Goal: Answer question/provide support: Share knowledge or assist other users

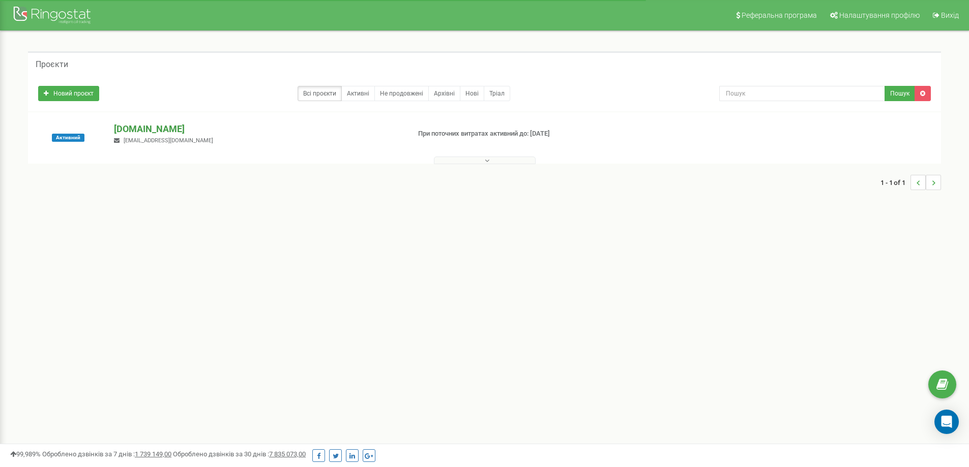
click at [157, 128] on p "[DOMAIN_NAME]" at bounding box center [257, 129] width 287 height 13
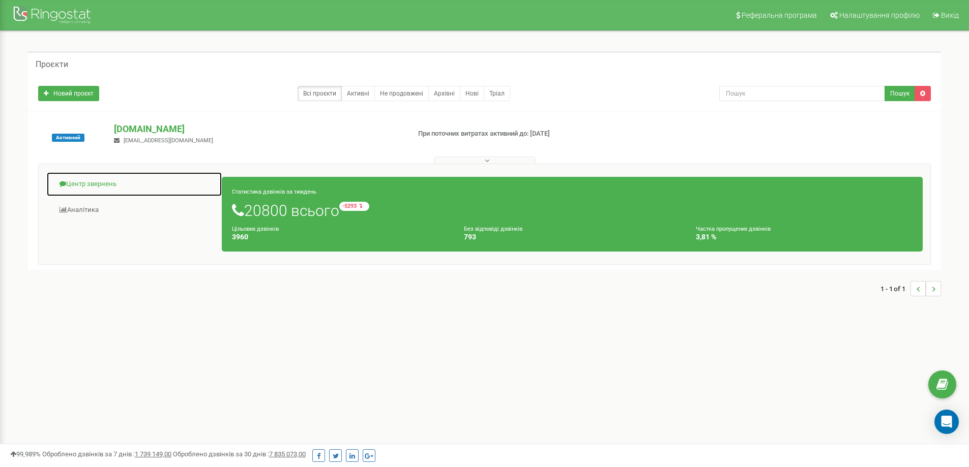
click at [96, 184] on link "Центр звернень" at bounding box center [134, 184] width 176 height 25
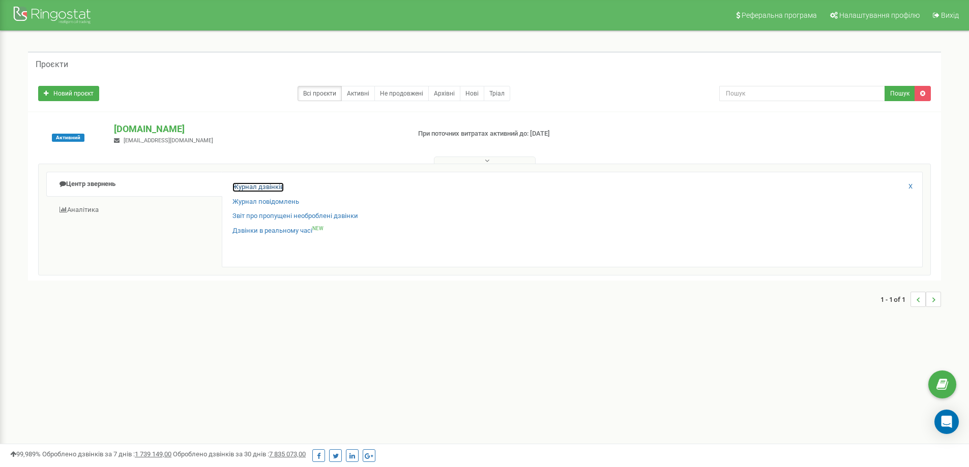
click at [250, 188] on link "Журнал дзвінків" at bounding box center [257, 188] width 51 height 10
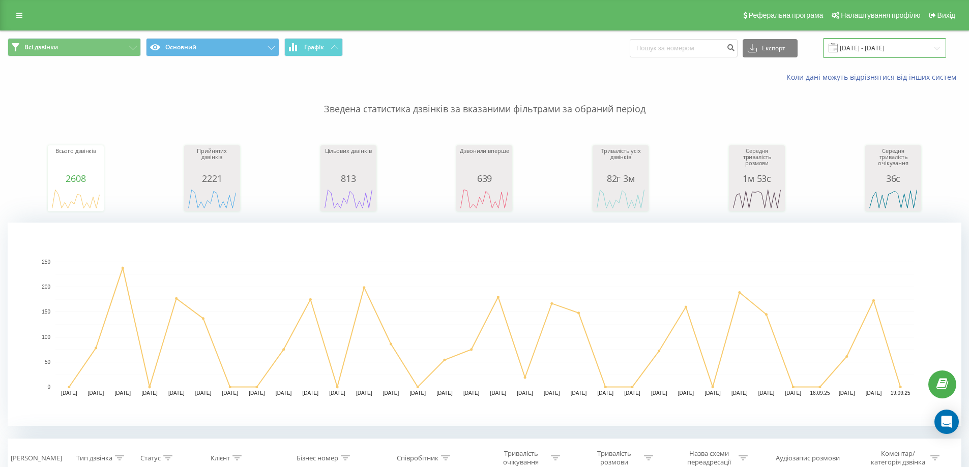
click at [873, 48] on input "19.08.2025 - 19.09.2025" at bounding box center [884, 48] width 123 height 20
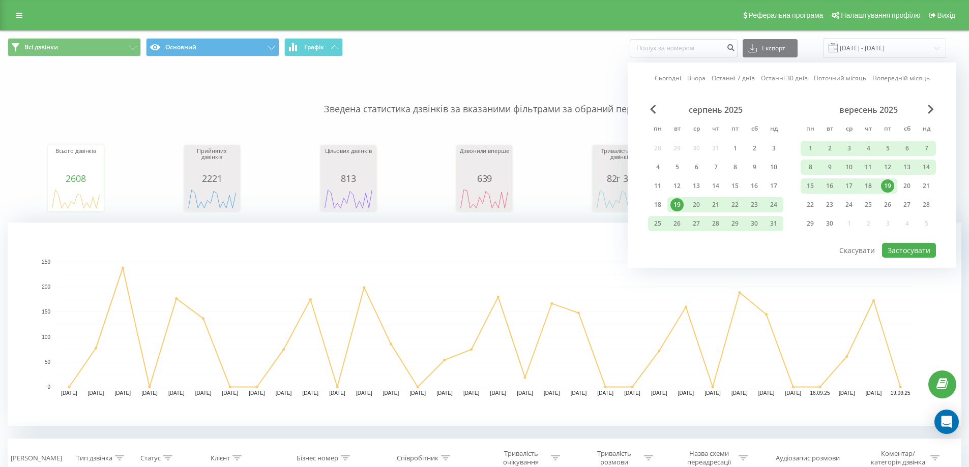
click at [890, 182] on div "19" at bounding box center [887, 186] width 13 height 13
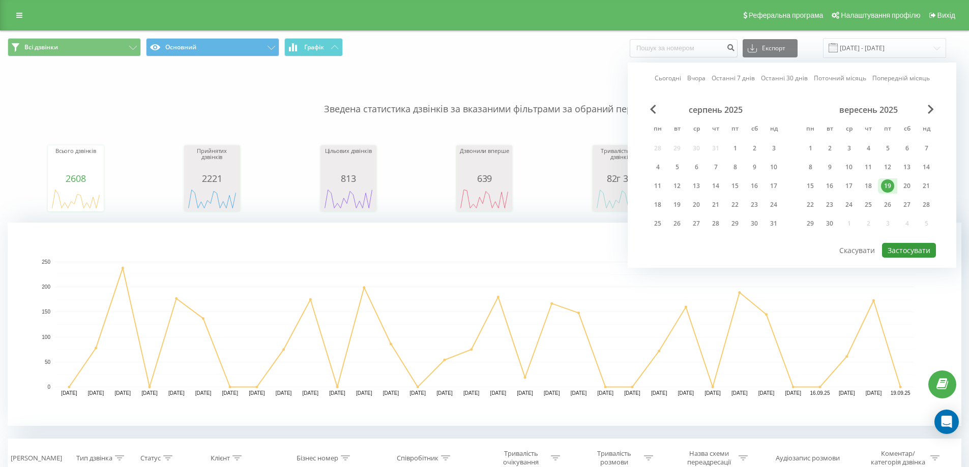
click at [914, 250] on button "Застосувати" at bounding box center [909, 250] width 54 height 15
type input "[DATE] - [DATE]"
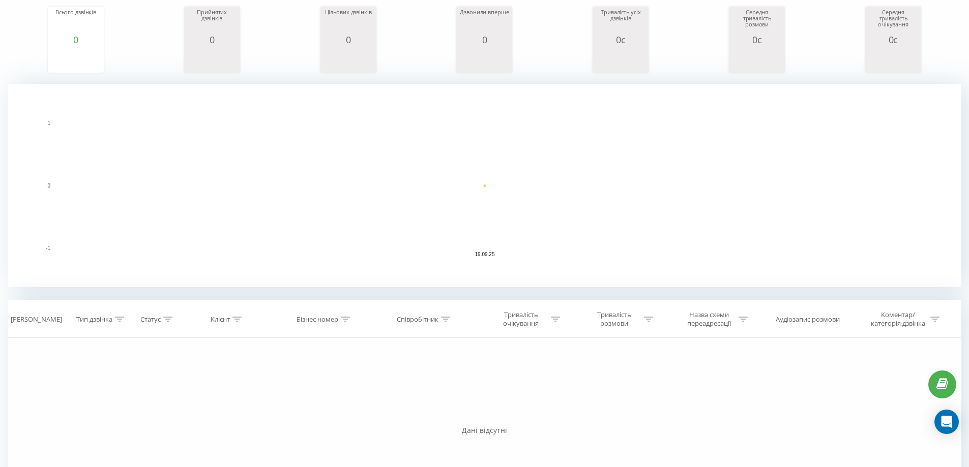
scroll to position [102, 0]
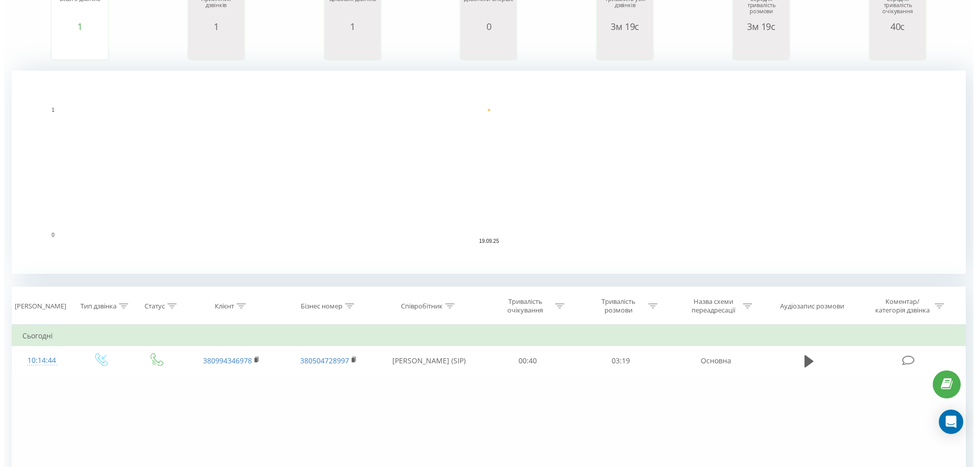
scroll to position [153, 0]
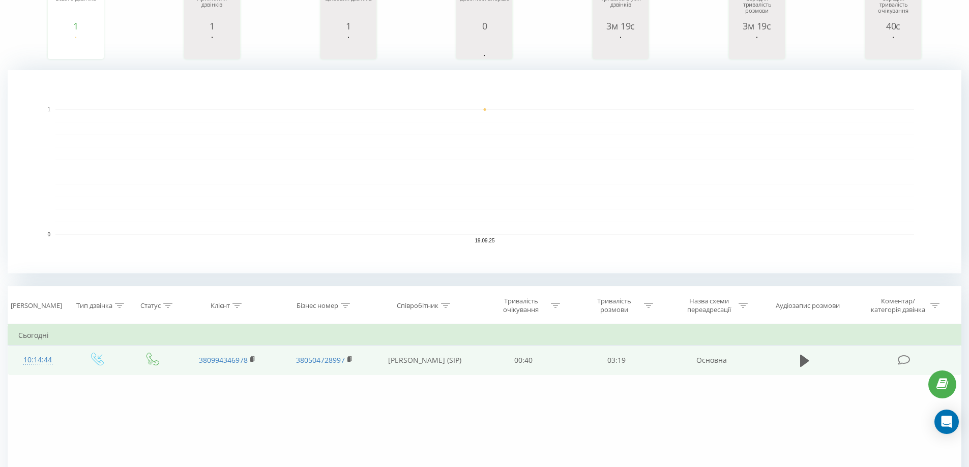
click at [900, 361] on icon at bounding box center [904, 360] width 13 height 11
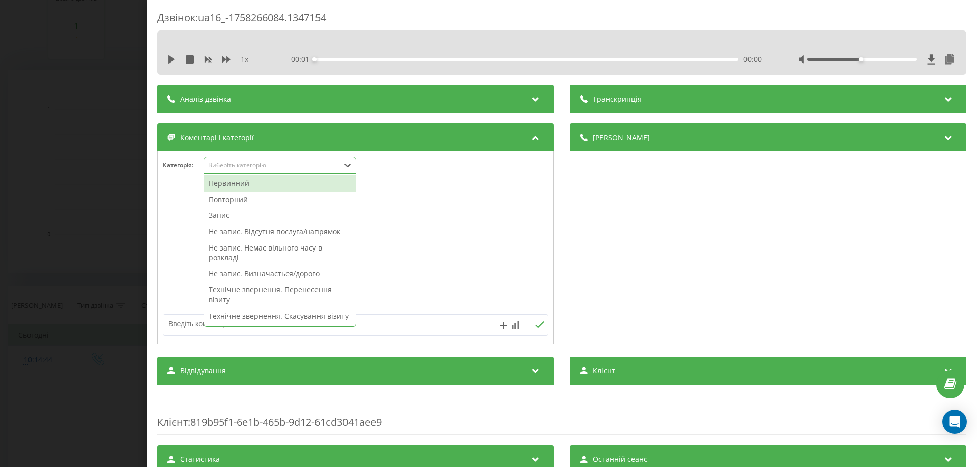
click at [347, 164] on icon at bounding box center [347, 165] width 10 height 10
click at [347, 168] on icon at bounding box center [347, 165] width 10 height 10
drag, startPoint x: 237, startPoint y: 181, endPoint x: 203, endPoint y: 190, distance: 34.3
click at [237, 181] on div "Первинний" at bounding box center [280, 184] width 152 height 16
drag, startPoint x: 173, startPoint y: 199, endPoint x: 212, endPoint y: 203, distance: 38.4
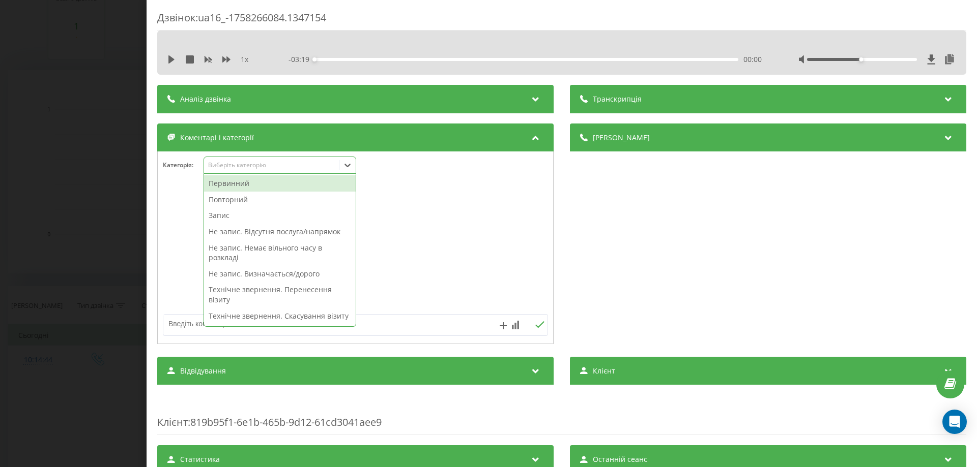
click at [173, 200] on div at bounding box center [355, 248] width 395 height 122
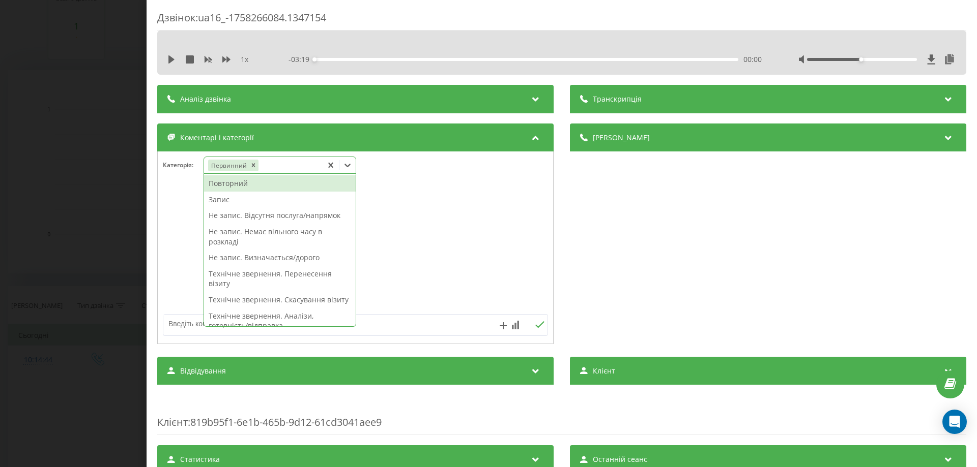
click at [352, 166] on icon at bounding box center [347, 165] width 10 height 10
click at [243, 201] on div "Запис" at bounding box center [280, 200] width 152 height 16
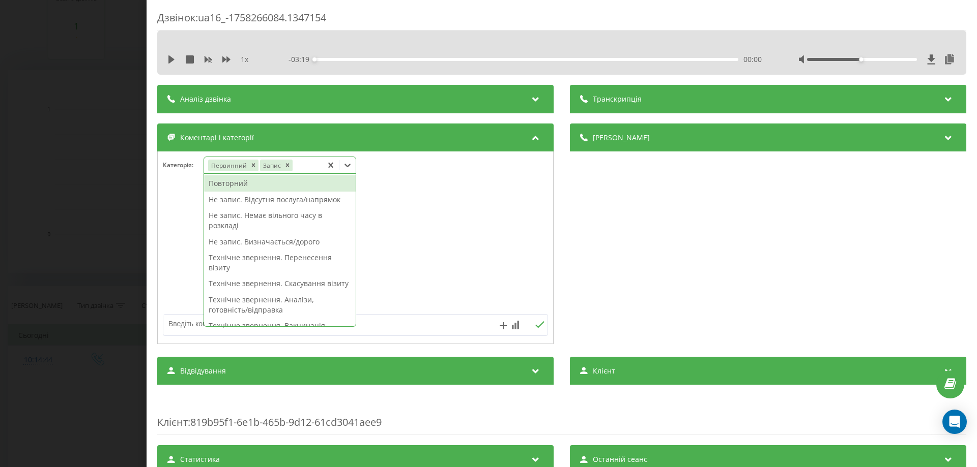
drag, startPoint x: 182, startPoint y: 203, endPoint x: 192, endPoint y: 203, distance: 9.7
click at [181, 203] on div at bounding box center [355, 248] width 395 height 122
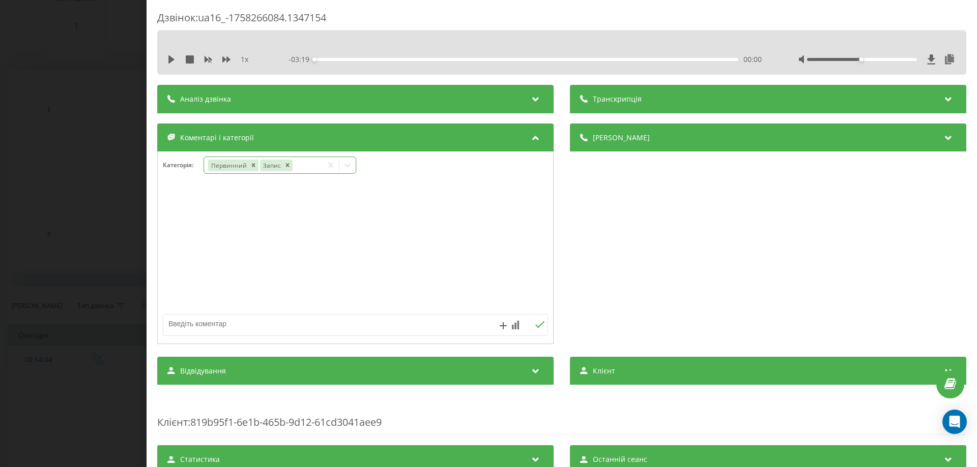
drag, startPoint x: 347, startPoint y: 167, endPoint x: 349, endPoint y: 172, distance: 5.5
click at [348, 167] on icon at bounding box center [347, 165] width 10 height 10
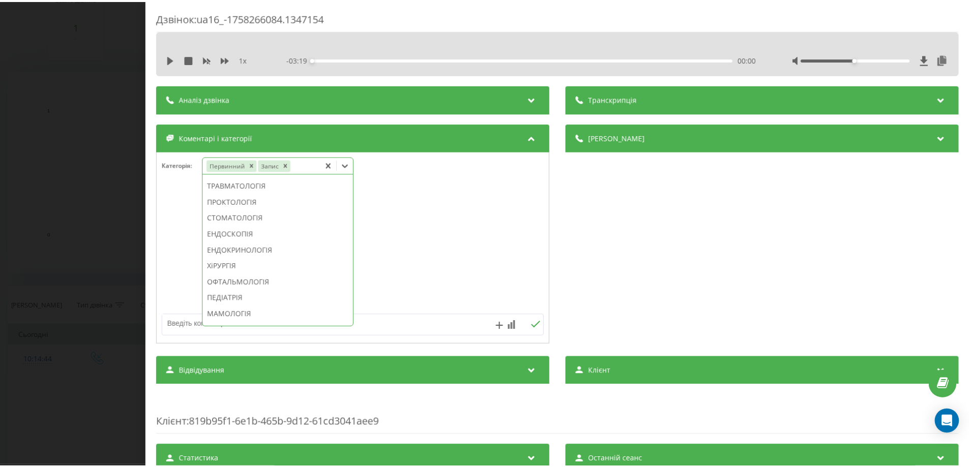
scroll to position [451, 0]
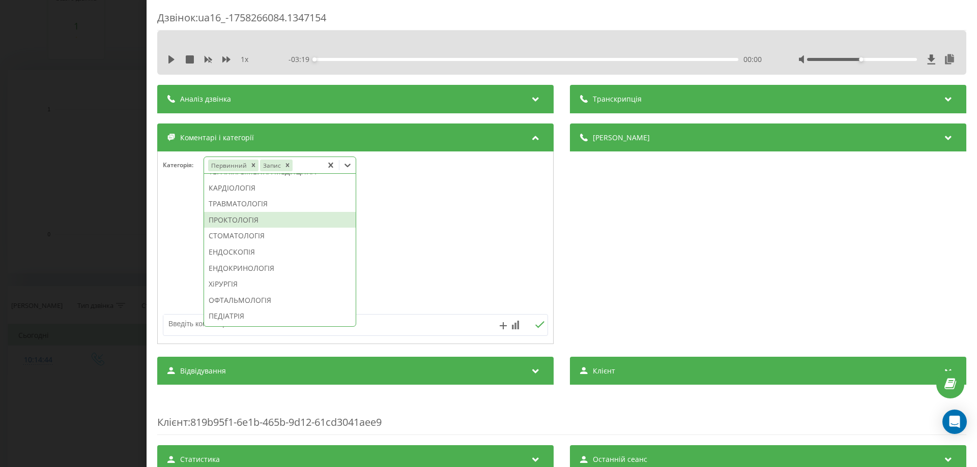
drag, startPoint x: 239, startPoint y: 251, endPoint x: 178, endPoint y: 249, distance: 60.6
click at [238, 228] on div "ПРОКТОЛОГІЯ" at bounding box center [280, 220] width 152 height 16
drag, startPoint x: 162, startPoint y: 249, endPoint x: 167, endPoint y: 248, distance: 5.1
click at [161, 249] on div at bounding box center [355, 248] width 395 height 122
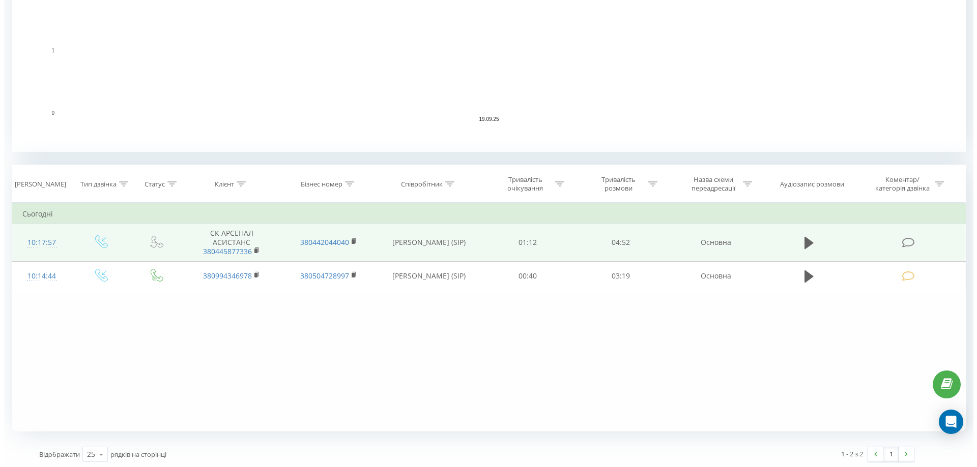
scroll to position [277, 0]
click at [910, 239] on icon at bounding box center [904, 240] width 13 height 11
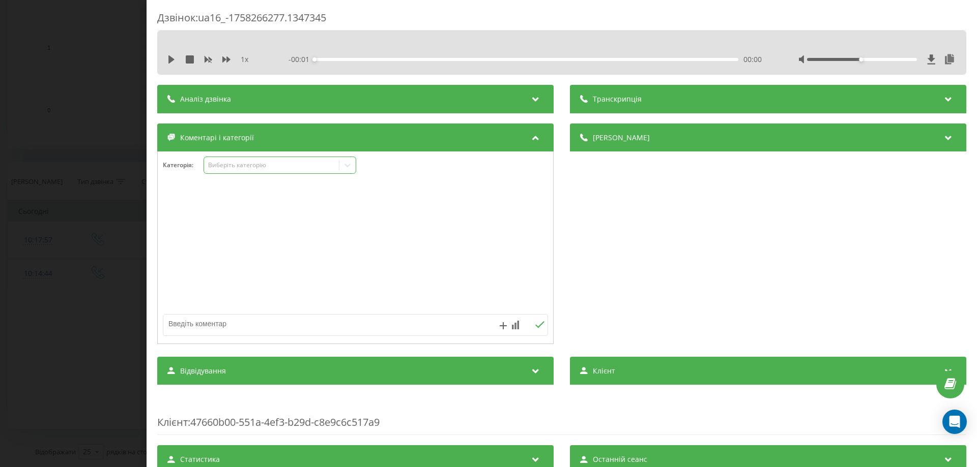
click at [344, 169] on icon at bounding box center [347, 165] width 10 height 10
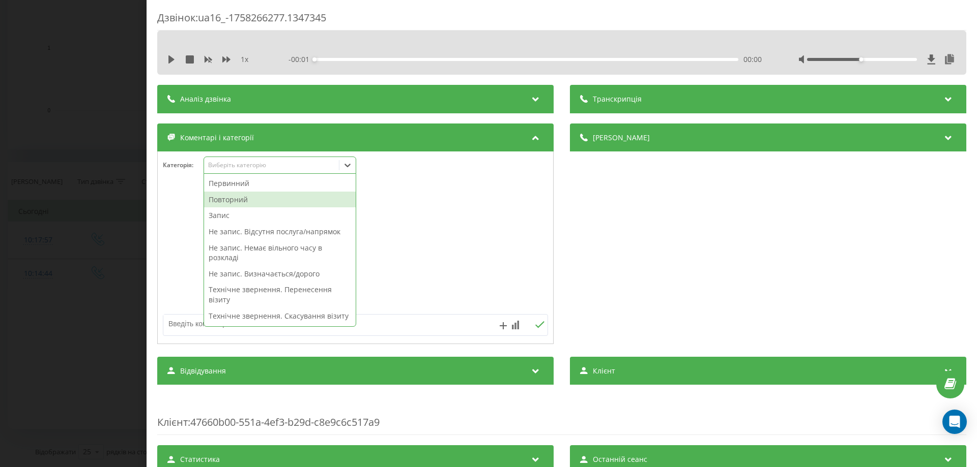
click at [251, 201] on div "Повторний" at bounding box center [280, 200] width 152 height 16
click at [228, 216] on div "Запис" at bounding box center [280, 216] width 152 height 16
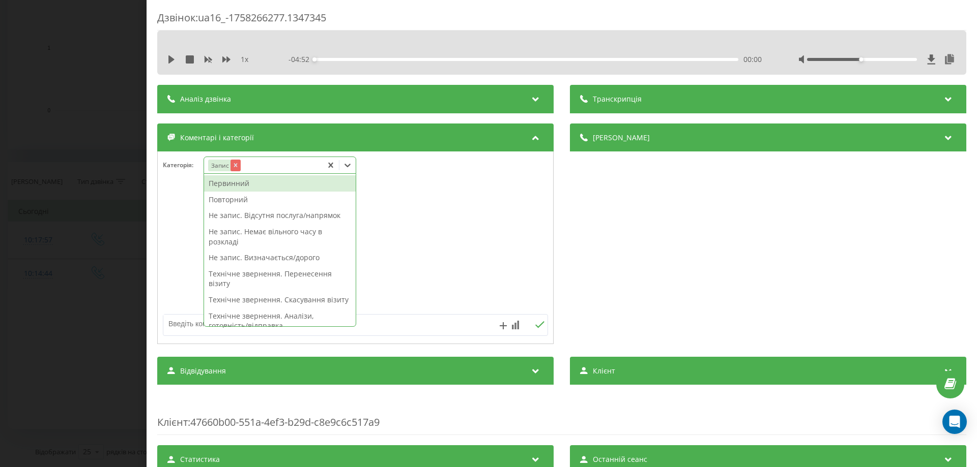
click at [237, 165] on icon "Remove Запис" at bounding box center [235, 165] width 7 height 7
click at [238, 200] on div "Повторний" at bounding box center [280, 200] width 152 height 16
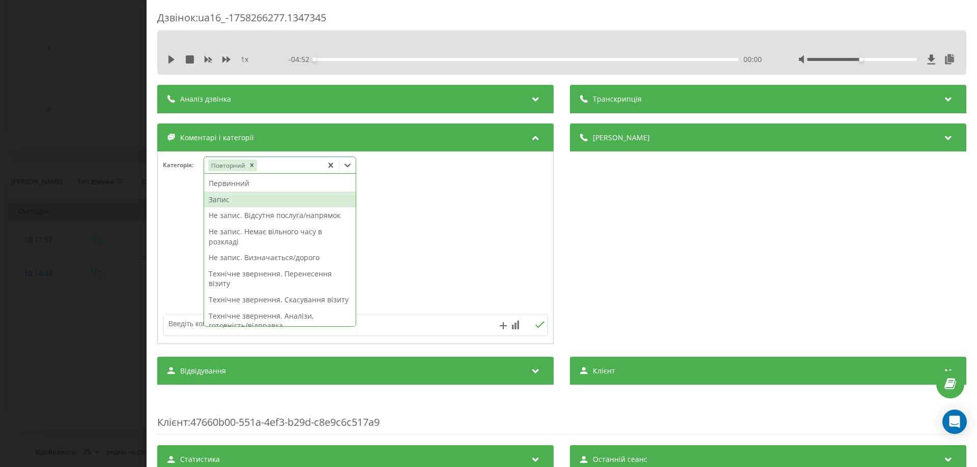
click at [229, 203] on div "Запис" at bounding box center [280, 200] width 152 height 16
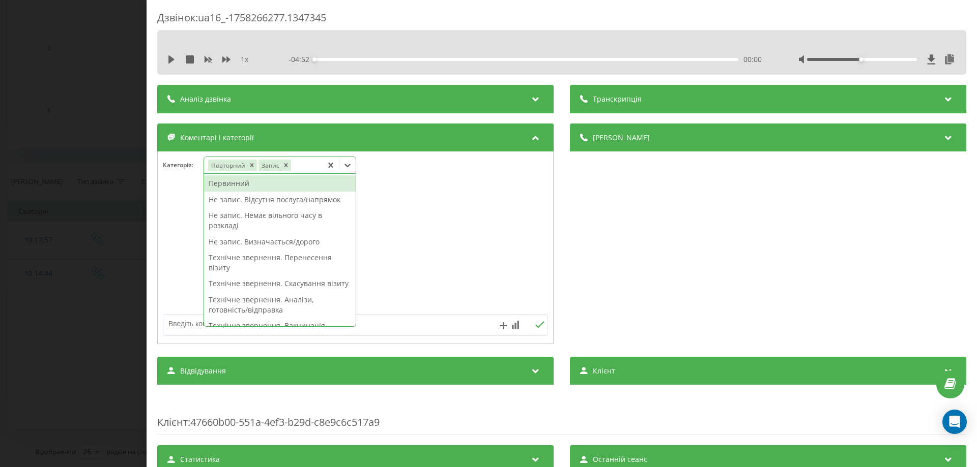
click at [350, 166] on icon at bounding box center [347, 166] width 6 height 4
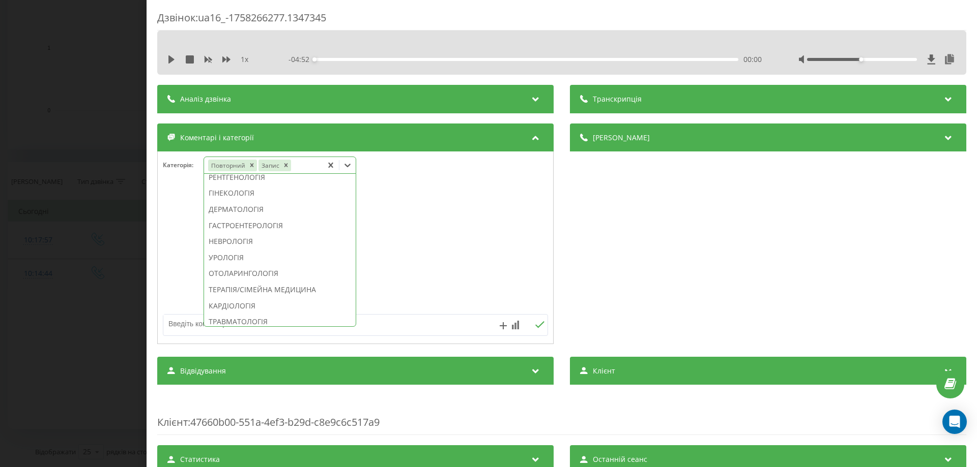
scroll to position [356, 0]
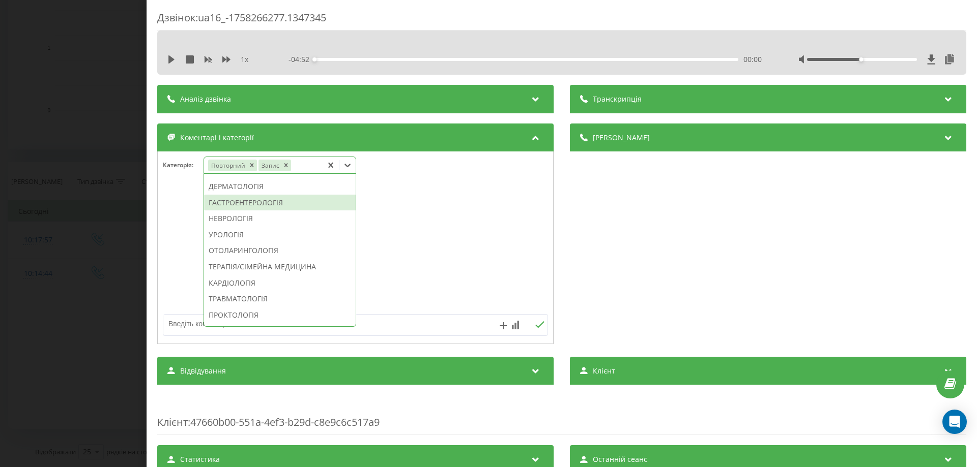
click at [255, 211] on div "ГАСТРОЕНТЕРОЛОГІЯ" at bounding box center [280, 203] width 152 height 16
click at [173, 230] on div at bounding box center [355, 248] width 395 height 122
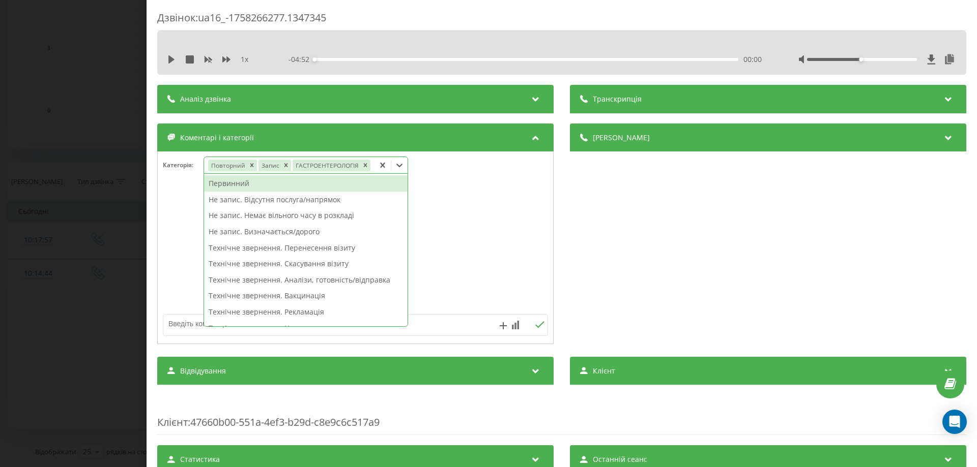
click at [400, 166] on icon at bounding box center [399, 166] width 6 height 4
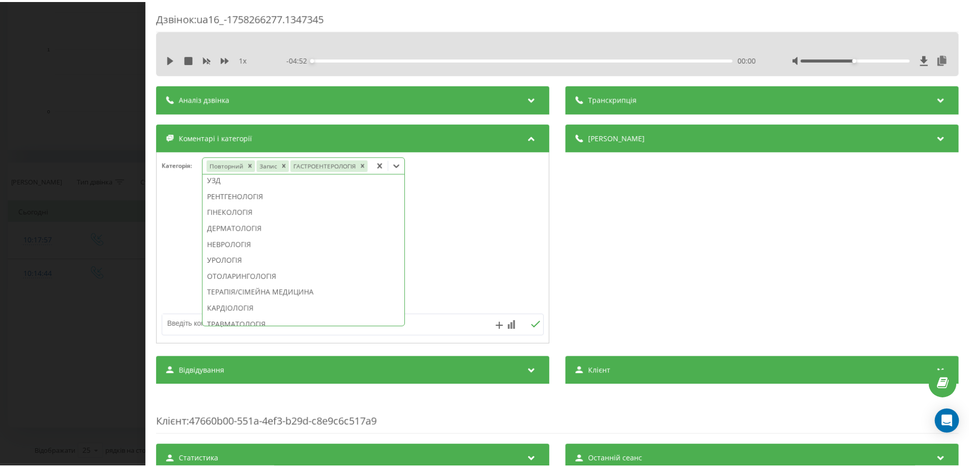
scroll to position [264, 0]
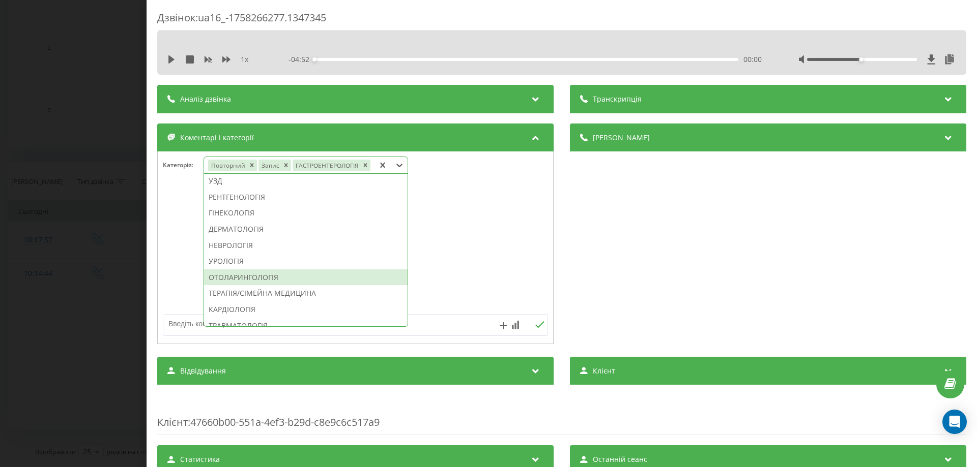
click at [274, 286] on div "ОТОЛАРИНГОЛОГІЯ" at bounding box center [305, 278] width 203 height 16
click at [187, 262] on div at bounding box center [355, 248] width 395 height 122
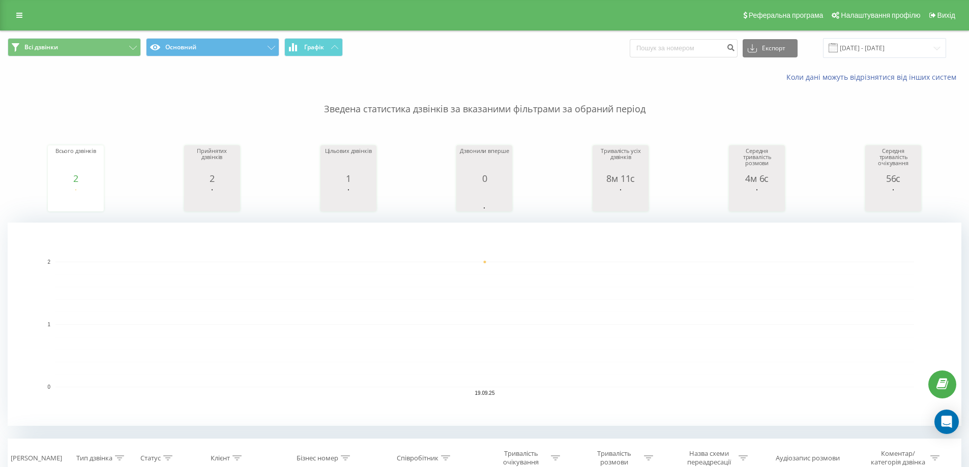
click at [53, 7] on div "Реферальна програма Налаштування профілю Вихід" at bounding box center [484, 15] width 969 height 31
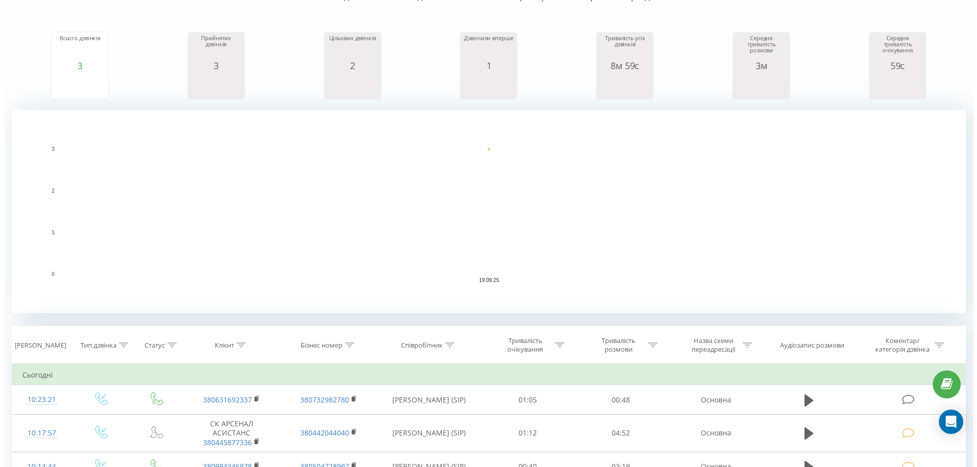
scroll to position [203, 0]
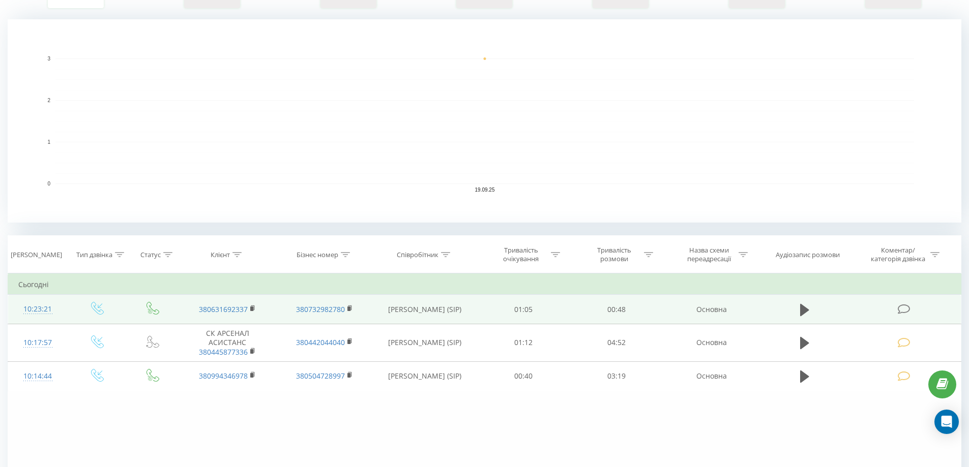
click at [905, 309] on icon at bounding box center [904, 309] width 13 height 11
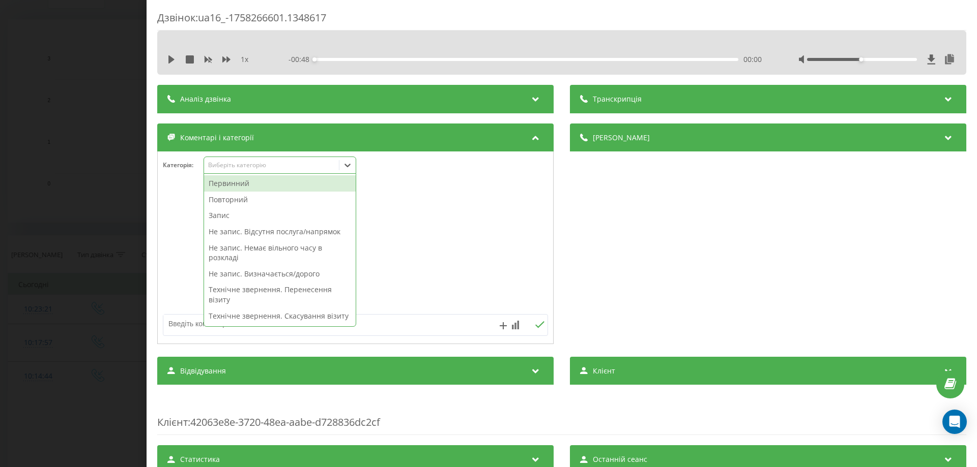
click at [349, 166] on icon at bounding box center [347, 166] width 6 height 4
click at [242, 198] on div "Повторний" at bounding box center [280, 200] width 152 height 16
click at [167, 202] on div at bounding box center [355, 248] width 395 height 122
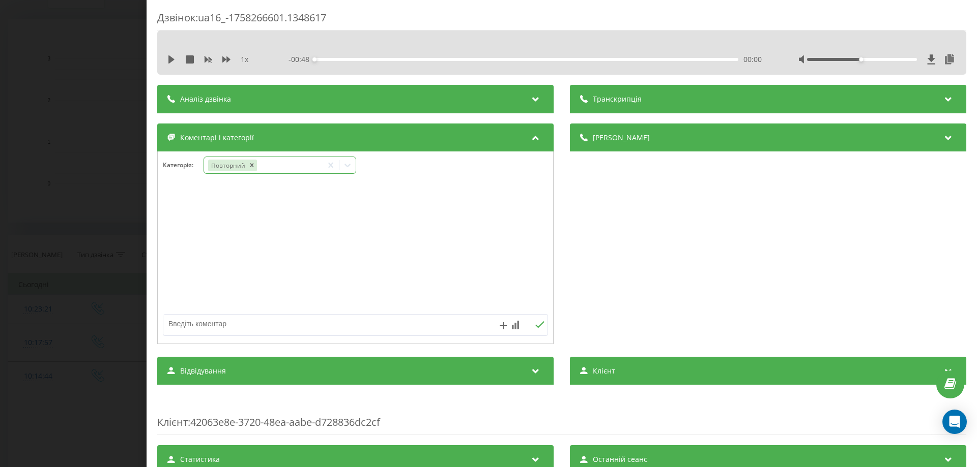
click at [350, 165] on icon at bounding box center [347, 166] width 6 height 4
drag, startPoint x: 357, startPoint y: 201, endPoint x: 351, endPoint y: 203, distance: 6.6
click at [354, 211] on div at bounding box center [355, 248] width 395 height 122
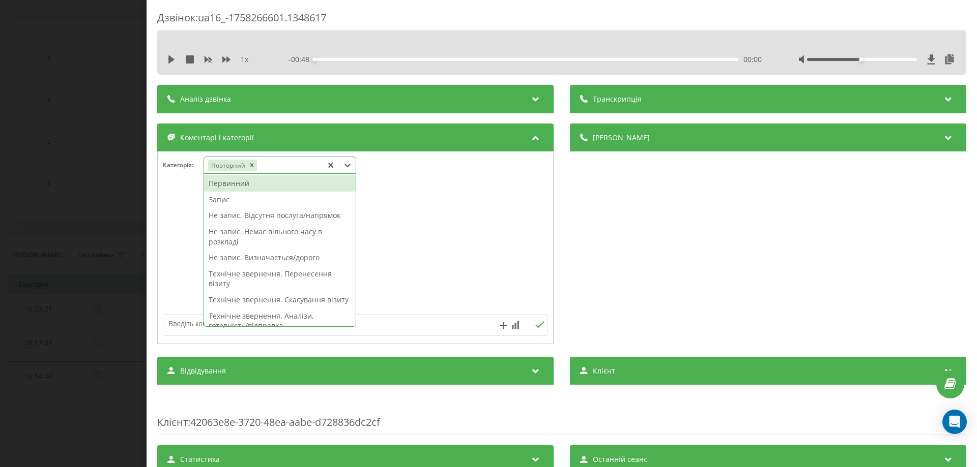
click at [348, 168] on icon at bounding box center [347, 165] width 10 height 10
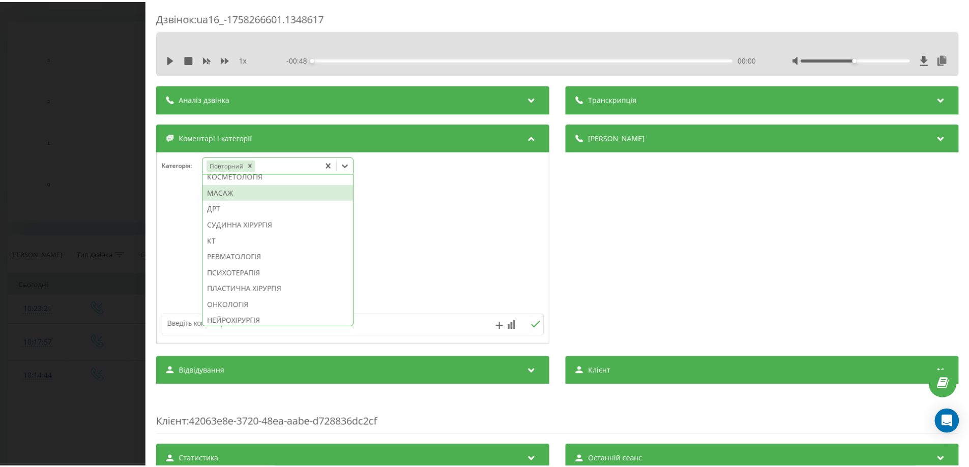
scroll to position [654, 0]
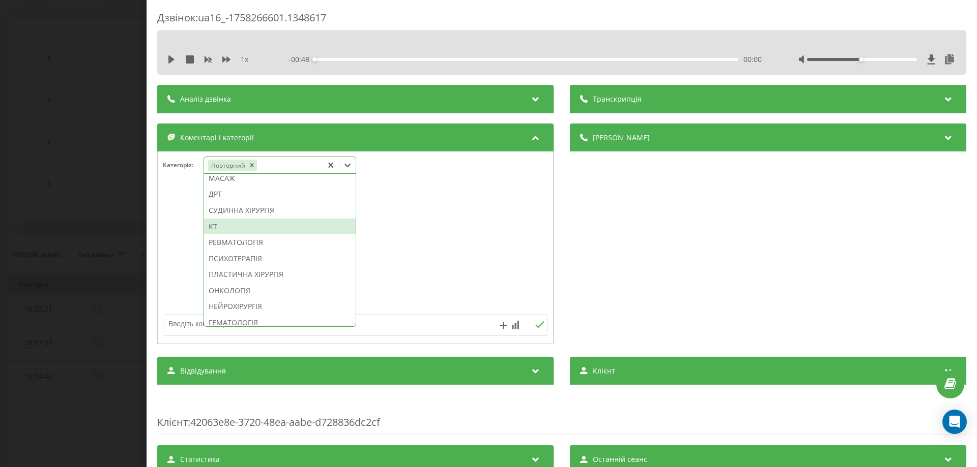
click at [228, 235] on div "КТ" at bounding box center [280, 227] width 152 height 16
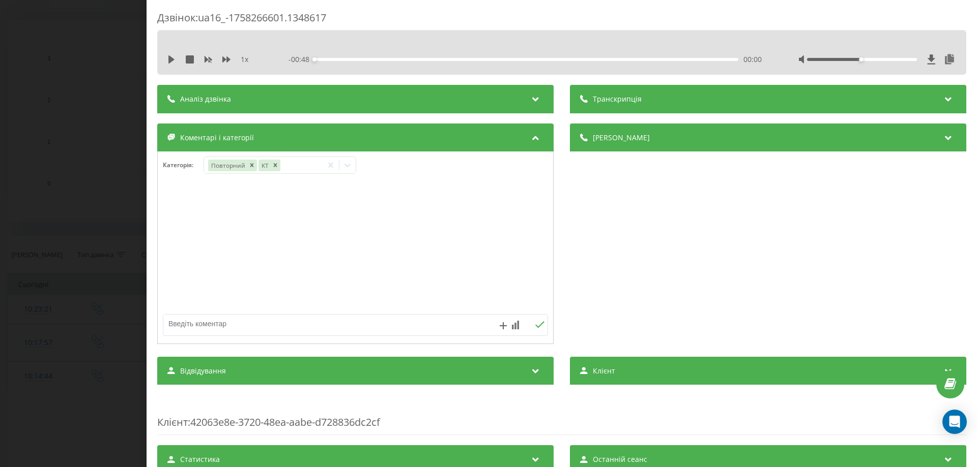
click at [191, 240] on div at bounding box center [355, 248] width 395 height 122
click at [347, 163] on icon at bounding box center [347, 165] width 10 height 10
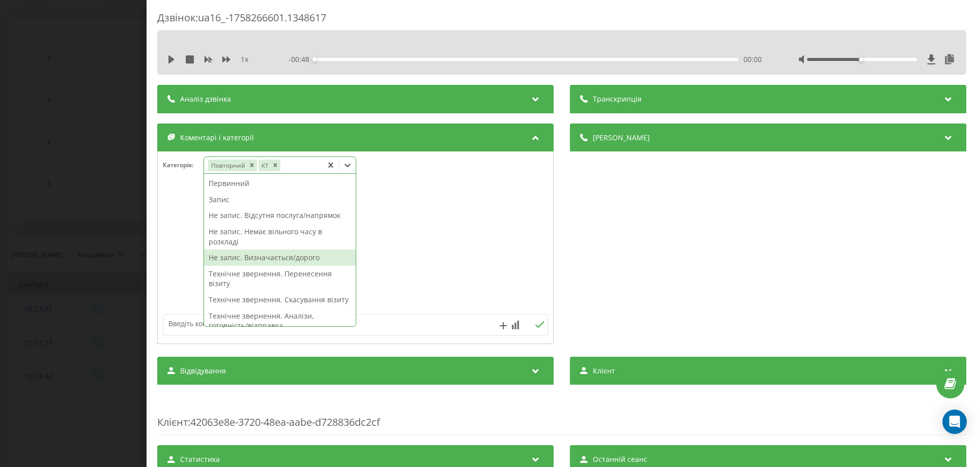
click at [318, 257] on div "Не запис. Визначається/дорого" at bounding box center [280, 258] width 152 height 16
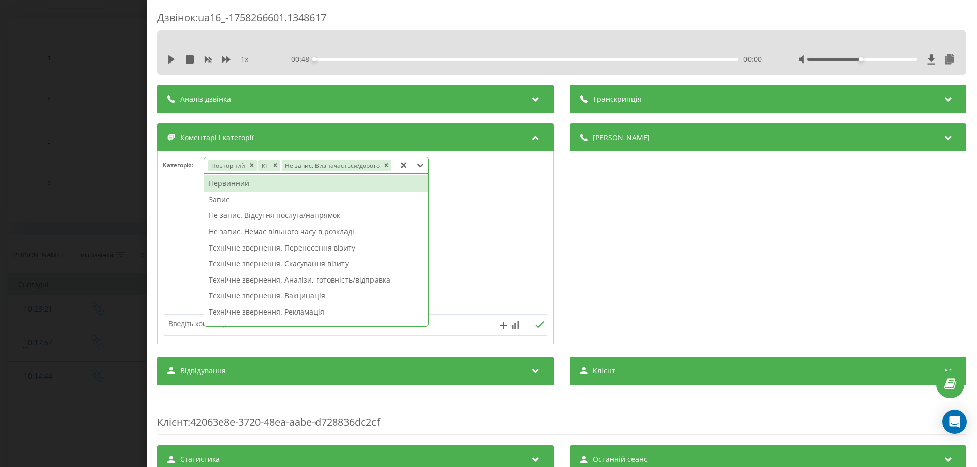
drag, startPoint x: 169, startPoint y: 201, endPoint x: 307, endPoint y: 170, distance: 141.4
click at [169, 201] on div at bounding box center [355, 248] width 395 height 122
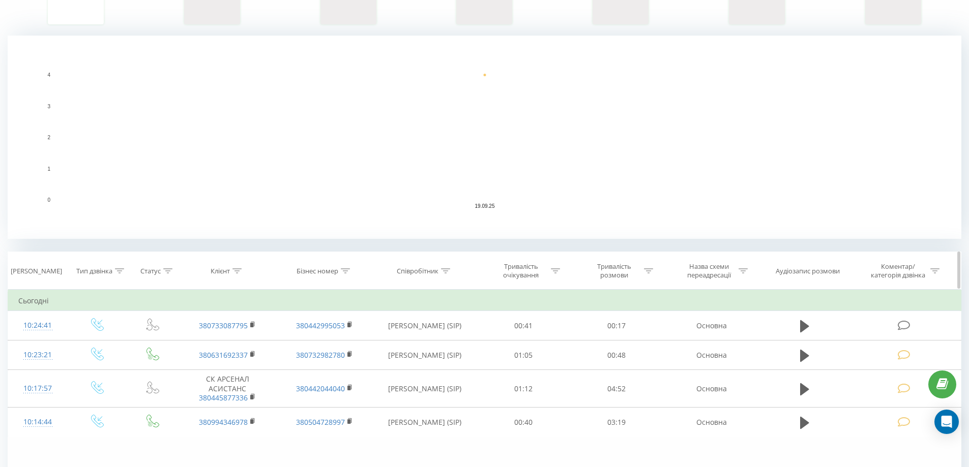
scroll to position [203, 0]
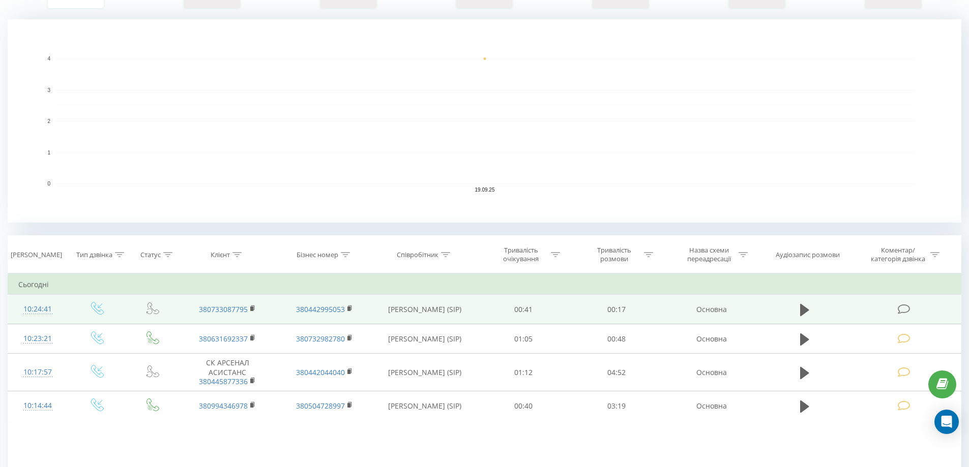
click at [906, 308] on icon at bounding box center [904, 309] width 13 height 11
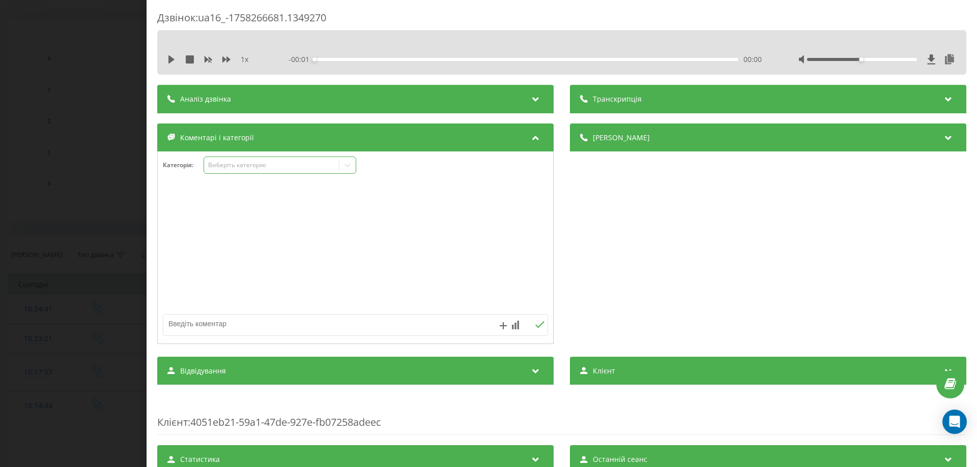
click at [348, 167] on icon at bounding box center [347, 166] width 6 height 4
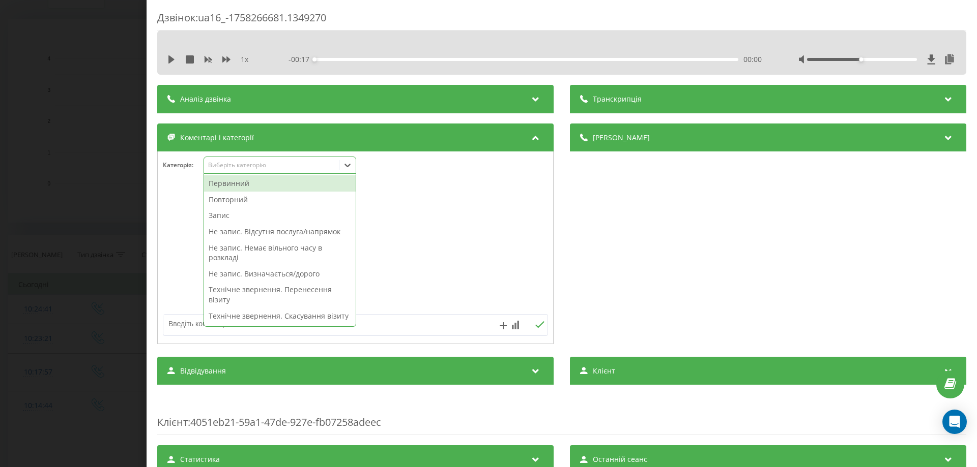
click at [246, 202] on div "Повторний" at bounding box center [280, 200] width 152 height 16
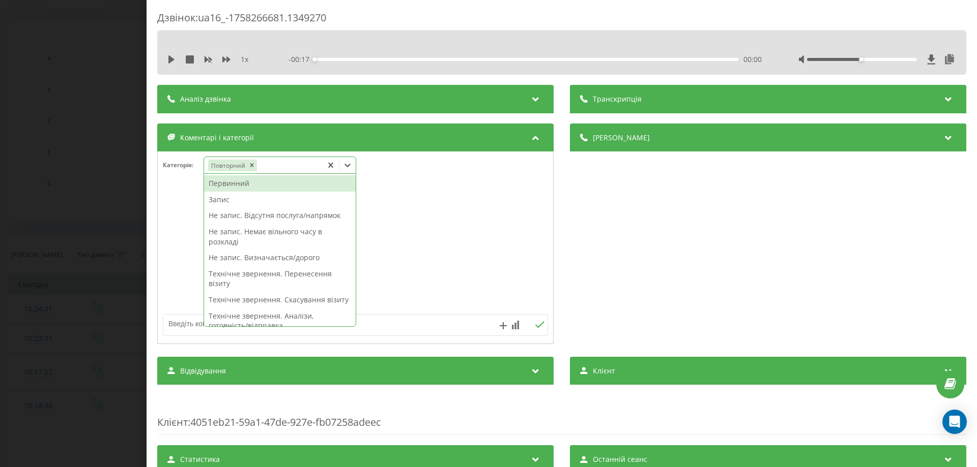
click at [189, 204] on div at bounding box center [355, 248] width 395 height 122
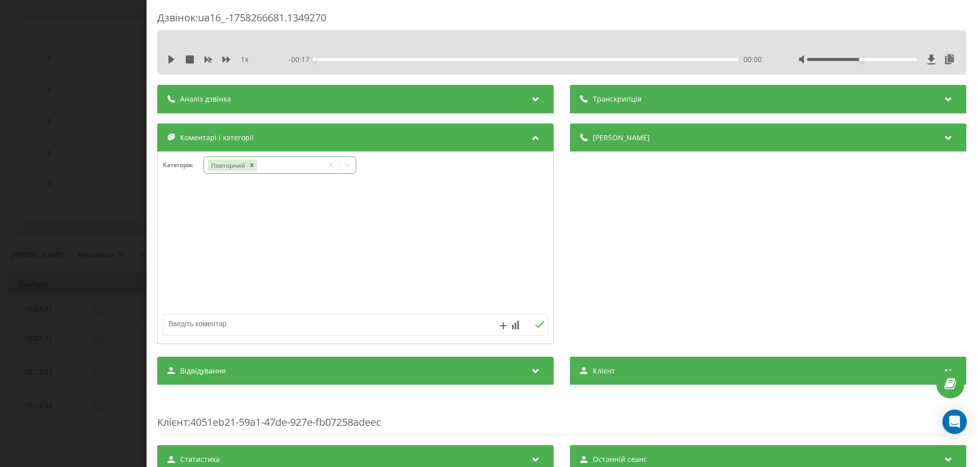
click at [346, 166] on icon at bounding box center [347, 166] width 6 height 4
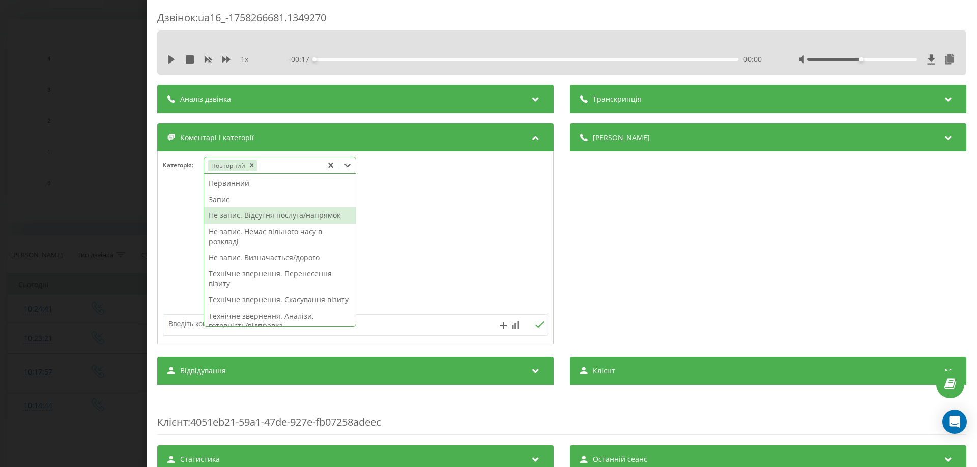
click at [308, 216] on div "Не запис. Відсутня послуга/напрямок" at bounding box center [280, 216] width 152 height 16
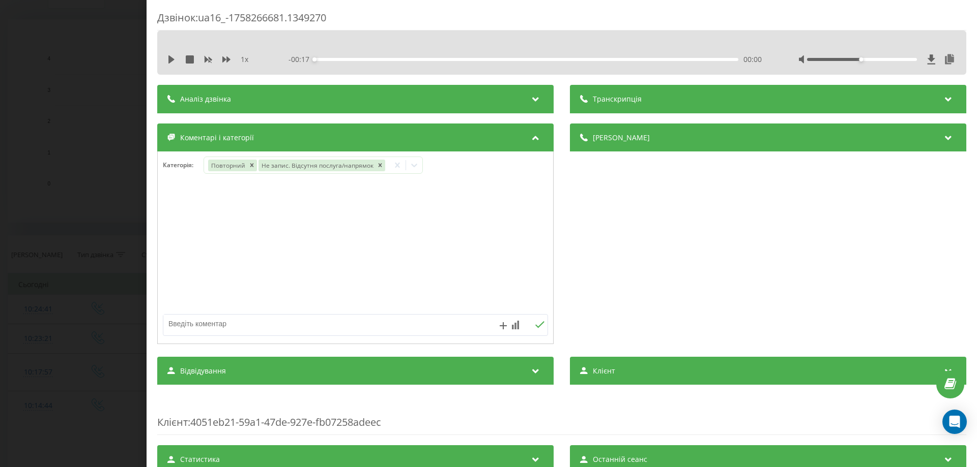
click at [185, 216] on div at bounding box center [355, 248] width 395 height 122
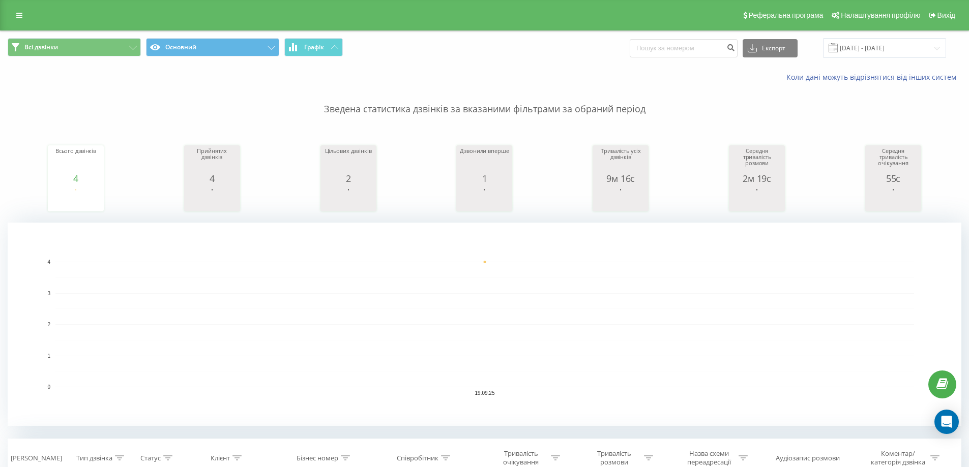
click at [82, 12] on div "Реферальна програма Налаштування профілю Вихід" at bounding box center [484, 15] width 969 height 31
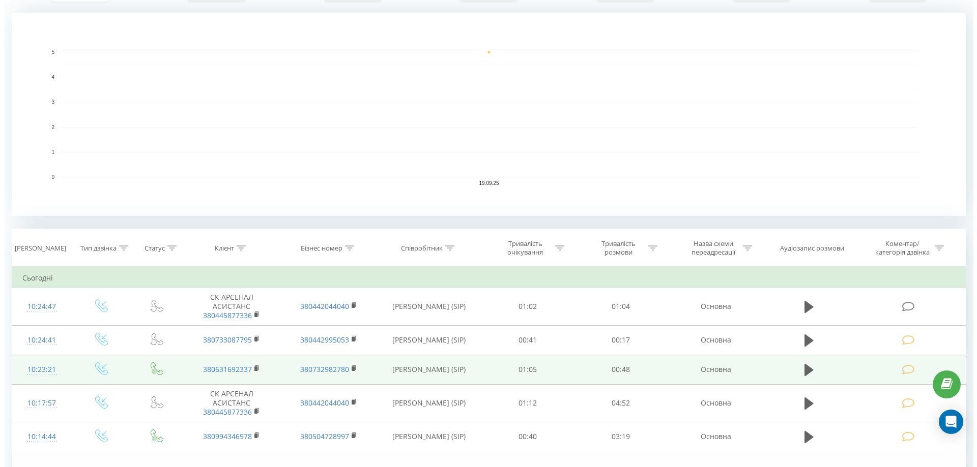
scroll to position [277, 0]
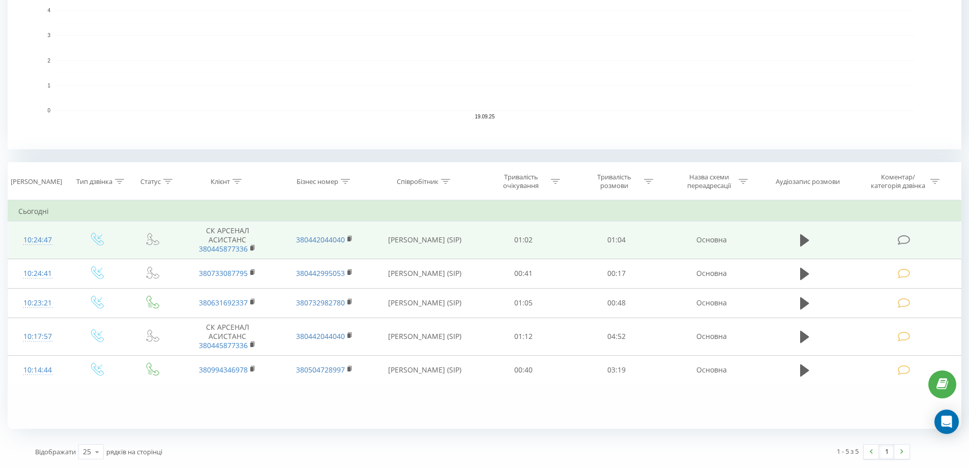
click at [907, 243] on icon at bounding box center [904, 240] width 13 height 11
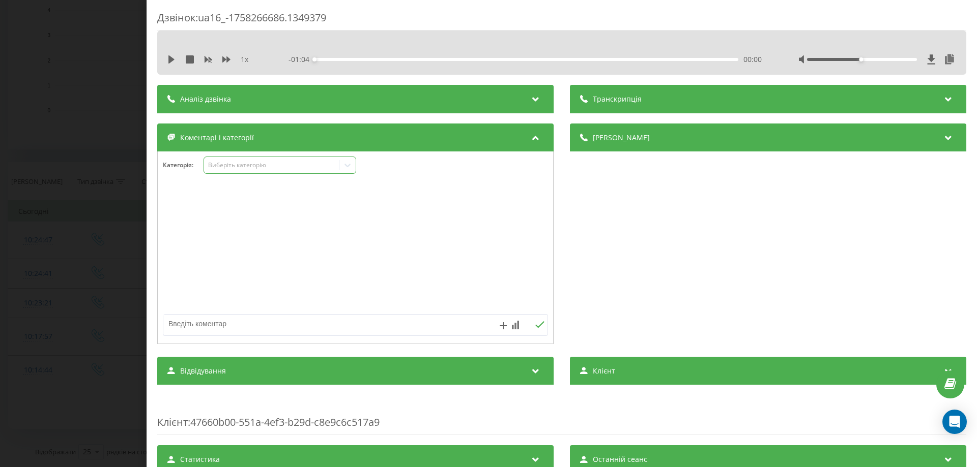
click at [229, 159] on div "Виберіть категорію" at bounding box center [279, 165] width 153 height 17
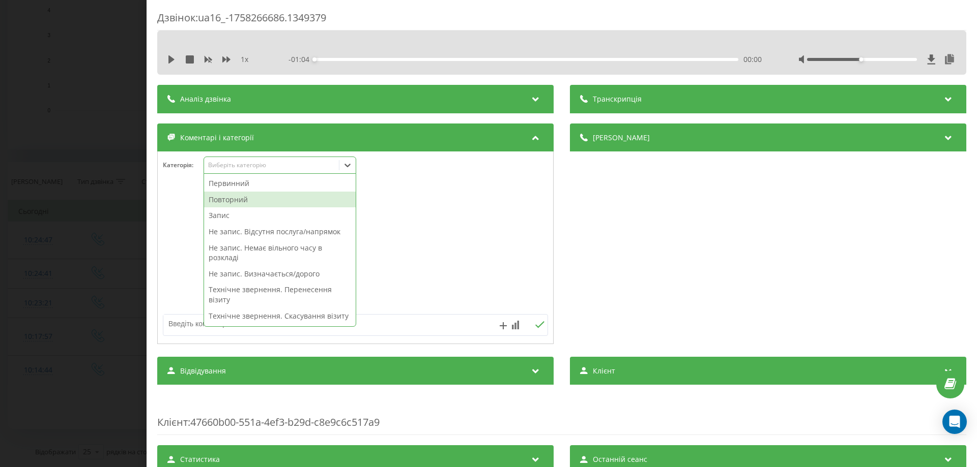
drag, startPoint x: 234, startPoint y: 198, endPoint x: 231, endPoint y: 203, distance: 5.5
click at [233, 199] on div "Повторний" at bounding box center [280, 200] width 152 height 16
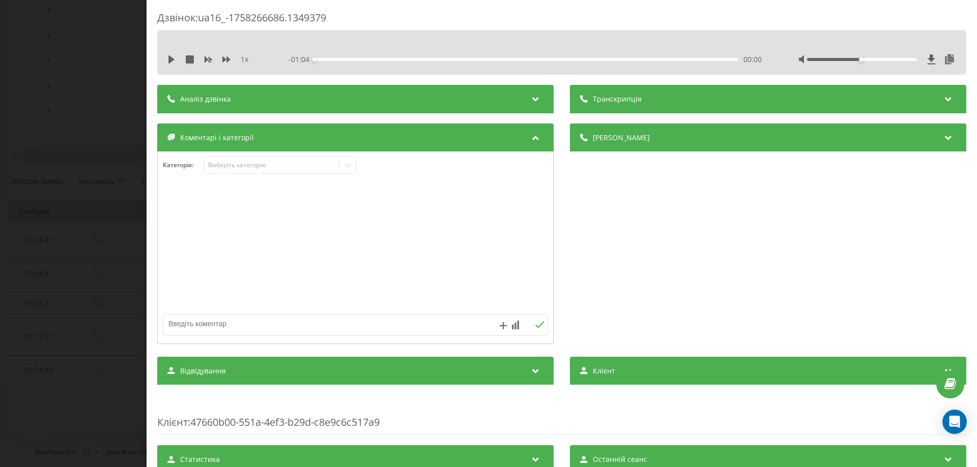
click at [183, 217] on div at bounding box center [355, 248] width 395 height 122
click at [201, 323] on textarea at bounding box center [316, 324] width 307 height 18
type textarea "СК уточнення можлив запису"
click at [535, 322] on icon at bounding box center [540, 325] width 10 height 7
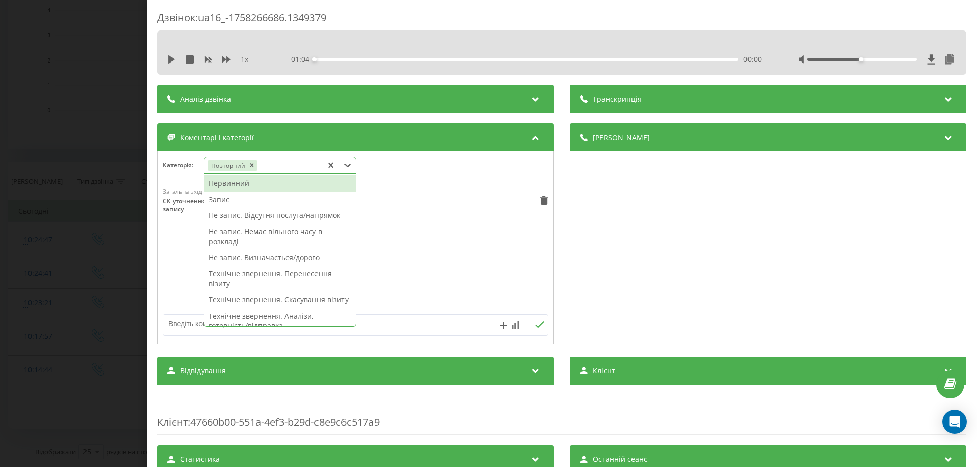
click at [344, 164] on icon at bounding box center [347, 165] width 10 height 10
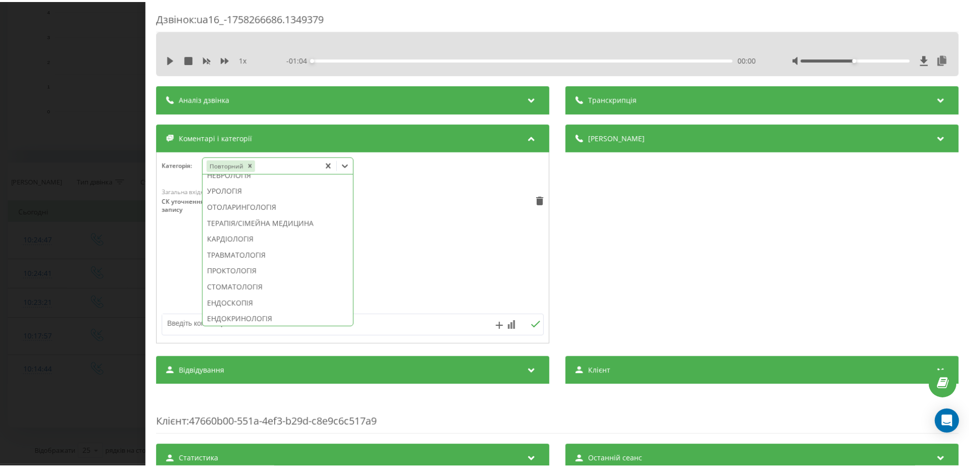
scroll to position [365, 0]
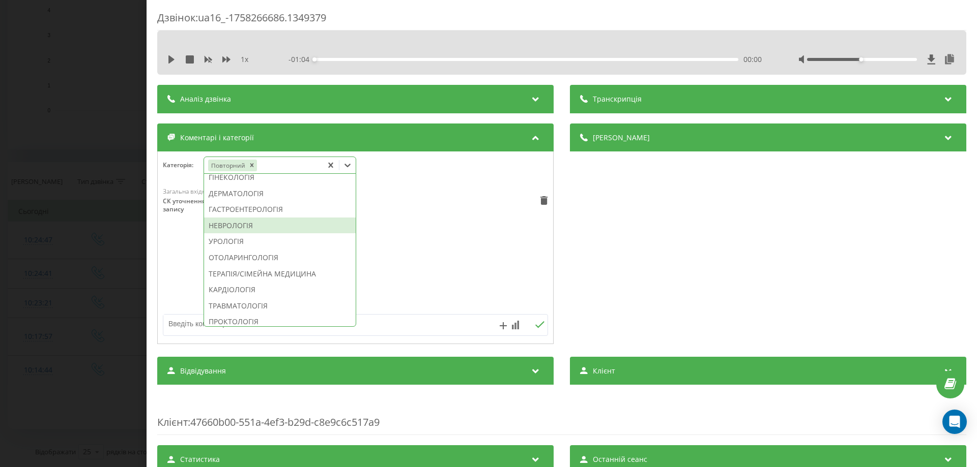
click at [250, 234] on div "НЕВРОЛОГІЯ" at bounding box center [280, 226] width 152 height 16
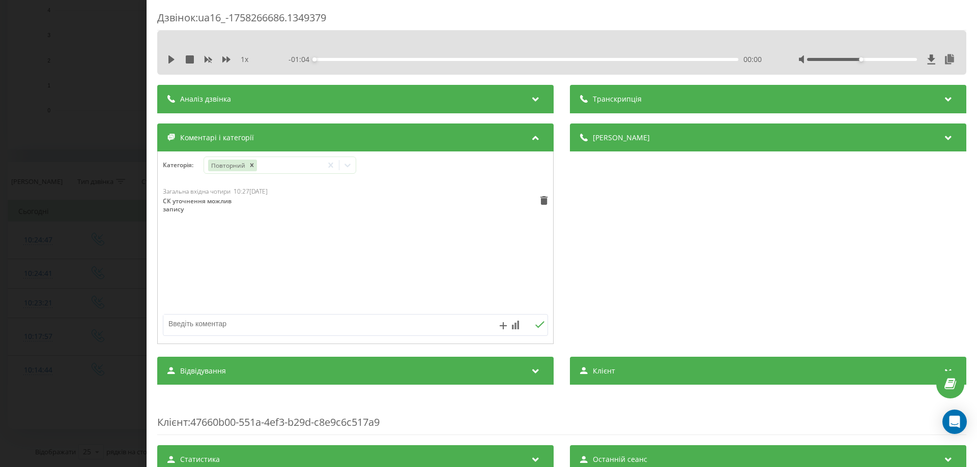
click at [182, 253] on div "Загальна вхідна чотири 10:27, 19 Вересня 2025 СК уточнення можлив запису" at bounding box center [355, 248] width 395 height 122
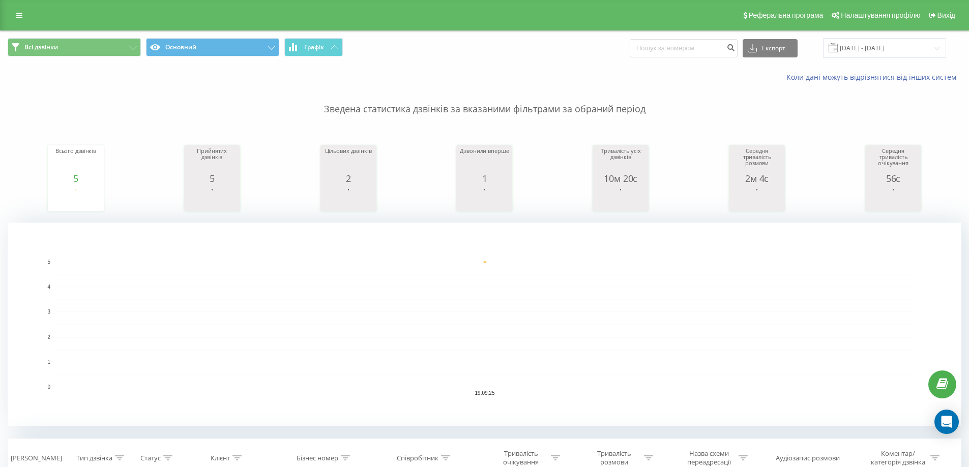
click at [903, 304] on rect "A chart." at bounding box center [484, 325] width 859 height 126
drag, startPoint x: 56, startPoint y: 12, endPoint x: 143, endPoint y: 11, distance: 87.0
click at [56, 12] on div "Реферальна програма Налаштування профілю Вихід" at bounding box center [484, 15] width 969 height 31
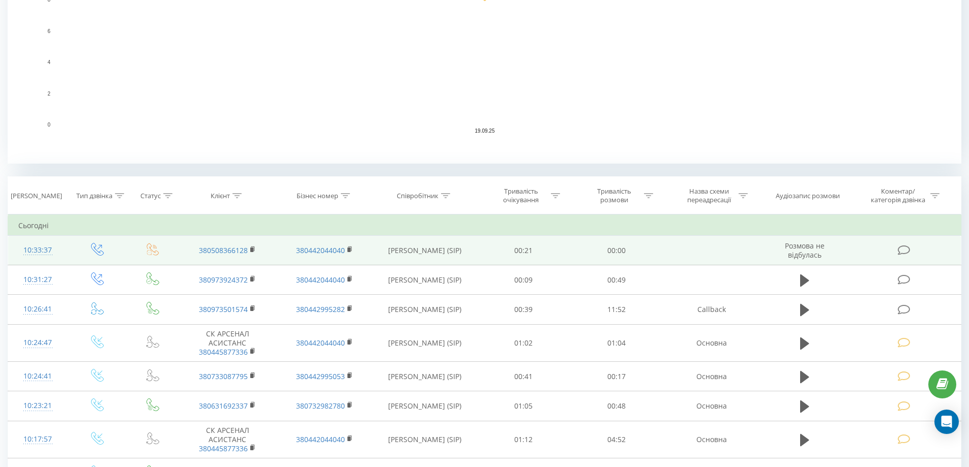
scroll to position [322, 0]
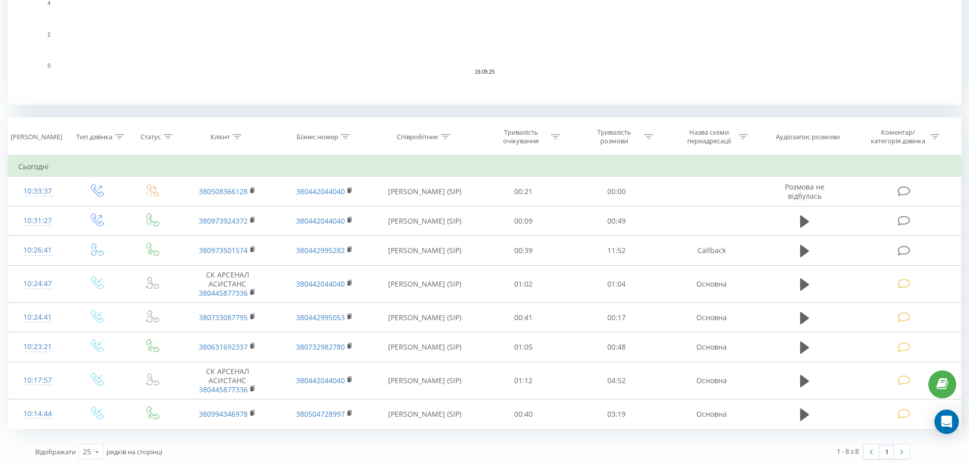
click at [71, 9] on rect "A chart." at bounding box center [484, 3] width 859 height 126
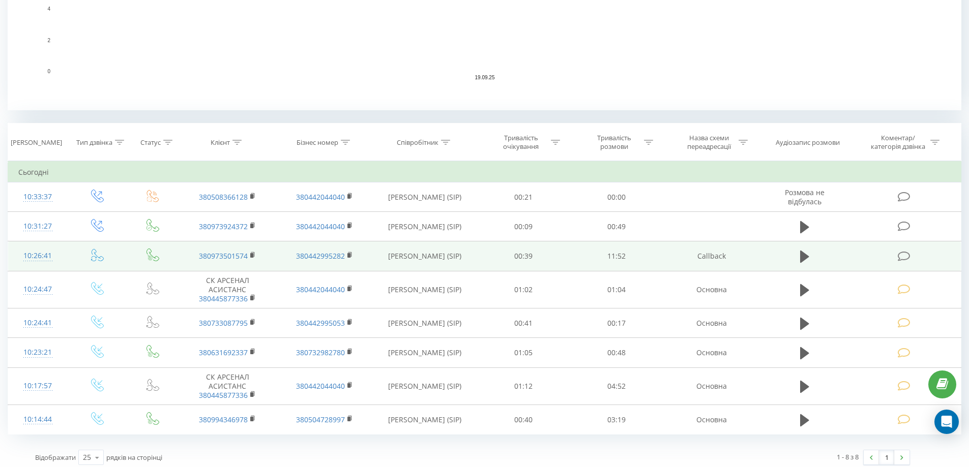
scroll to position [322, 0]
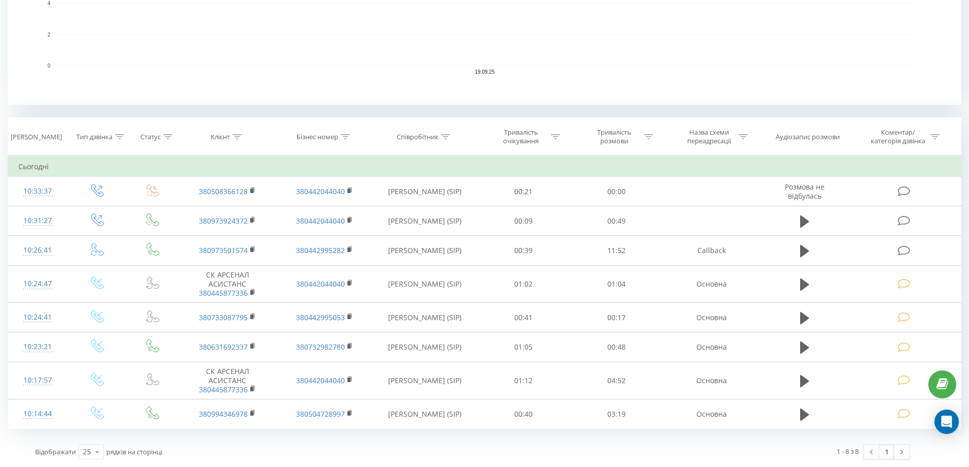
click at [88, 3] on rect "A chart." at bounding box center [484, 3] width 859 height 126
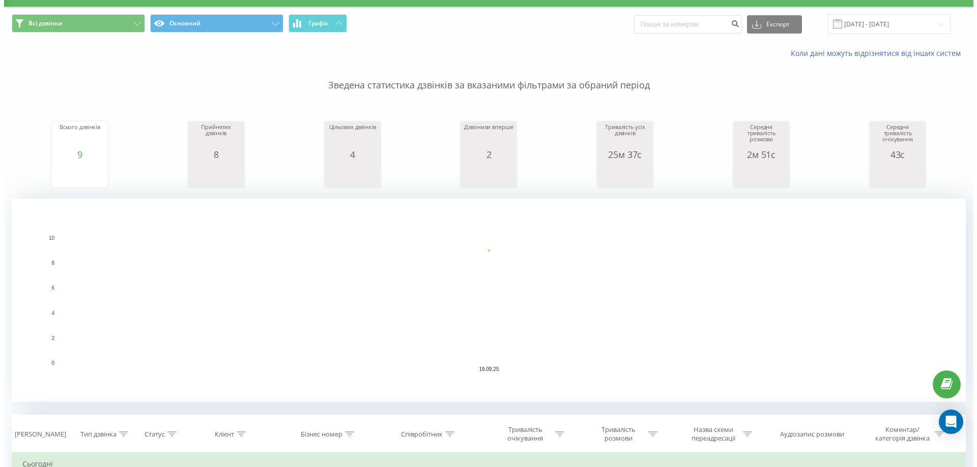
scroll to position [254, 0]
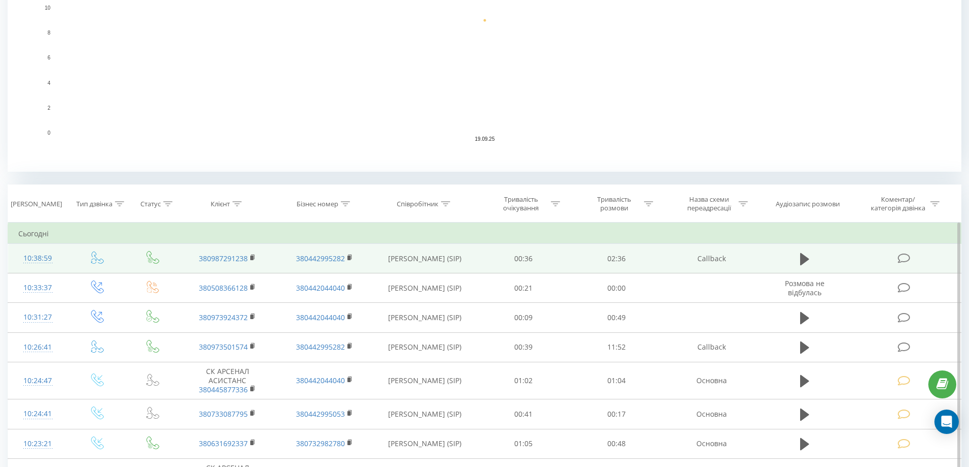
click at [904, 256] on icon at bounding box center [904, 258] width 13 height 11
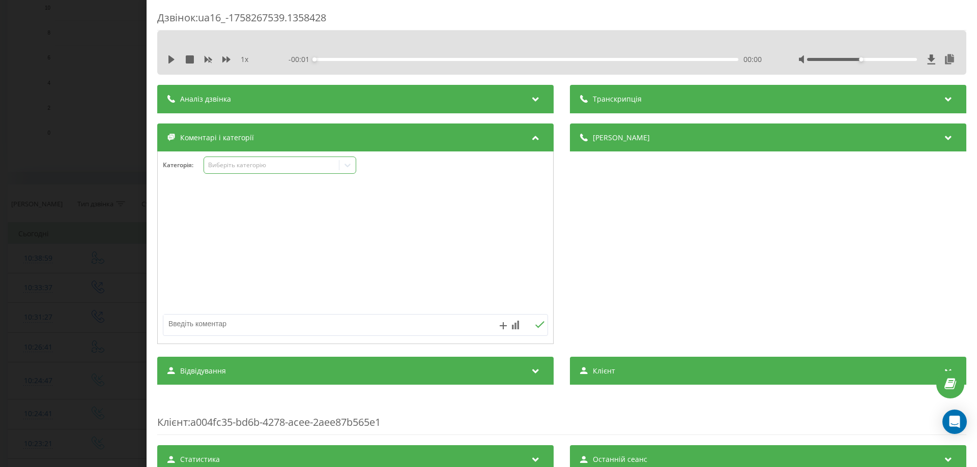
click at [350, 165] on icon at bounding box center [347, 166] width 6 height 4
click at [172, 57] on icon at bounding box center [171, 59] width 8 height 8
click at [348, 165] on icon at bounding box center [347, 165] width 10 height 10
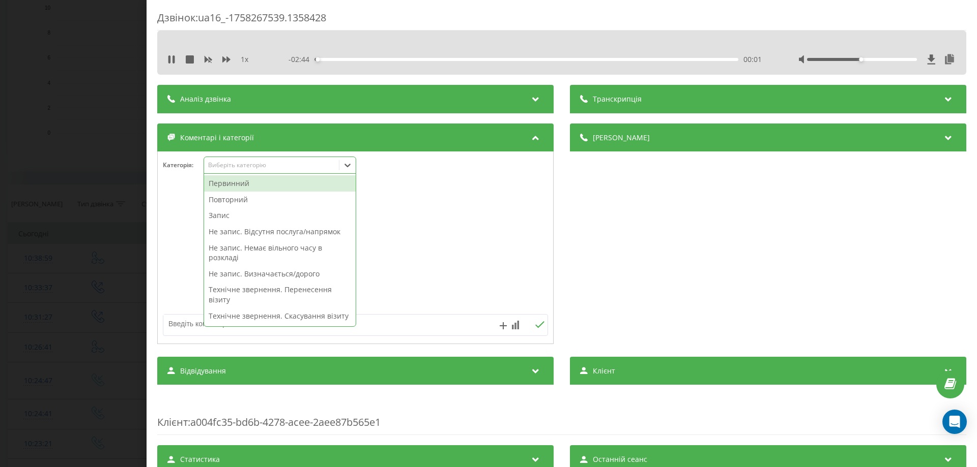
click at [231, 196] on div "Повторний" at bounding box center [280, 200] width 152 height 16
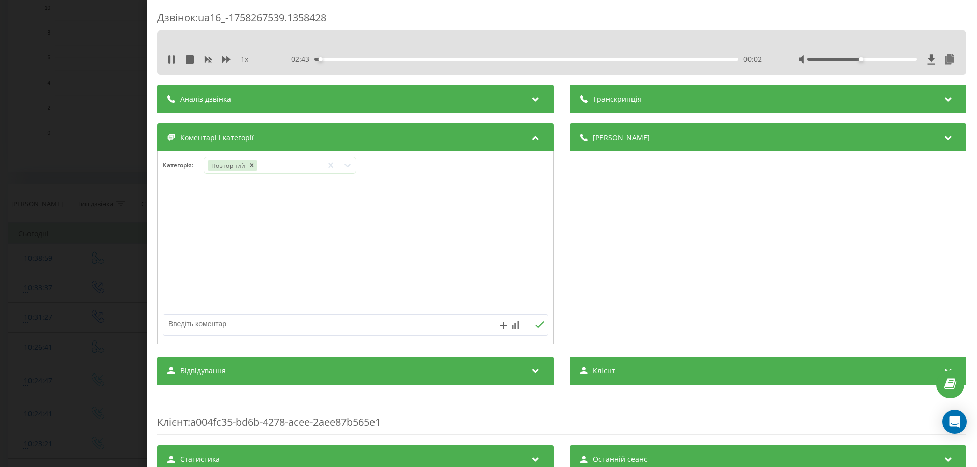
click at [187, 199] on div at bounding box center [355, 248] width 395 height 122
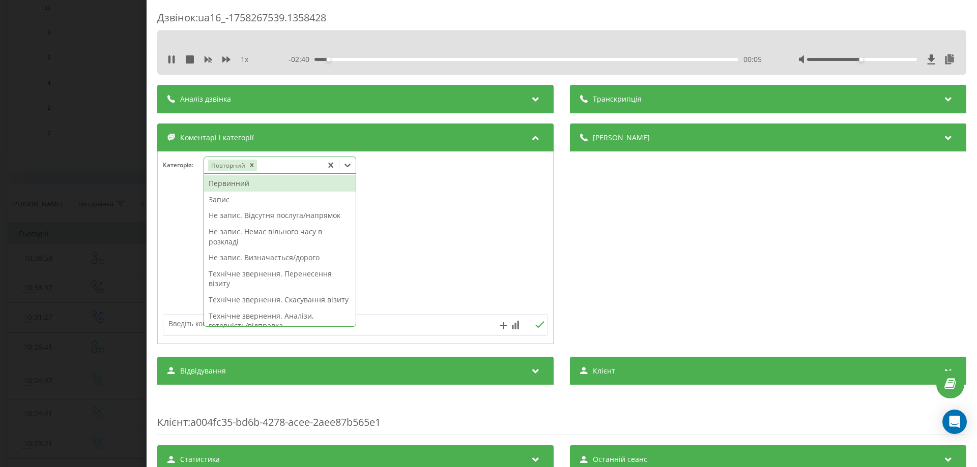
click at [348, 166] on icon at bounding box center [347, 166] width 6 height 4
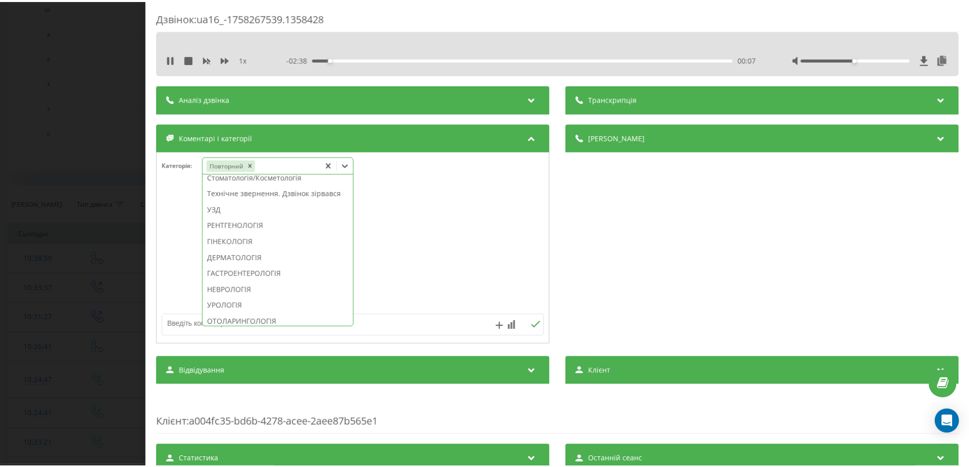
scroll to position [305, 0]
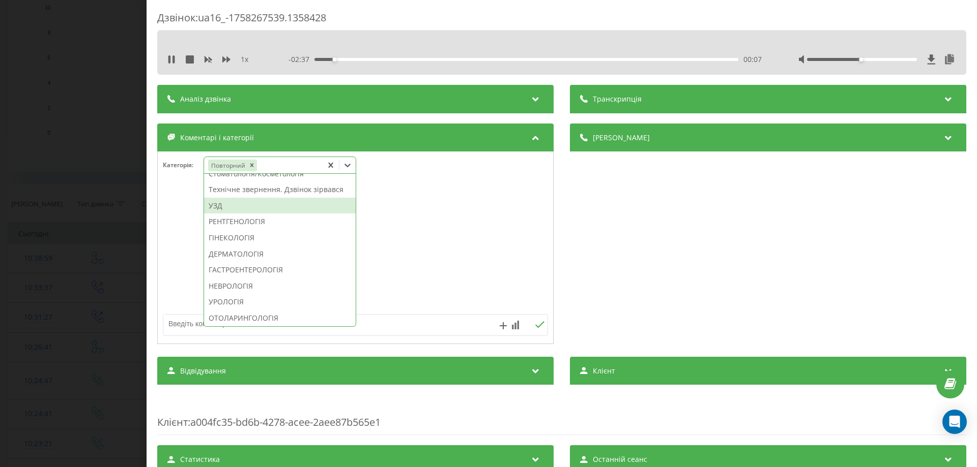
drag, startPoint x: 267, startPoint y: 232, endPoint x: 259, endPoint y: 236, distance: 8.2
click at [267, 214] on div "УЗД" at bounding box center [280, 206] width 152 height 16
click at [174, 249] on div at bounding box center [355, 248] width 395 height 122
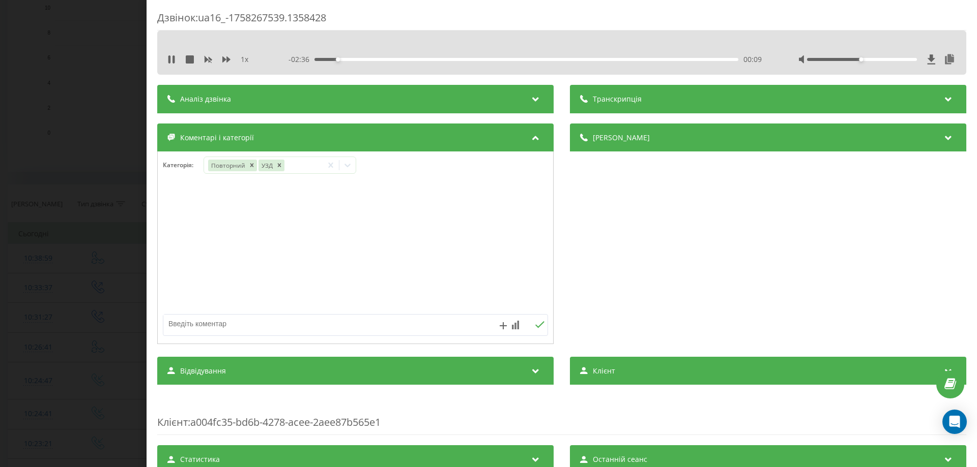
click at [212, 323] on textarea at bounding box center [316, 324] width 307 height 18
type textarea "надана інф"
click at [535, 324] on icon at bounding box center [540, 325] width 10 height 7
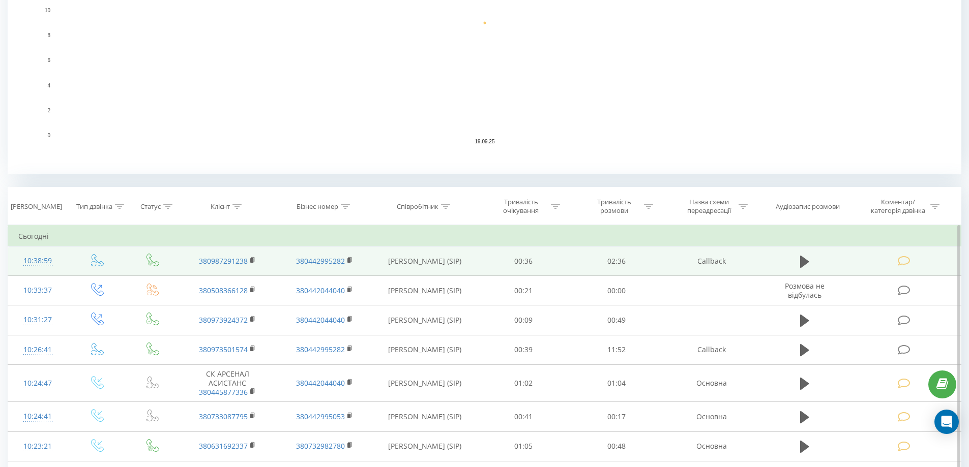
scroll to position [254, 0]
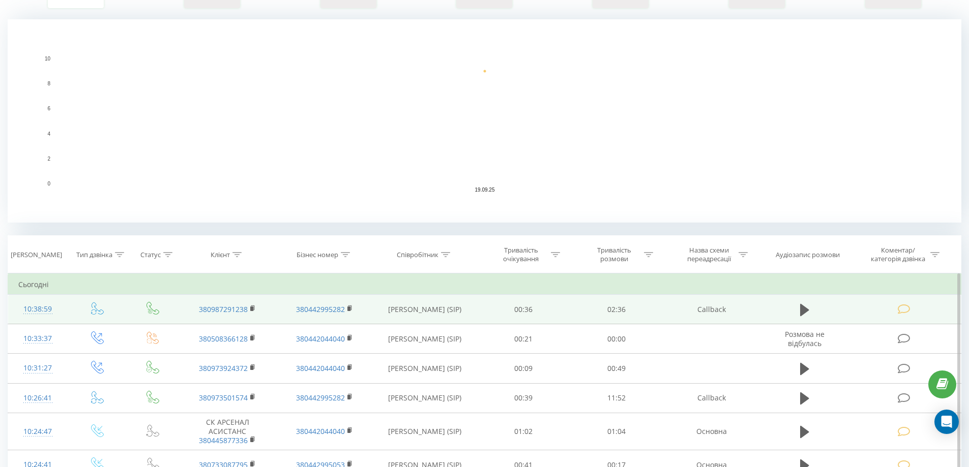
scroll to position [352, 0]
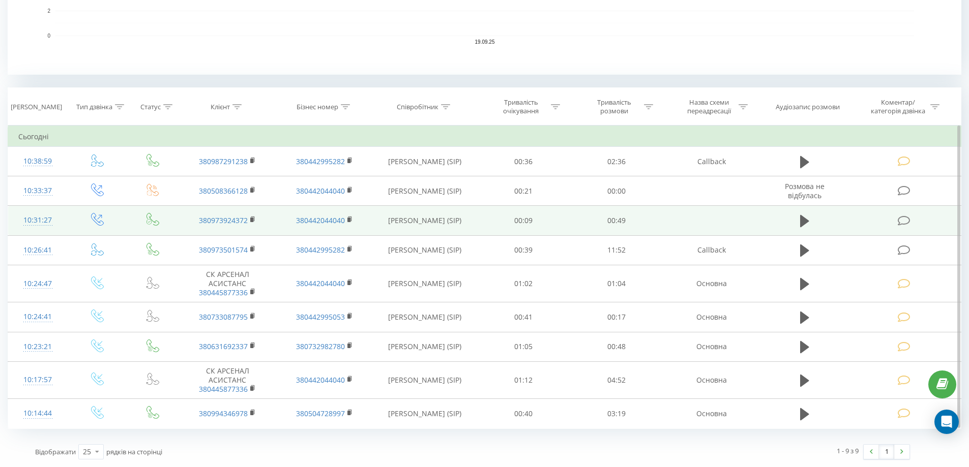
click at [906, 220] on icon at bounding box center [904, 221] width 13 height 11
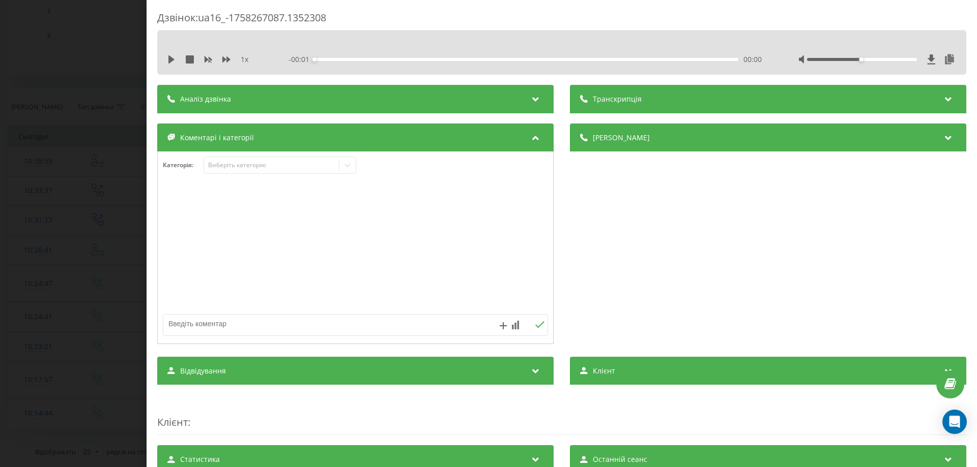
click at [166, 58] on div "1 x - 00:01 00:00 00:00" at bounding box center [562, 59] width 794 height 15
click at [171, 59] on icon at bounding box center [171, 59] width 6 height 8
click at [172, 58] on icon at bounding box center [171, 59] width 8 height 8
click at [350, 163] on icon at bounding box center [347, 165] width 10 height 10
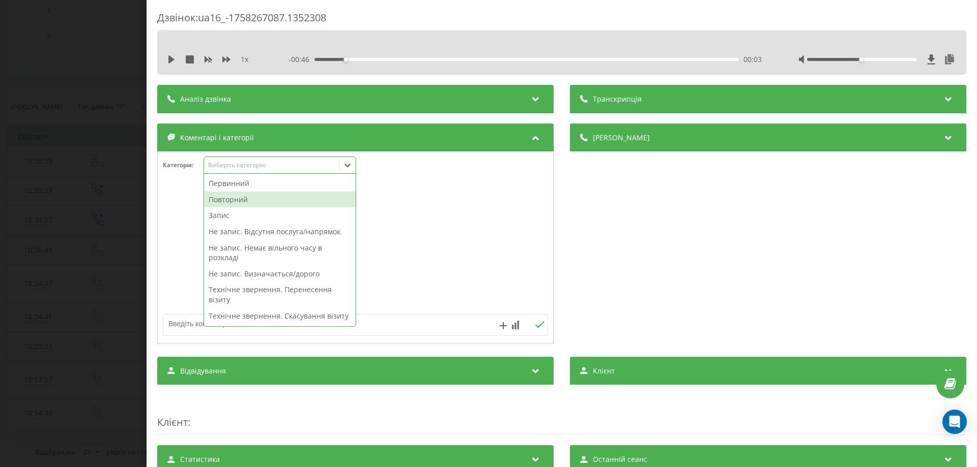
click at [222, 200] on div "Повторний" at bounding box center [280, 200] width 152 height 16
click at [186, 202] on div at bounding box center [355, 248] width 395 height 122
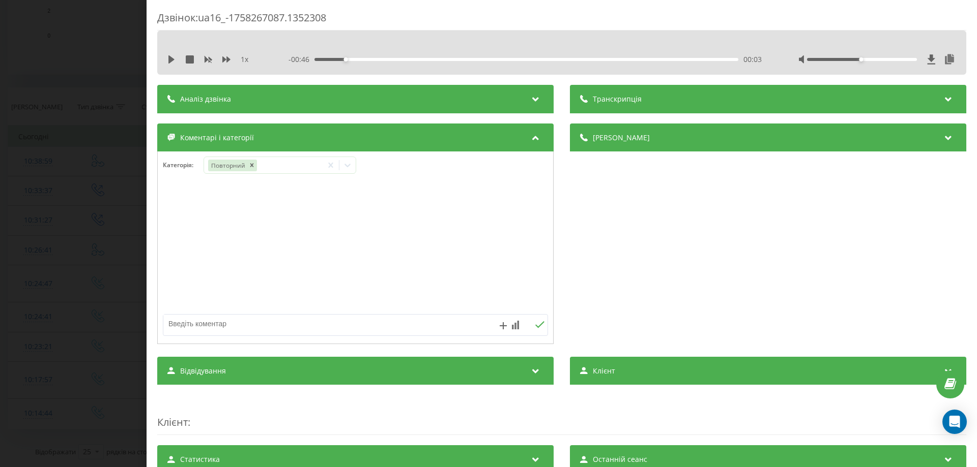
click at [176, 329] on textarea at bounding box center [316, 324] width 307 height 18
type textarea "внутрішній дзвінок"
click at [537, 323] on icon at bounding box center [540, 325] width 10 height 7
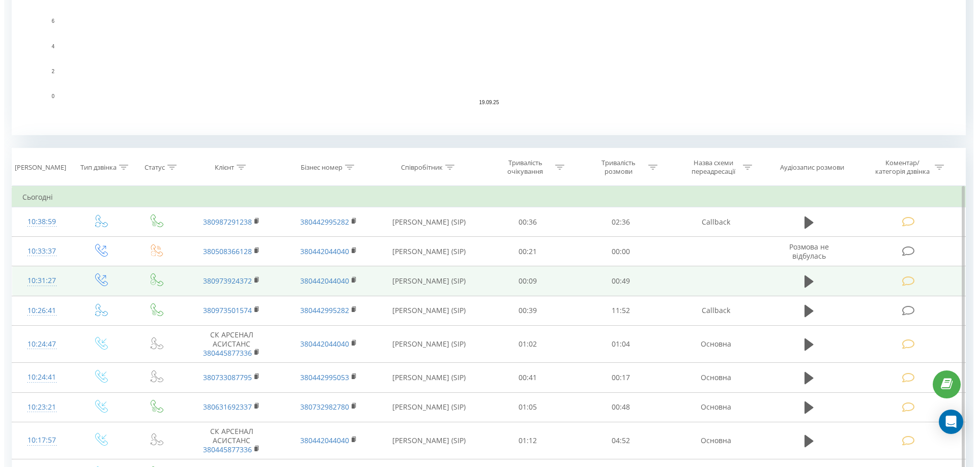
scroll to position [305, 0]
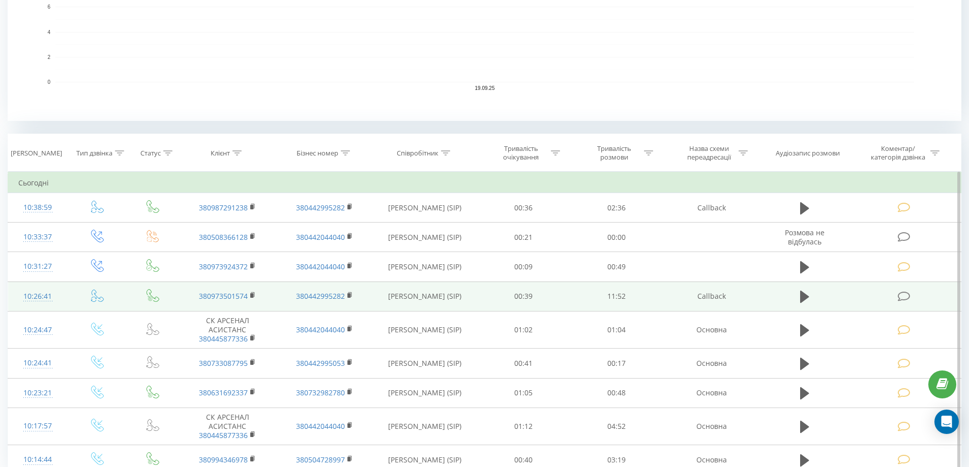
click at [902, 296] on icon at bounding box center [904, 296] width 13 height 11
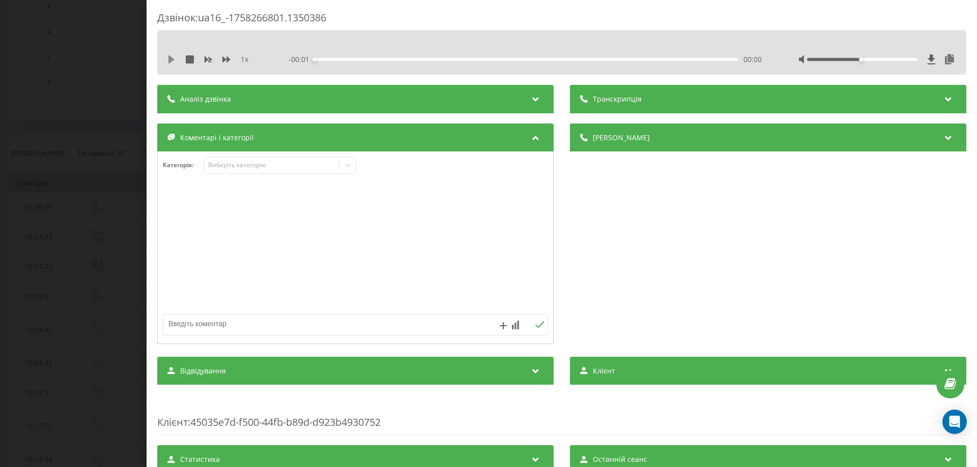
click at [172, 59] on icon at bounding box center [171, 59] width 6 height 8
click at [176, 60] on div "1 x" at bounding box center [214, 59] width 95 height 10
drag, startPoint x: 169, startPoint y: 56, endPoint x: 174, endPoint y: 68, distance: 12.5
click at [169, 57] on icon at bounding box center [169, 59] width 2 height 8
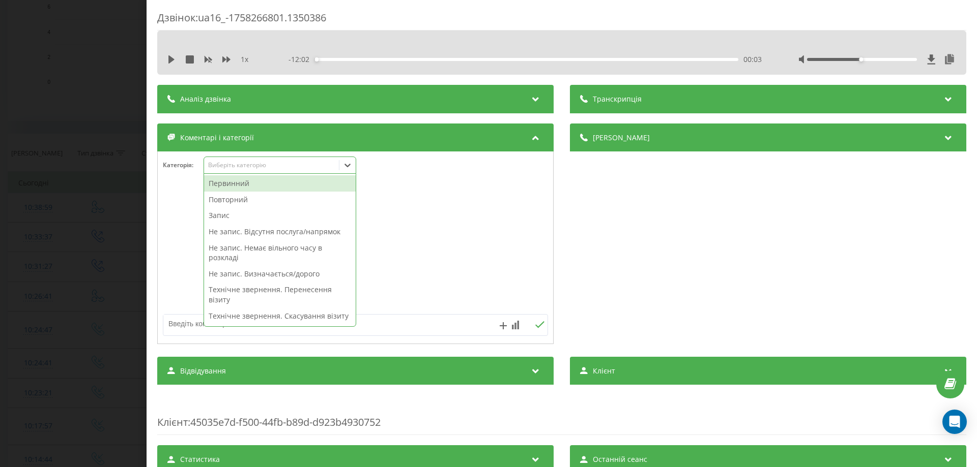
click at [350, 166] on icon at bounding box center [347, 165] width 10 height 10
drag, startPoint x: 238, startPoint y: 198, endPoint x: 233, endPoint y: 199, distance: 5.2
click at [239, 198] on div "Повторний" at bounding box center [280, 200] width 152 height 16
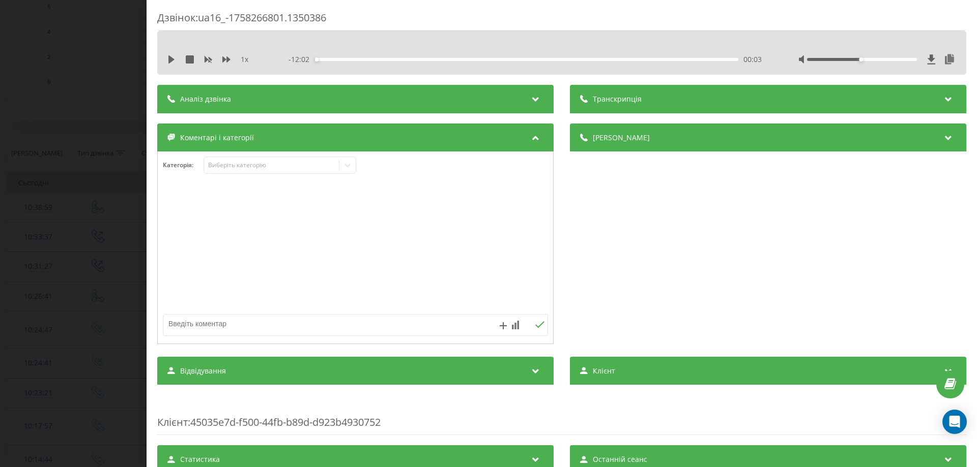
drag, startPoint x: 178, startPoint y: 199, endPoint x: 254, endPoint y: 200, distance: 76.3
click at [178, 199] on div at bounding box center [355, 248] width 395 height 122
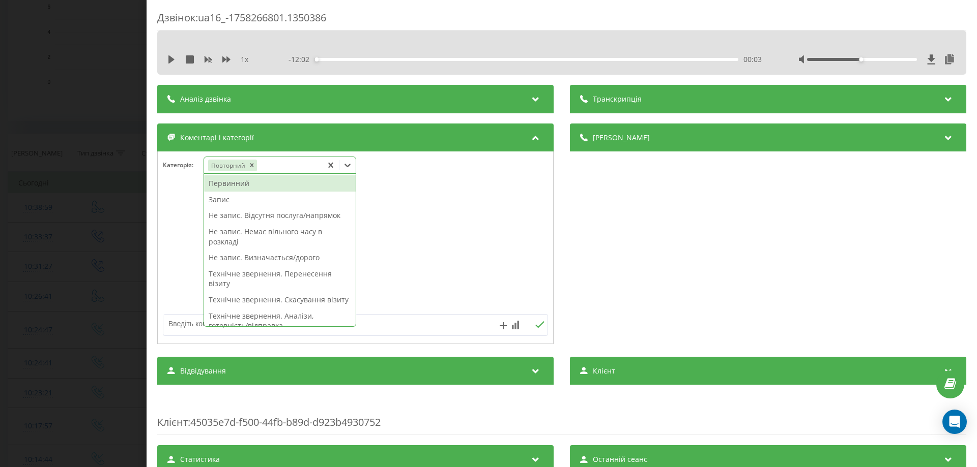
click at [349, 167] on icon at bounding box center [347, 165] width 10 height 10
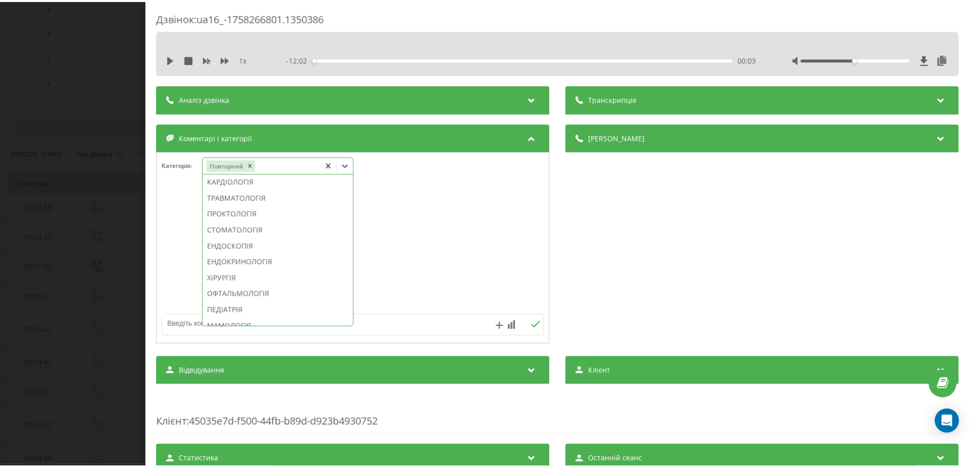
scroll to position [489, 0]
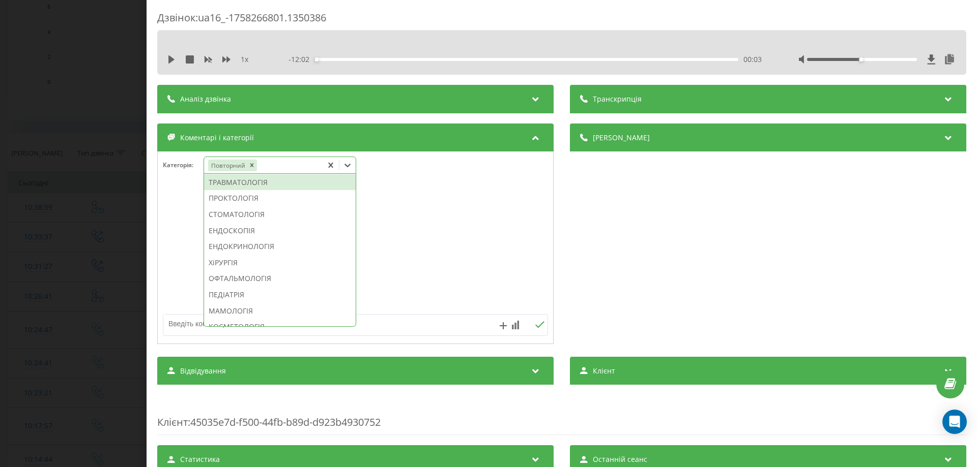
click at [263, 191] on div "ТРАВМАТОЛОГІЯ" at bounding box center [280, 182] width 152 height 16
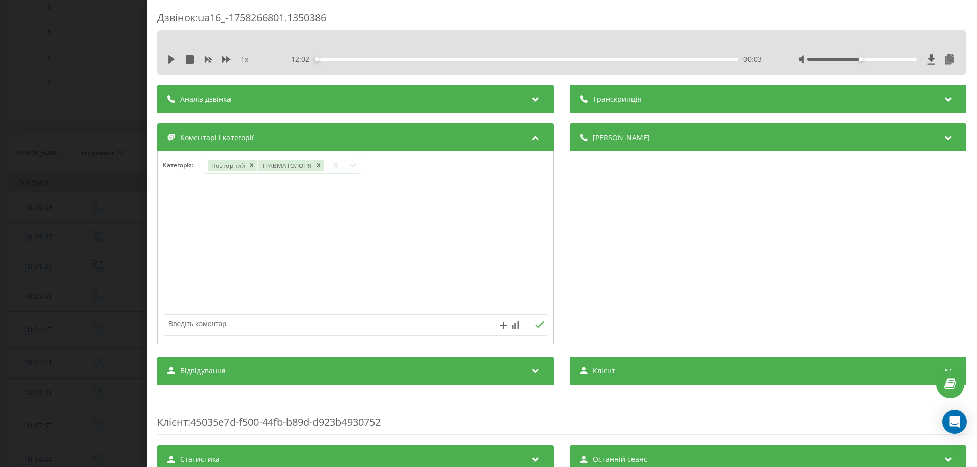
click at [162, 230] on div at bounding box center [355, 248] width 395 height 122
drag, startPoint x: 220, startPoint y: 322, endPoint x: 245, endPoint y: 315, distance: 25.4
click at [221, 322] on textarea at bounding box center [316, 324] width 307 height 18
type textarea "надана інф"
click at [536, 323] on icon at bounding box center [540, 325] width 10 height 7
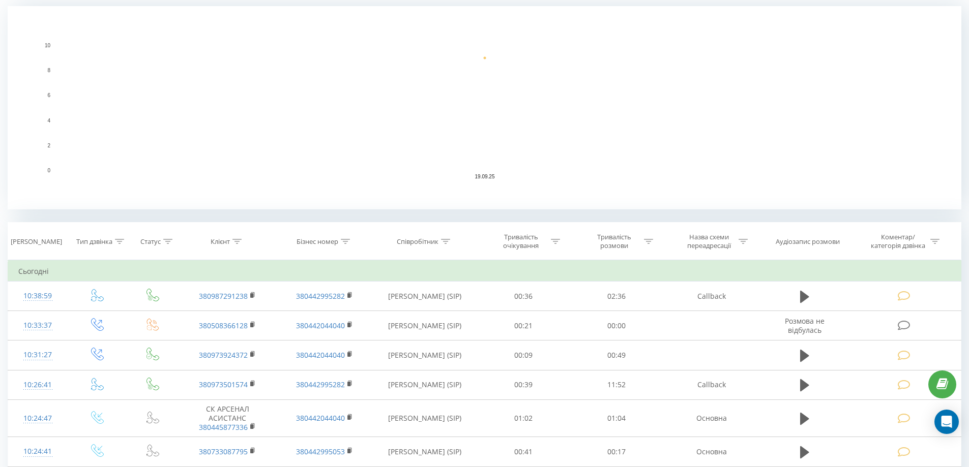
scroll to position [199, 0]
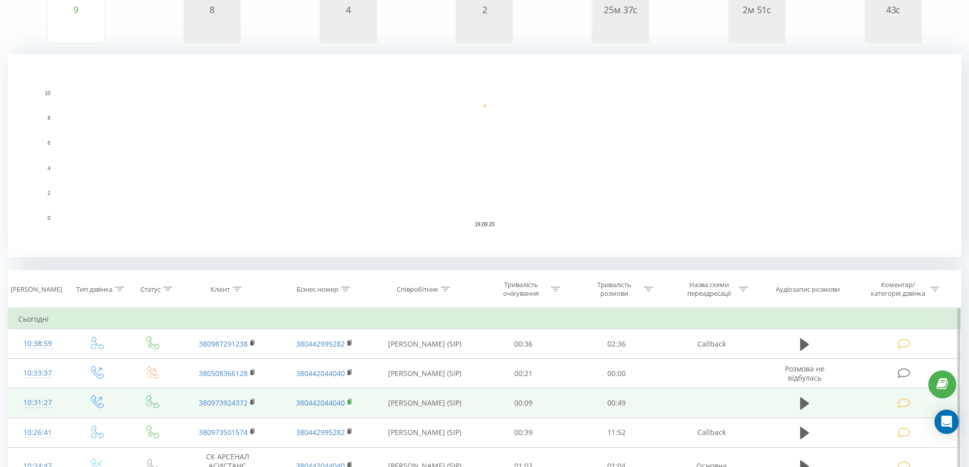
scroll to position [153, 0]
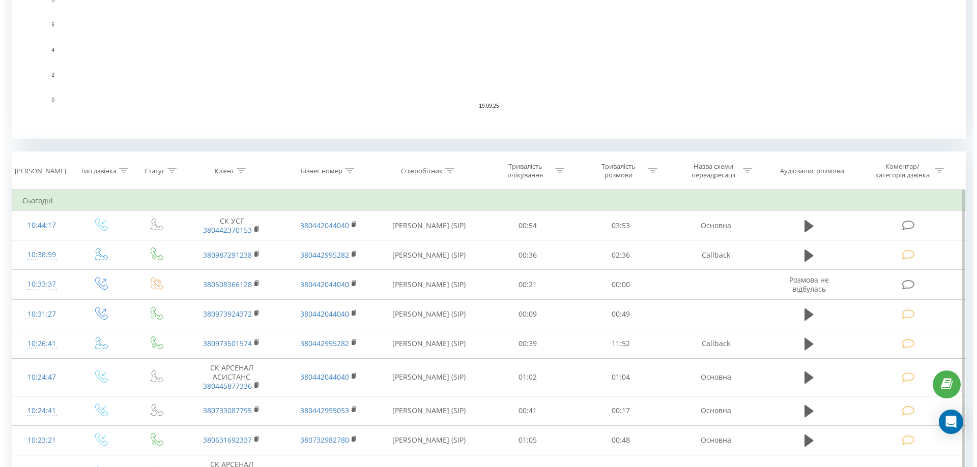
scroll to position [305, 0]
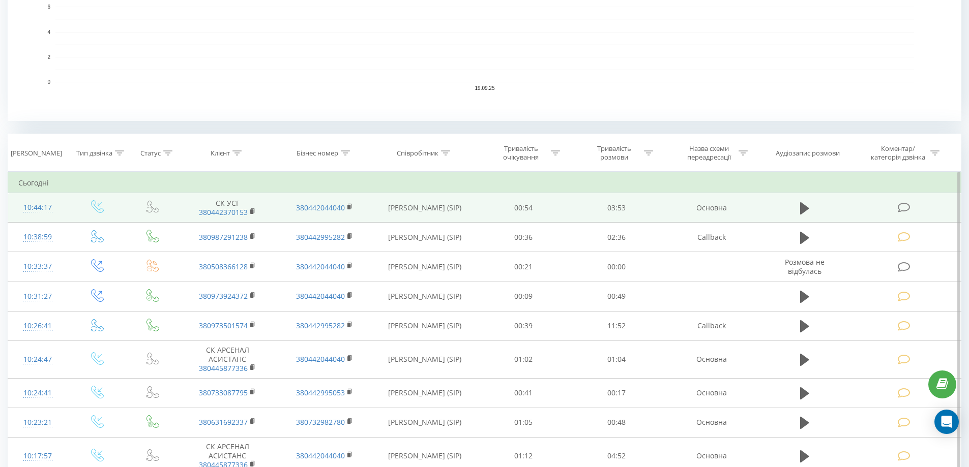
click at [903, 202] on icon at bounding box center [904, 207] width 13 height 11
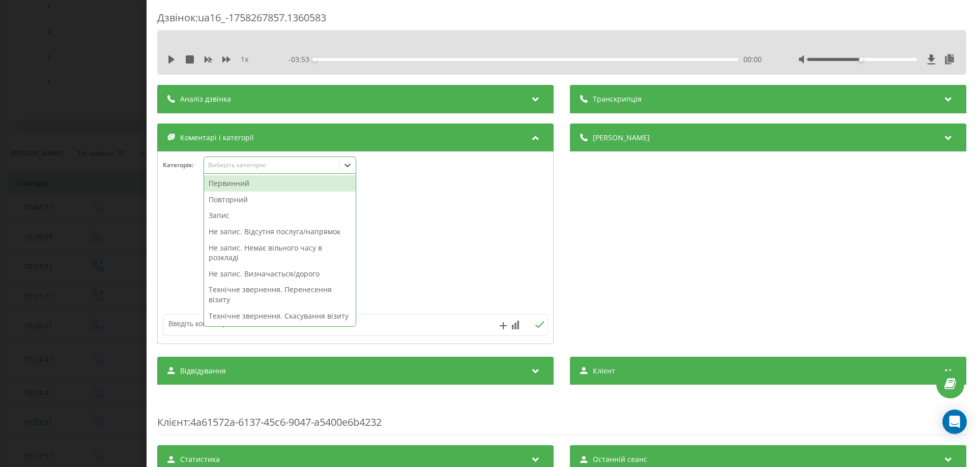
click at [345, 165] on icon at bounding box center [347, 165] width 10 height 10
click at [220, 199] on div "Повторний" at bounding box center [280, 200] width 152 height 16
click at [189, 203] on div at bounding box center [355, 248] width 395 height 122
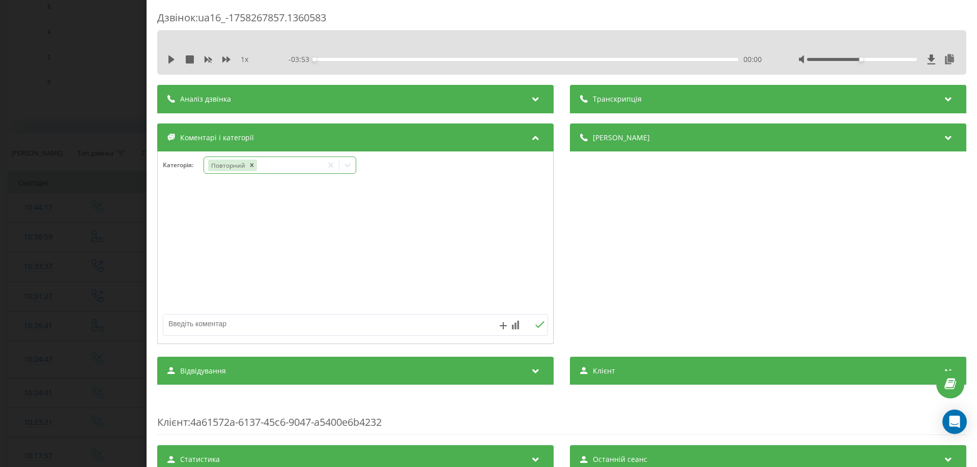
click at [354, 166] on div at bounding box center [347, 165] width 16 height 16
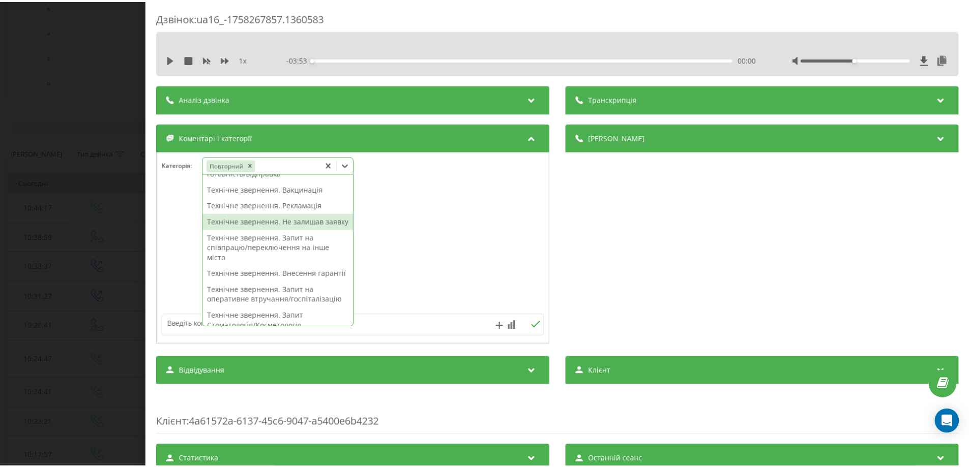
scroll to position [203, 0]
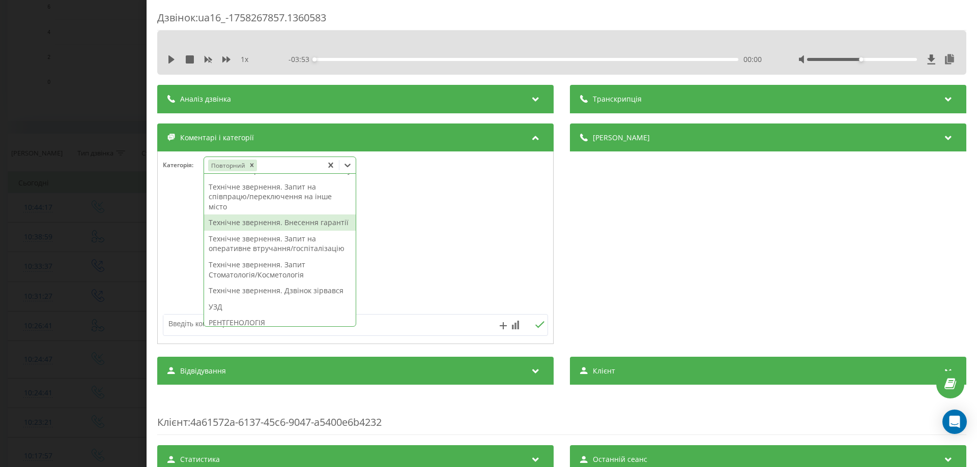
drag, startPoint x: 243, startPoint y: 247, endPoint x: 175, endPoint y: 241, distance: 68.4
click at [243, 231] on div "Технічне звернення. Внесення гарантії" at bounding box center [280, 223] width 152 height 16
click at [173, 240] on div at bounding box center [355, 248] width 395 height 122
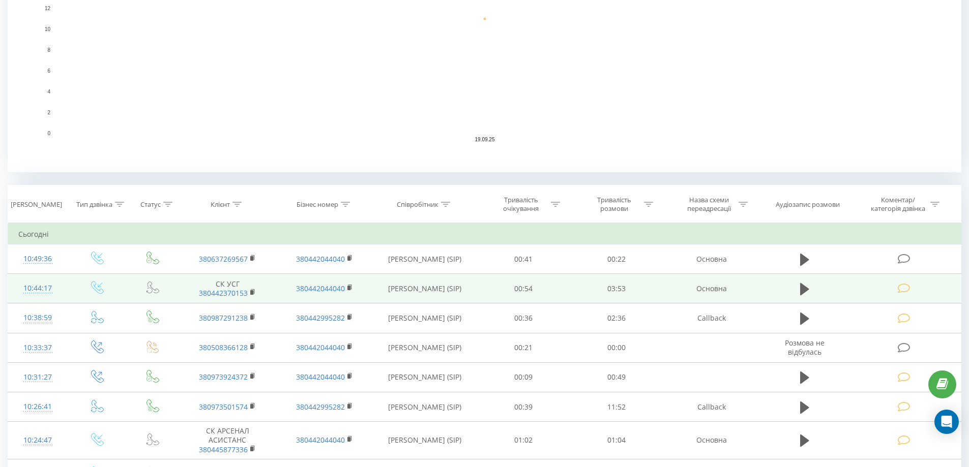
scroll to position [254, 0]
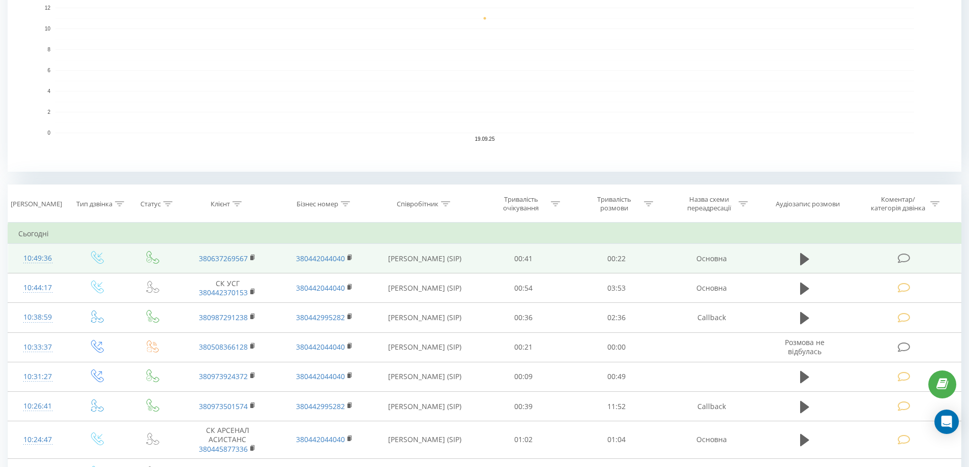
click at [903, 255] on icon at bounding box center [904, 258] width 13 height 11
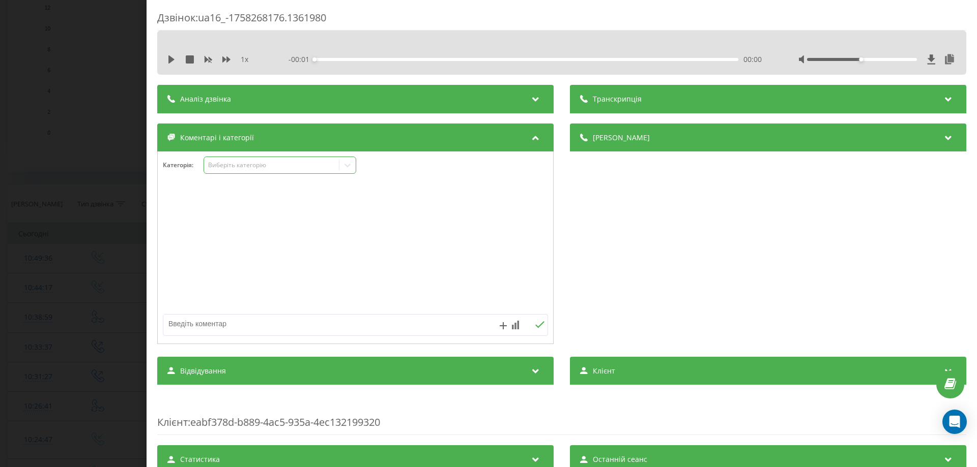
click at [214, 160] on div "Виберіть категорію" at bounding box center [279, 165] width 153 height 17
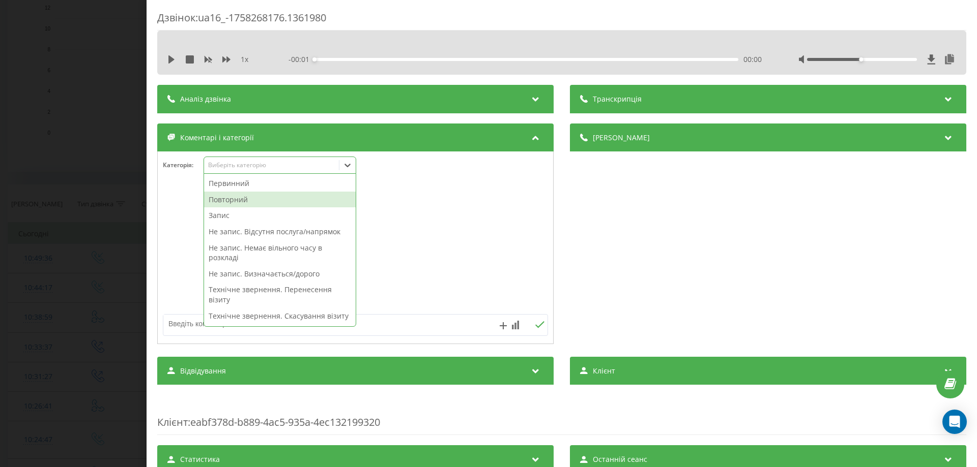
click at [224, 197] on div "Повторний" at bounding box center [280, 200] width 152 height 16
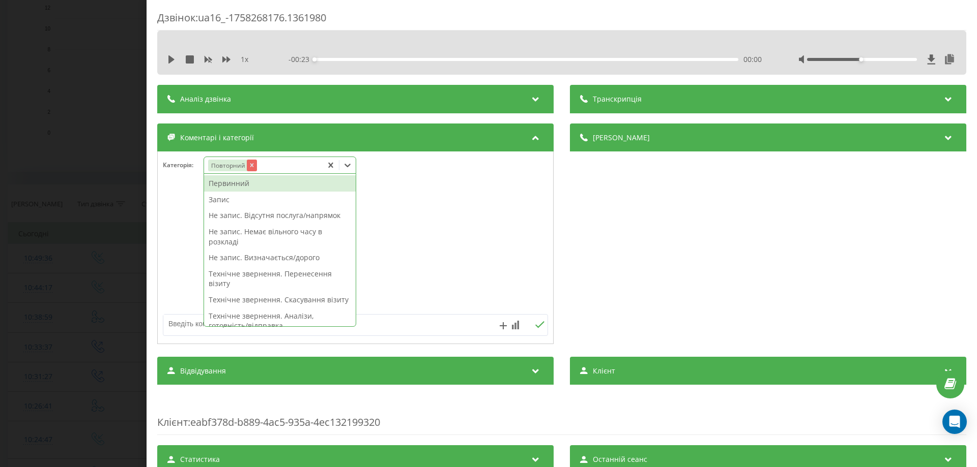
click at [252, 165] on icon "Remove Повторний" at bounding box center [252, 166] width 4 height 4
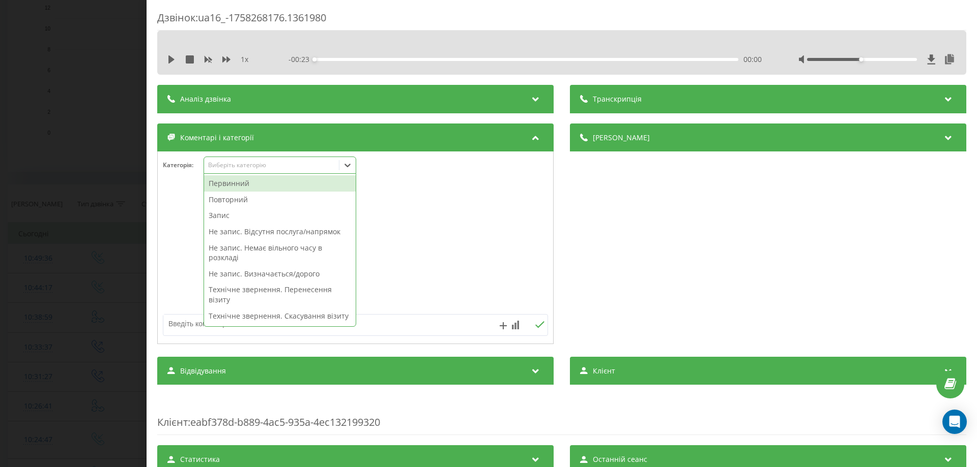
click at [223, 184] on div "Первинний" at bounding box center [280, 184] width 152 height 16
click at [183, 191] on div at bounding box center [355, 248] width 395 height 122
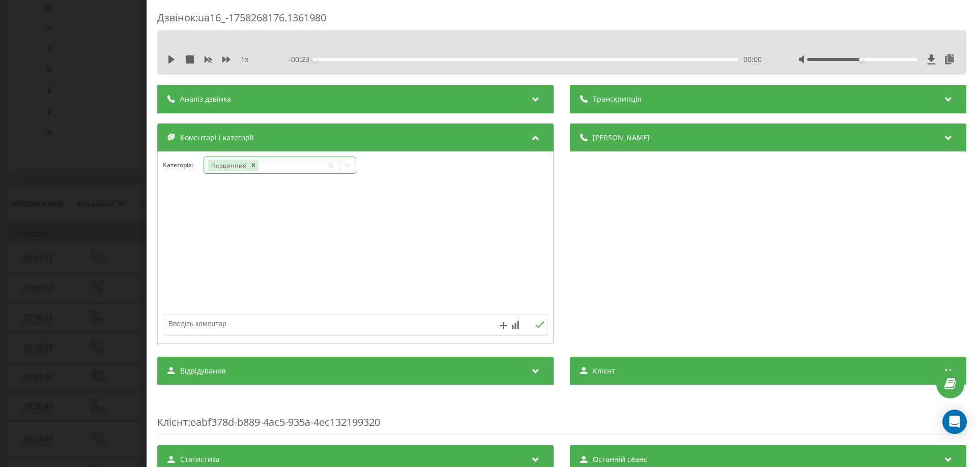
click at [350, 166] on icon at bounding box center [347, 165] width 10 height 10
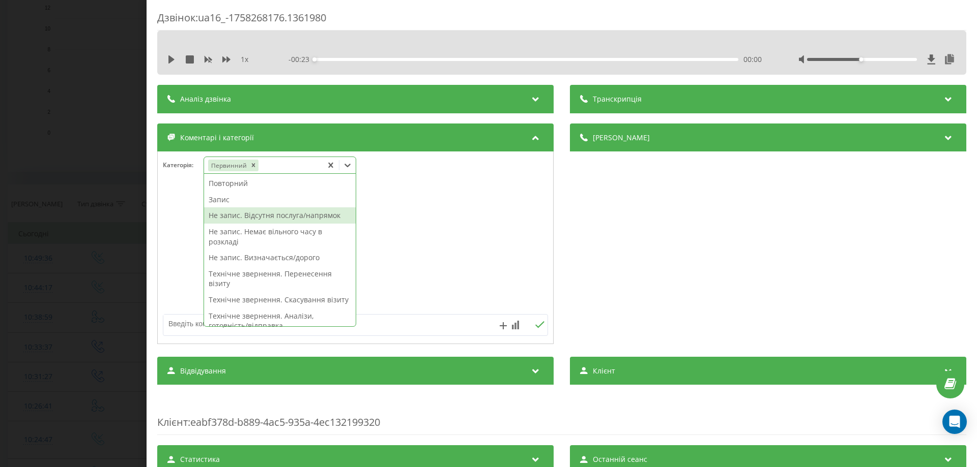
click at [303, 216] on div "Не запис. Відсутня послуга/напрямок" at bounding box center [280, 216] width 152 height 16
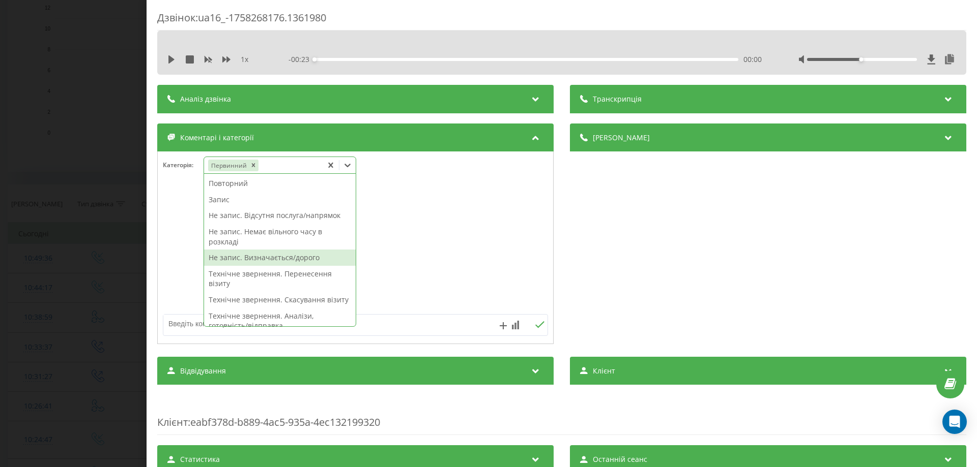
click at [199, 256] on div at bounding box center [355, 248] width 395 height 122
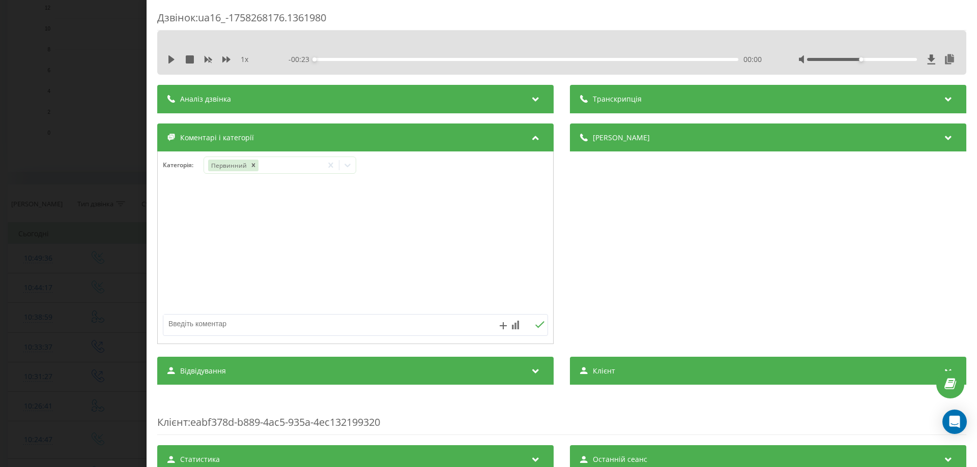
click textarea
type textarea "не прийиає дит гінеколог"
click button
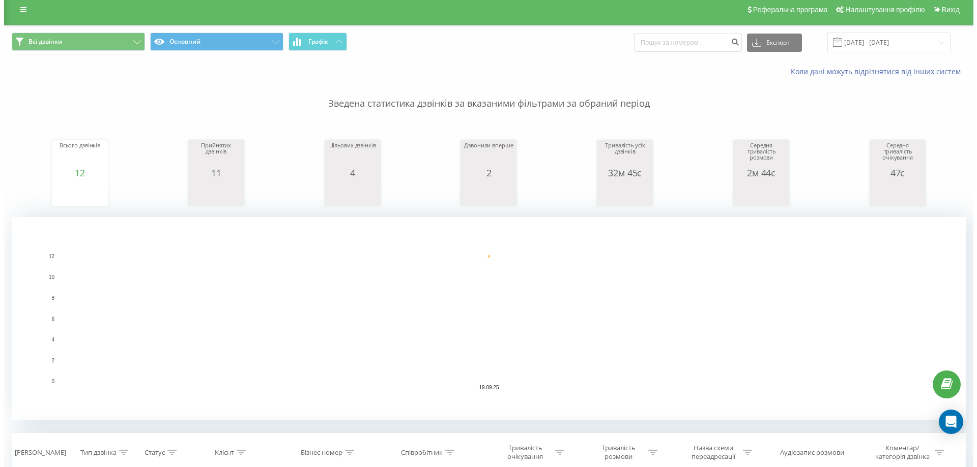
scroll to position [203, 0]
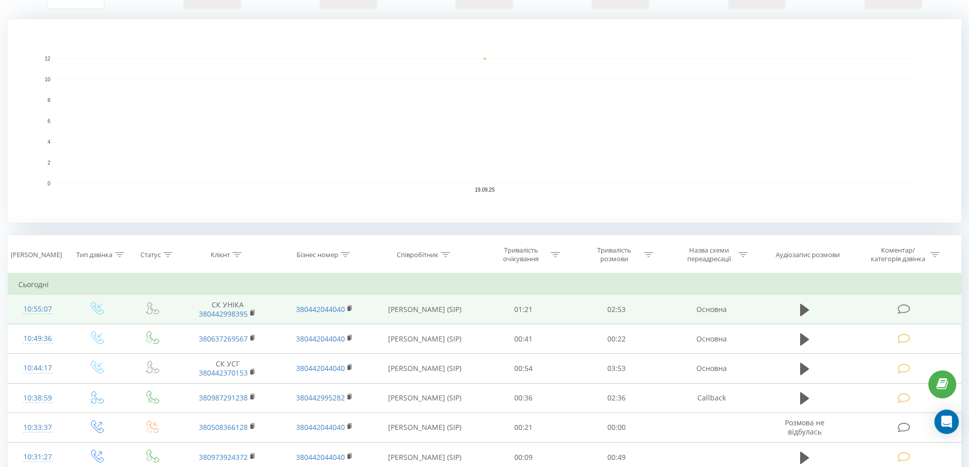
click at [900, 309] on icon at bounding box center [904, 309] width 13 height 11
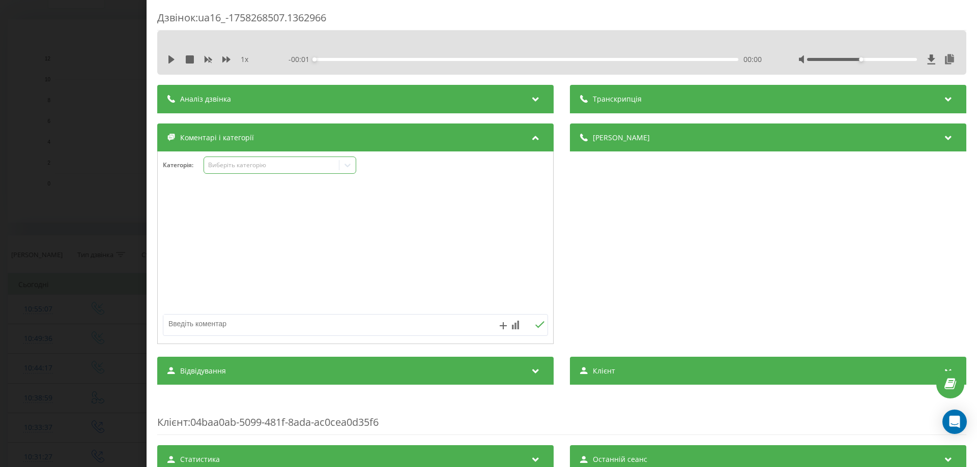
click at [354, 167] on div at bounding box center [347, 165] width 16 height 16
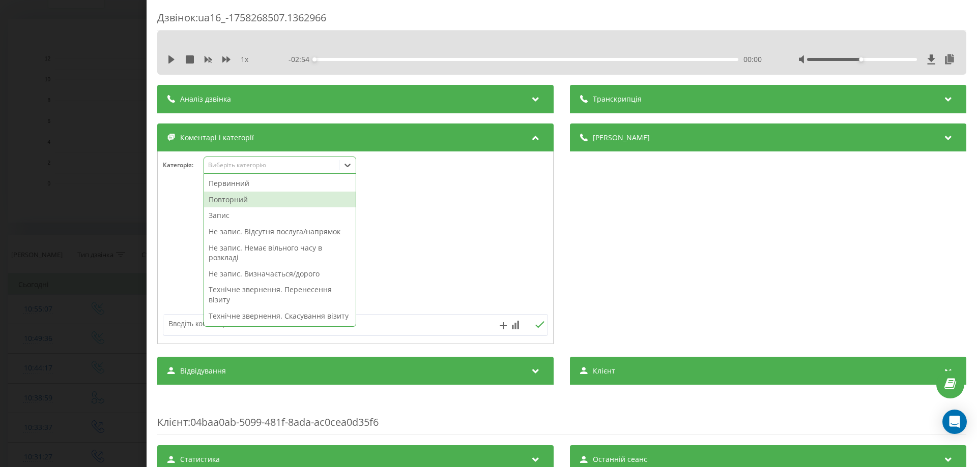
click at [236, 200] on div "Повторний" at bounding box center [280, 200] width 152 height 16
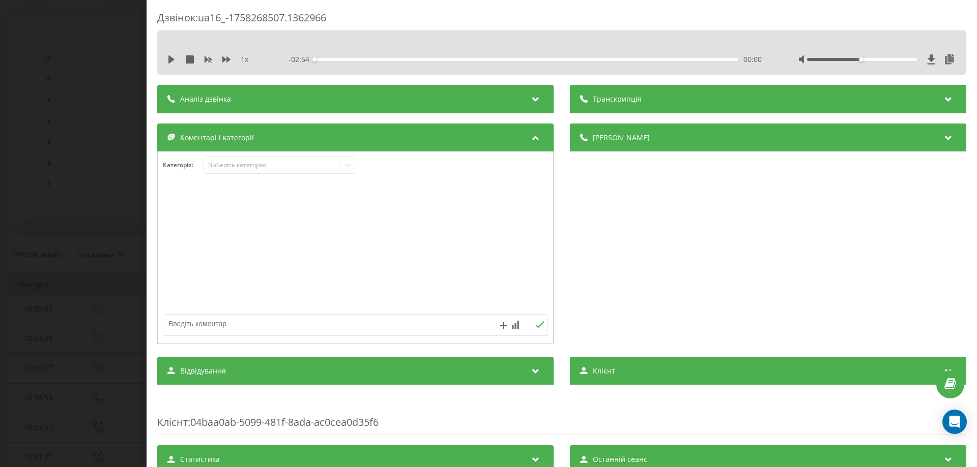
click at [181, 201] on div at bounding box center [355, 248] width 395 height 122
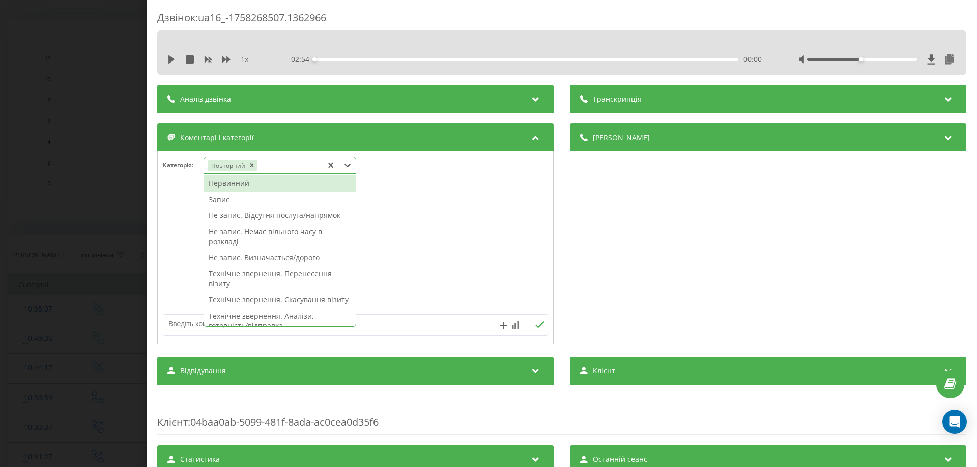
click at [350, 163] on icon at bounding box center [347, 165] width 10 height 10
click at [223, 201] on div "Запис" at bounding box center [280, 200] width 152 height 16
drag, startPoint x: 176, startPoint y: 199, endPoint x: 229, endPoint y: 201, distance: 53.5
click at [176, 200] on div at bounding box center [355, 248] width 395 height 122
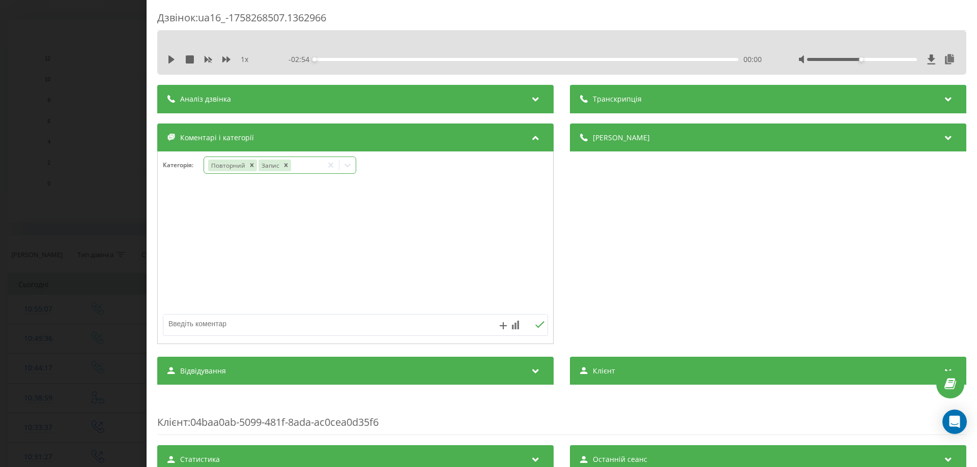
click at [347, 166] on icon at bounding box center [347, 166] width 6 height 4
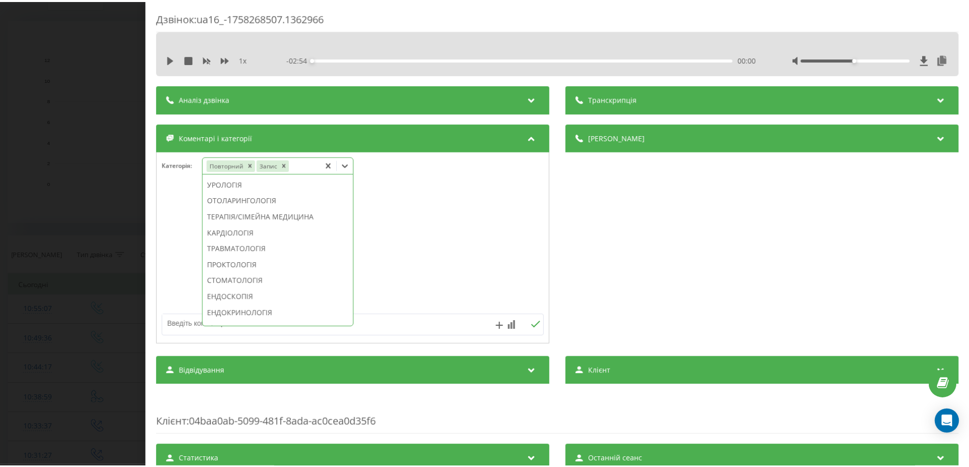
scroll to position [410, 0]
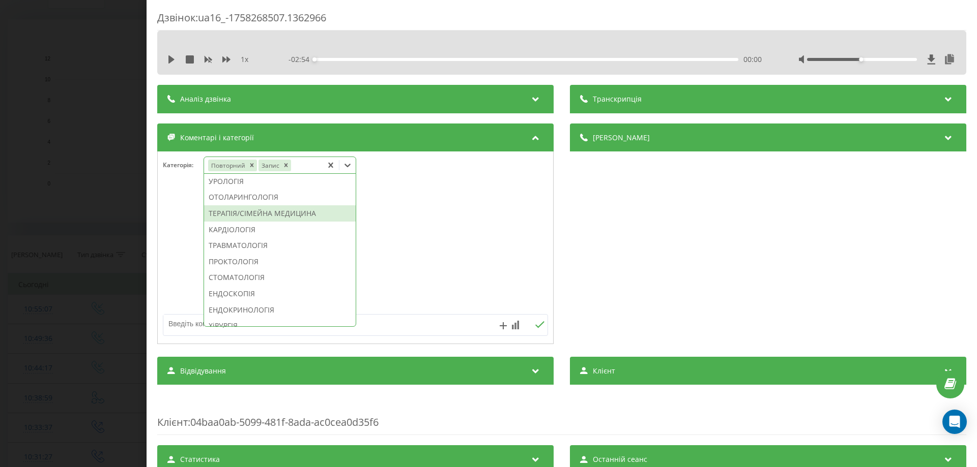
click at [299, 222] on div "ТЕРАПІЯ/СІМЕЙНА МЕДИЦИНА" at bounding box center [280, 214] width 152 height 16
click at [180, 232] on div at bounding box center [355, 248] width 395 height 122
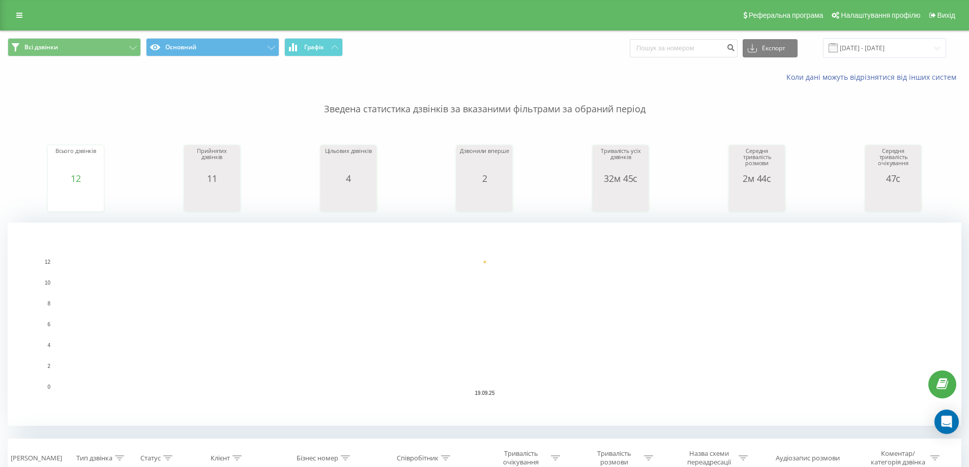
click at [80, 7] on div "Реферальна програма Налаштування профілю Вихід" at bounding box center [484, 15] width 969 height 31
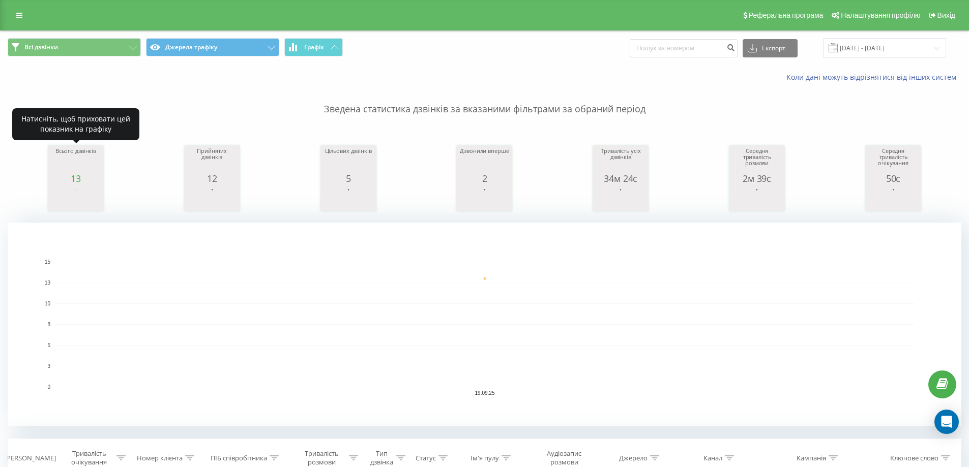
click at [65, 174] on div "13" at bounding box center [75, 178] width 51 height 10
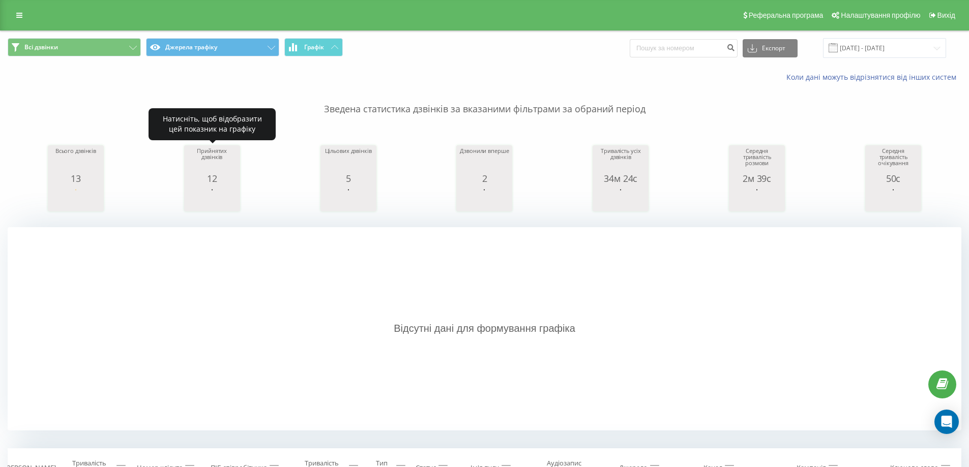
click at [187, 172] on div "Прийнятих дзвінків" at bounding box center [212, 160] width 51 height 25
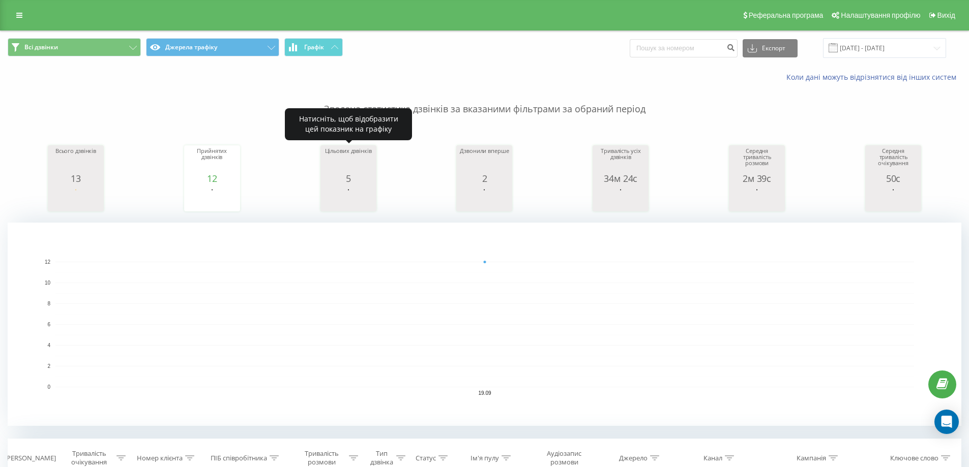
click at [352, 166] on div "Цільових дзвінків" at bounding box center [348, 160] width 51 height 25
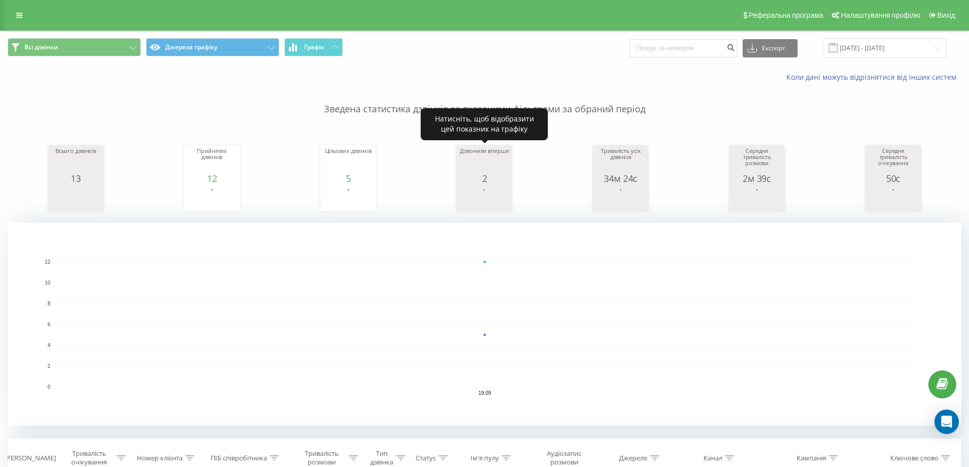
click at [494, 176] on div "2" at bounding box center [484, 178] width 51 height 10
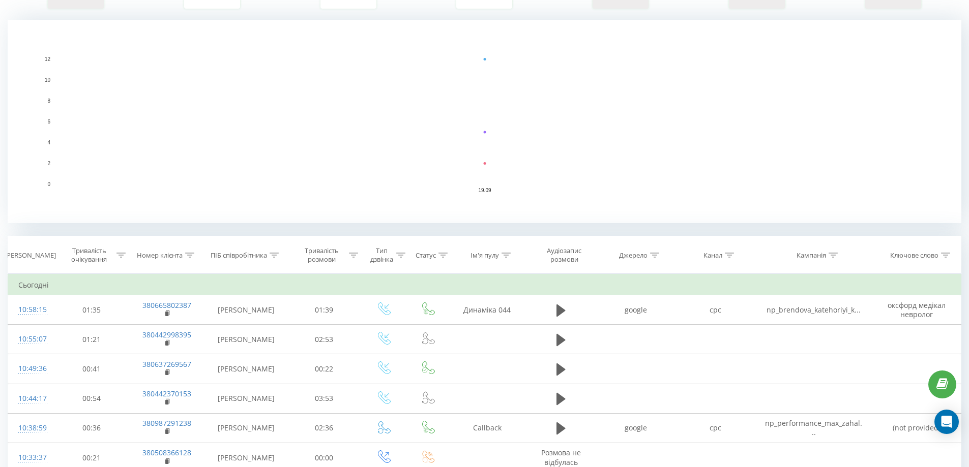
scroll to position [203, 0]
drag, startPoint x: 784, startPoint y: 224, endPoint x: 843, endPoint y: 231, distance: 58.9
click at [843, 231] on div "Всі дзвінки Джерела трафіку Графік Експорт .csv .xls .xlsx 19.09.2025 - 19.09.2…" at bounding box center [485, 273] width 954 height 890
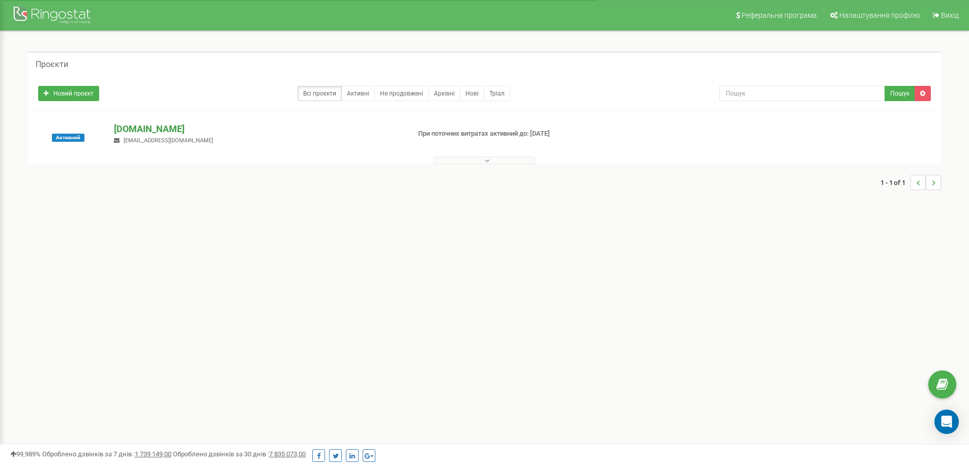
click at [142, 131] on p "[DOMAIN_NAME]" at bounding box center [257, 129] width 287 height 13
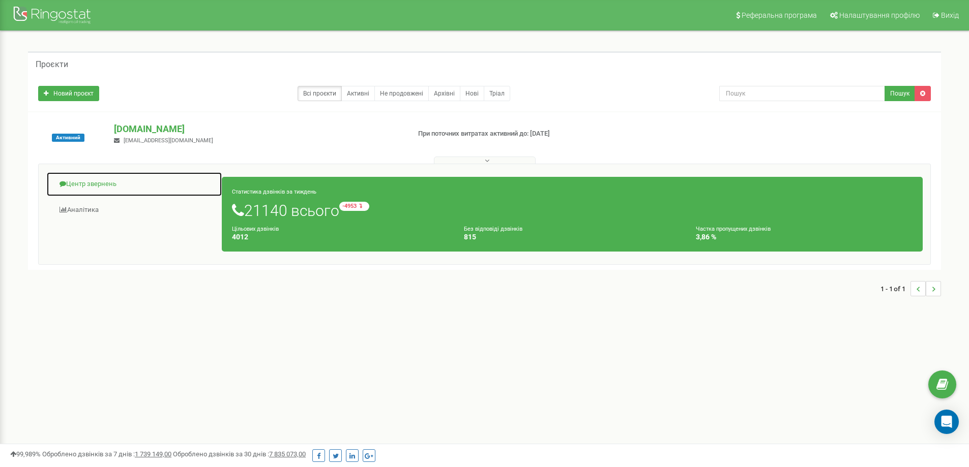
click at [115, 183] on link "Центр звернень" at bounding box center [134, 184] width 176 height 25
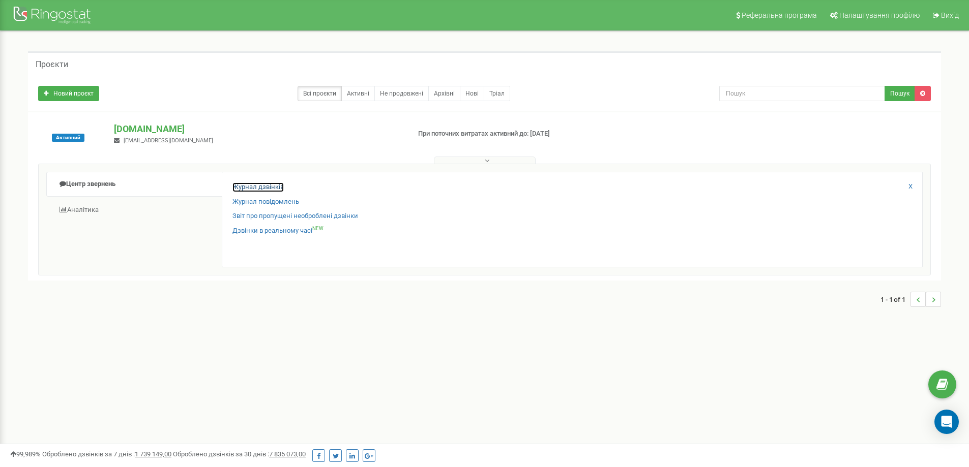
click at [252, 185] on link "Журнал дзвінків" at bounding box center [257, 188] width 51 height 10
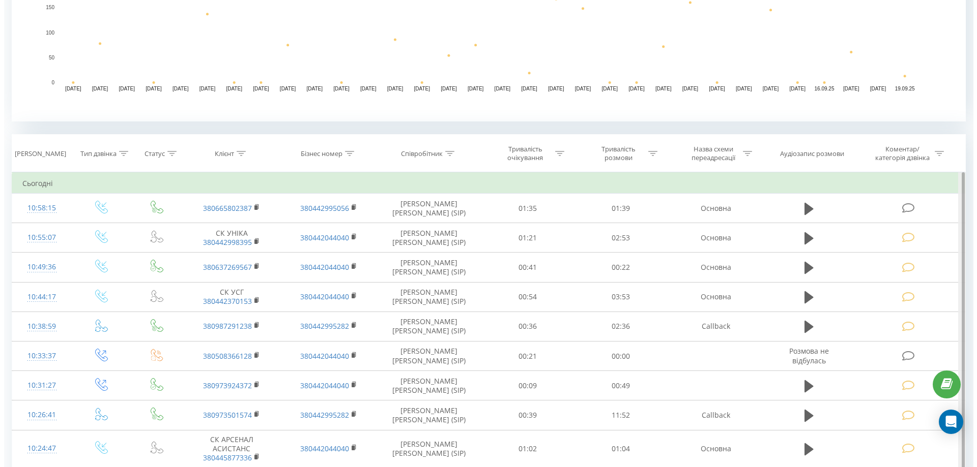
scroll to position [305, 0]
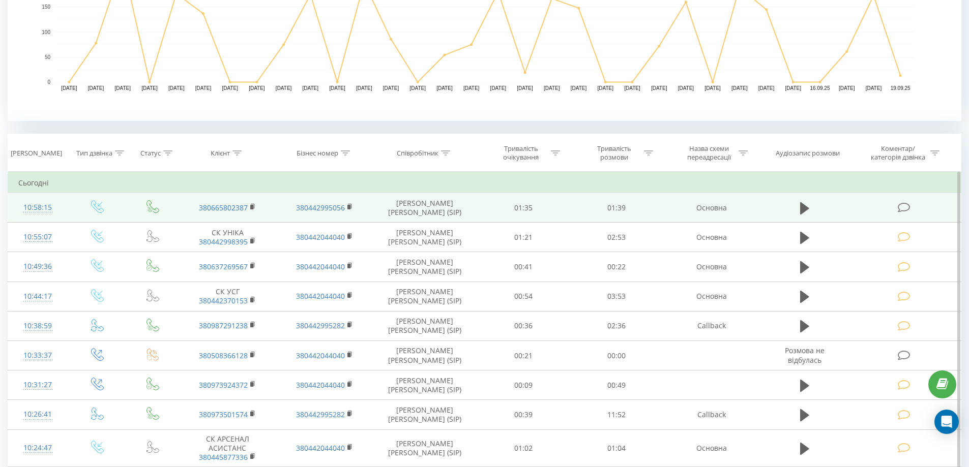
click at [901, 206] on icon at bounding box center [904, 207] width 13 height 11
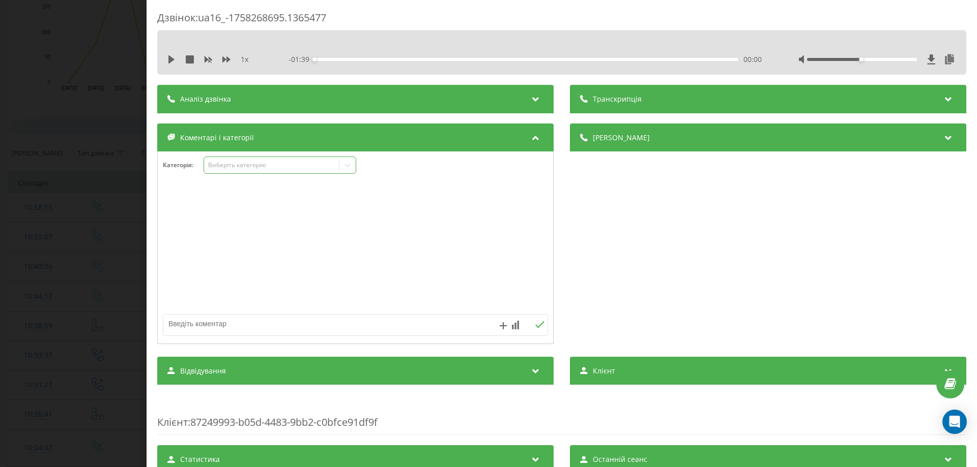
click at [349, 164] on icon at bounding box center [347, 165] width 10 height 10
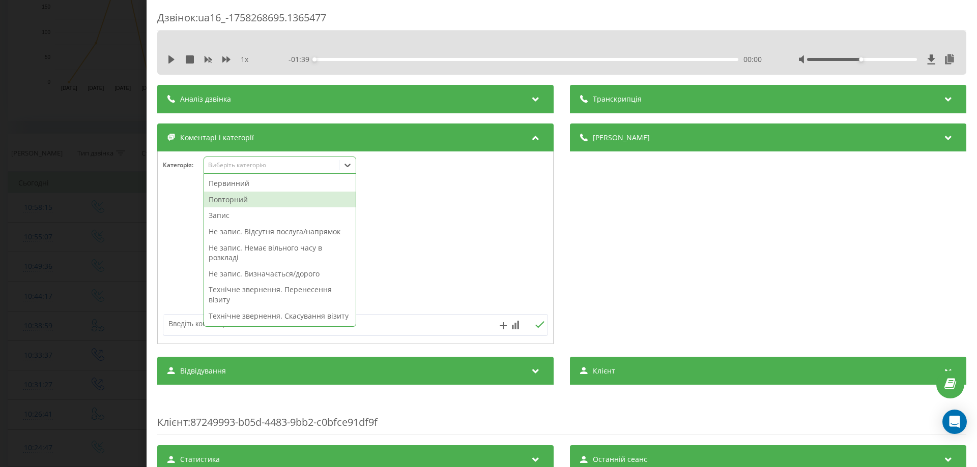
click at [227, 201] on div "Повторний" at bounding box center [280, 200] width 152 height 16
click at [186, 203] on div at bounding box center [355, 248] width 395 height 122
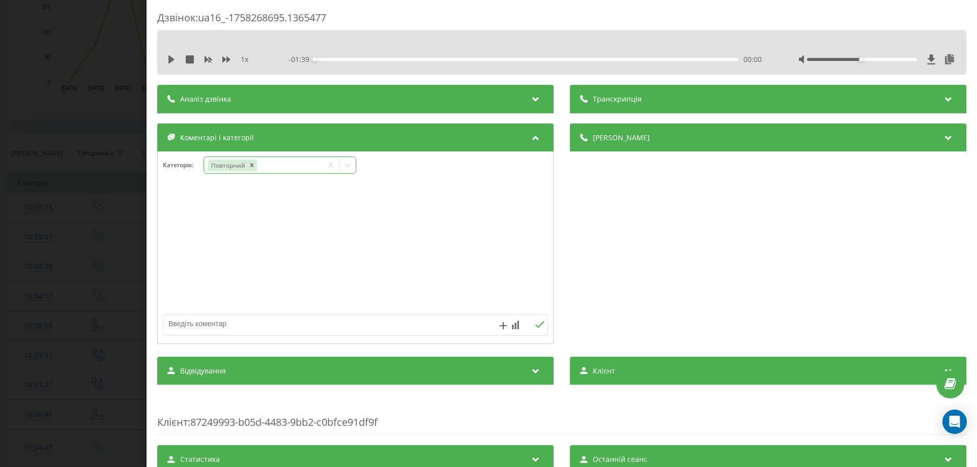
click at [348, 167] on icon at bounding box center [347, 166] width 6 height 4
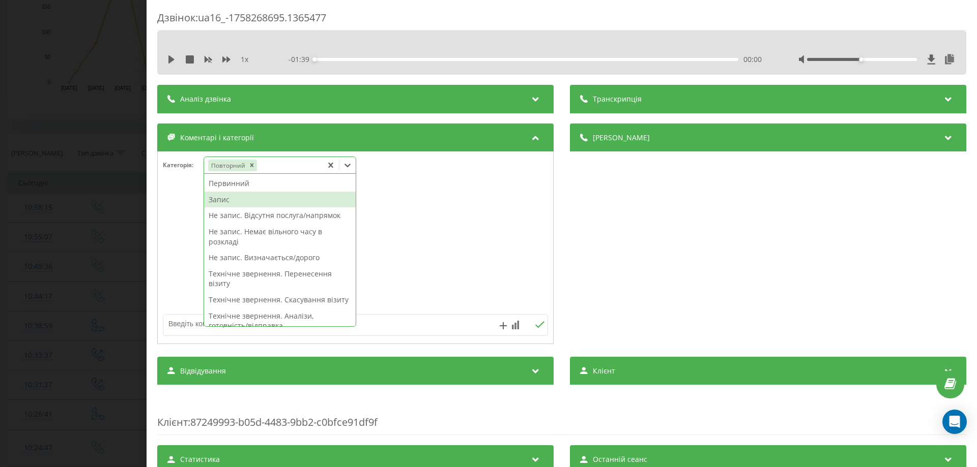
drag, startPoint x: 241, startPoint y: 200, endPoint x: 212, endPoint y: 204, distance: 29.3
click at [240, 200] on div "Запис" at bounding box center [280, 200] width 152 height 16
click at [177, 209] on div at bounding box center [355, 248] width 395 height 122
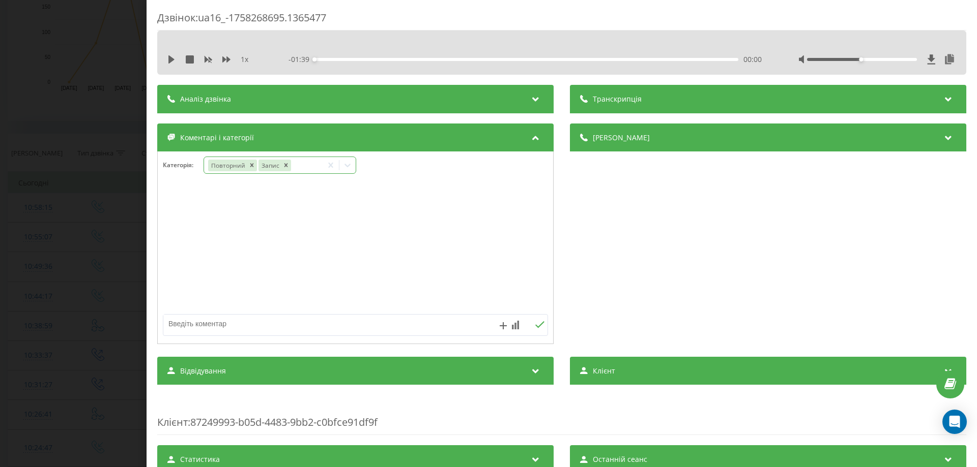
click at [351, 166] on icon at bounding box center [347, 165] width 10 height 10
click at [348, 163] on icon at bounding box center [347, 165] width 10 height 10
click at [349, 165] on icon at bounding box center [347, 165] width 10 height 10
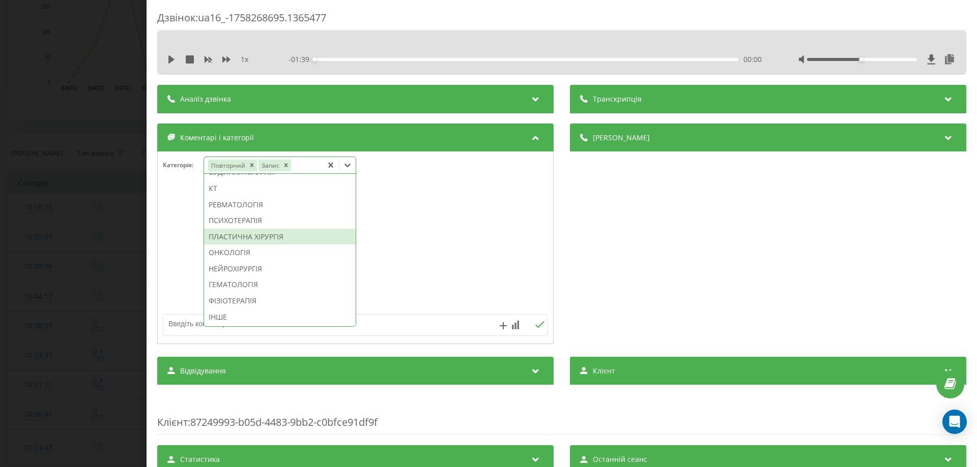
scroll to position [655, 0]
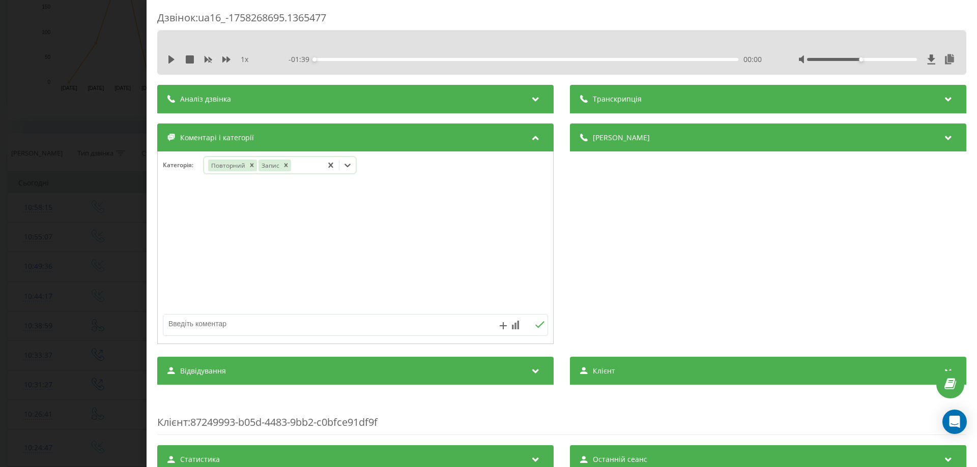
click at [349, 164] on icon at bounding box center [347, 165] width 10 height 10
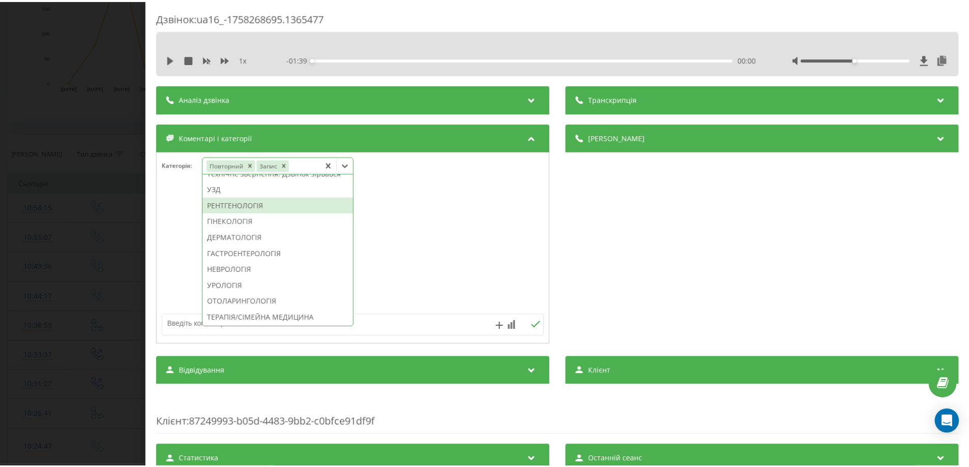
scroll to position [356, 0]
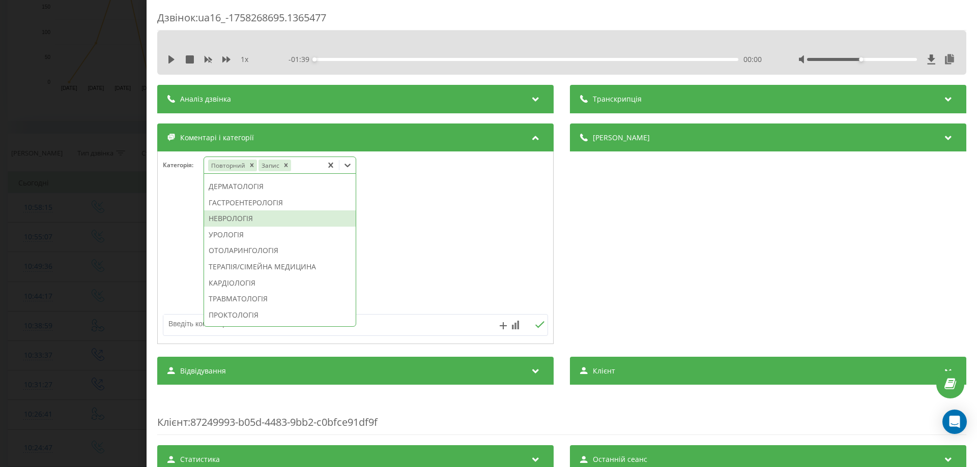
click at [270, 227] on div "НЕВРОЛОГІЯ" at bounding box center [280, 219] width 152 height 16
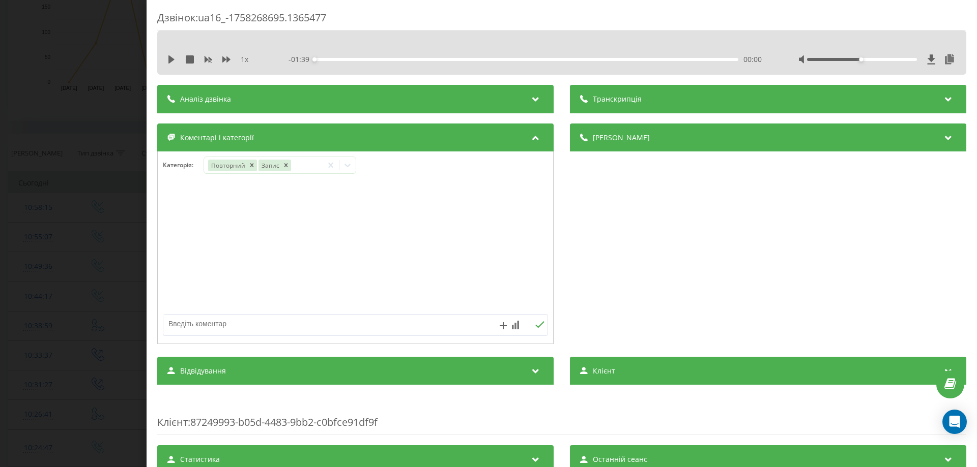
click at [178, 248] on div at bounding box center [355, 248] width 395 height 122
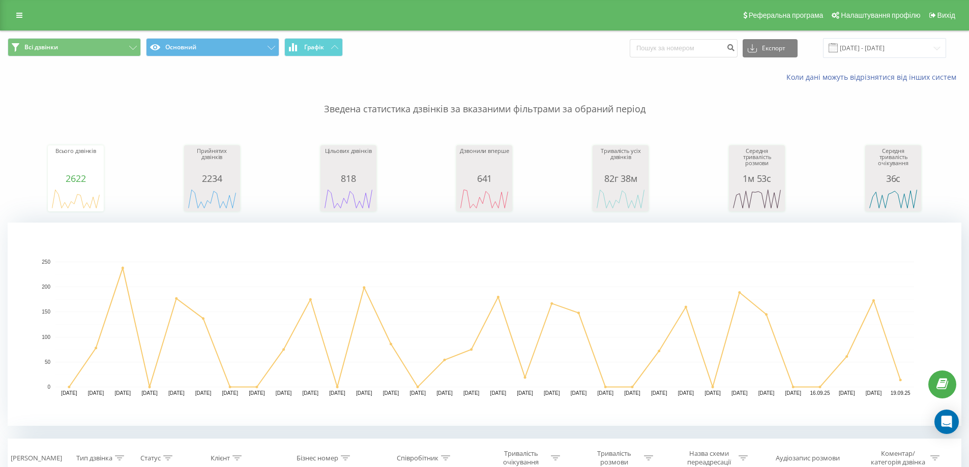
drag, startPoint x: 50, startPoint y: 11, endPoint x: 60, endPoint y: 5, distance: 11.9
click at [50, 11] on div "Реферальна програма Налаштування профілю Вихід" at bounding box center [484, 15] width 969 height 31
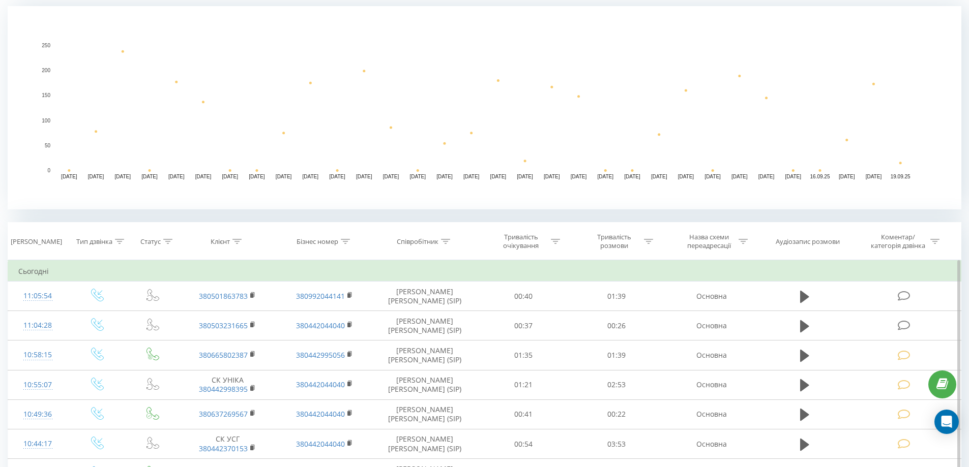
scroll to position [254, 0]
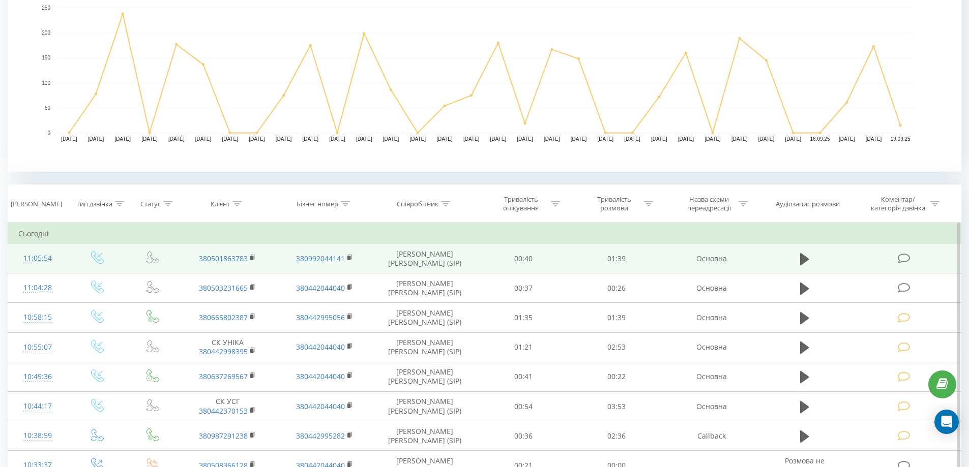
click at [900, 257] on icon at bounding box center [904, 258] width 13 height 11
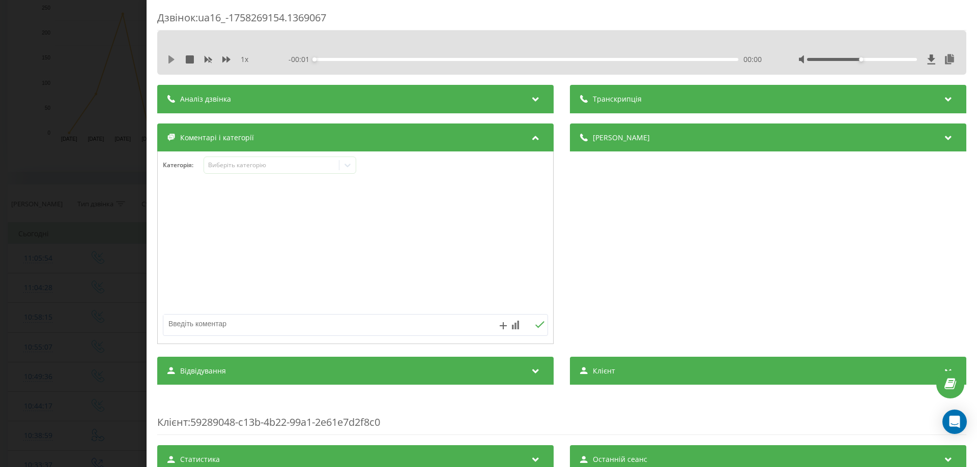
click at [169, 56] on icon at bounding box center [171, 59] width 6 height 8
click at [349, 163] on icon at bounding box center [347, 165] width 10 height 10
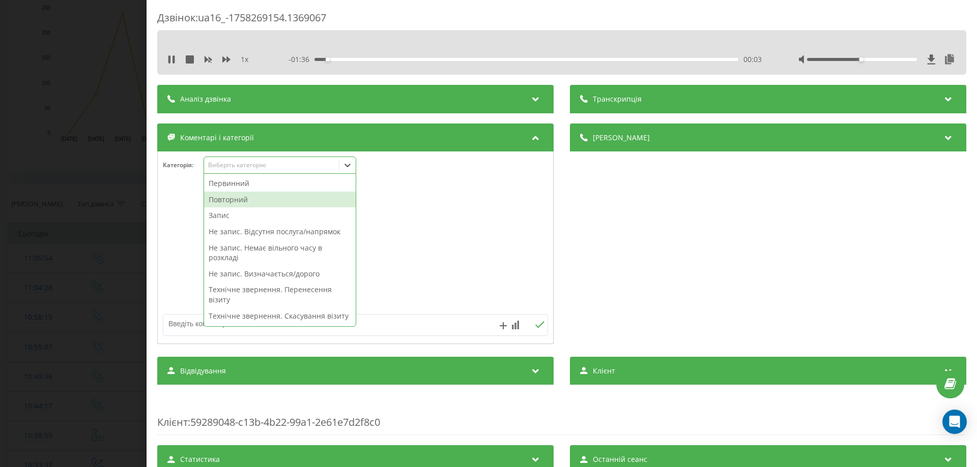
drag, startPoint x: 226, startPoint y: 199, endPoint x: 216, endPoint y: 199, distance: 10.2
click at [225, 199] on div "Повторний" at bounding box center [280, 200] width 152 height 16
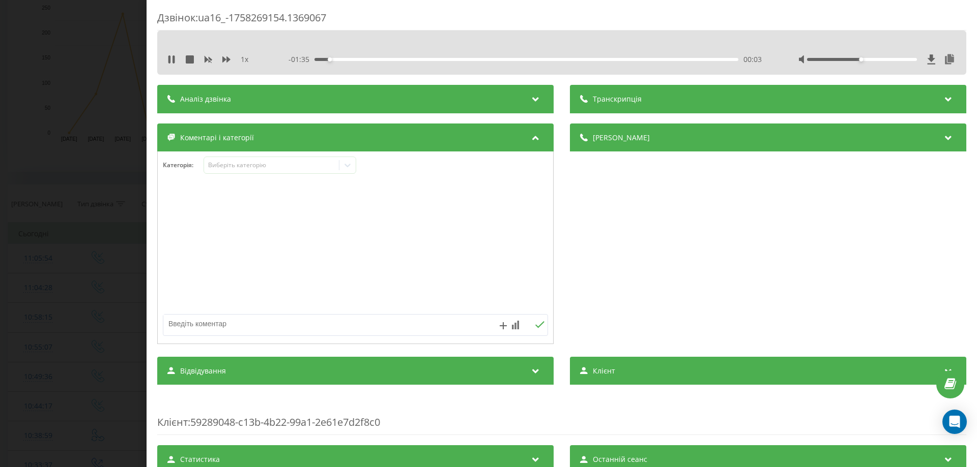
click at [182, 205] on div at bounding box center [355, 248] width 395 height 122
click at [352, 164] on icon at bounding box center [347, 165] width 10 height 10
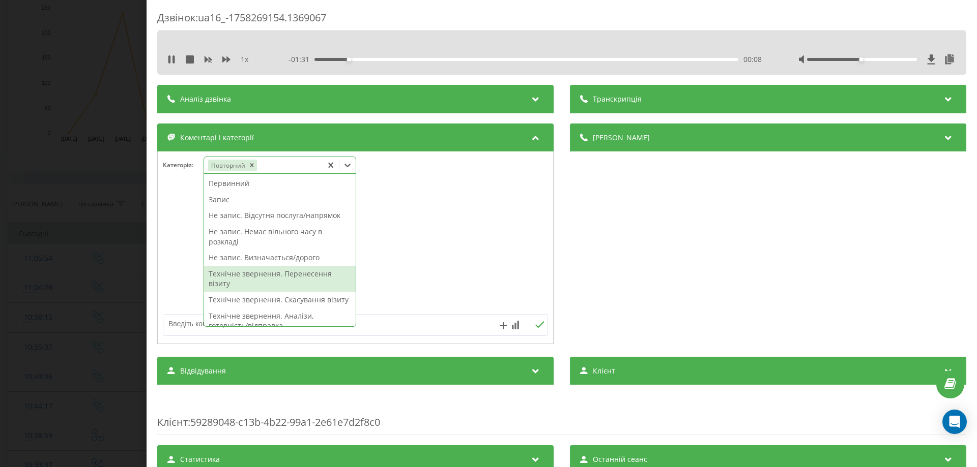
click at [302, 272] on div "Технічне звернення. Перенесення візиту" at bounding box center [280, 279] width 152 height 26
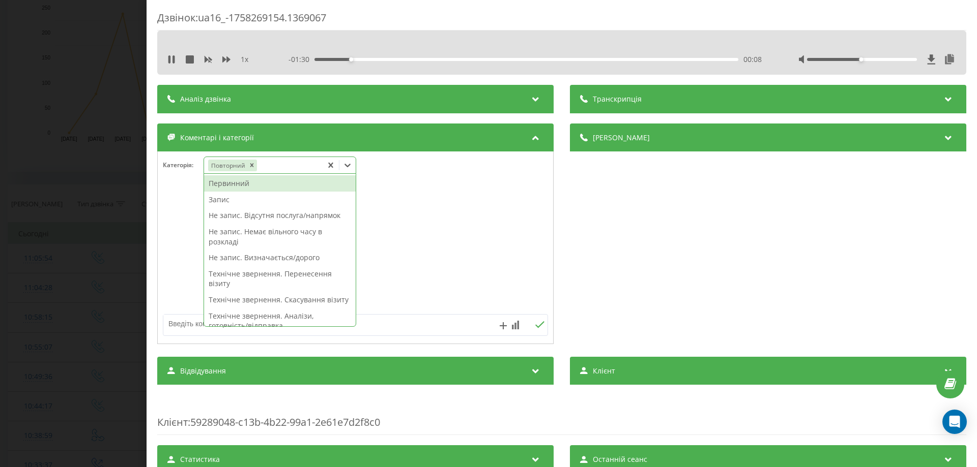
click at [187, 239] on div at bounding box center [355, 248] width 395 height 122
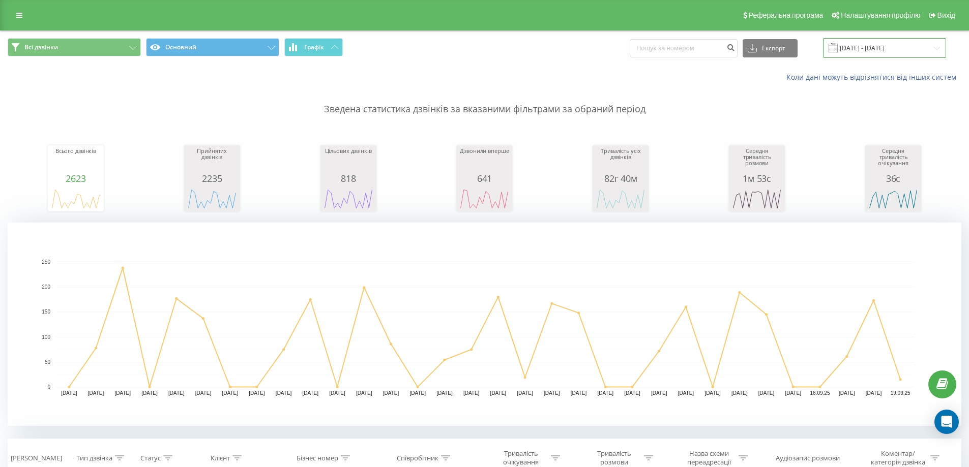
click at [886, 44] on input "19.08.2025 - 19.09.2025" at bounding box center [884, 48] width 123 height 20
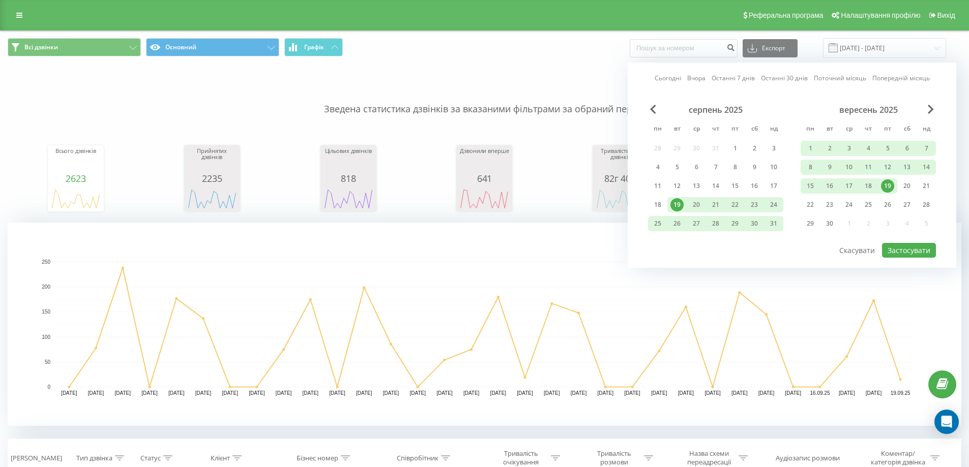
drag, startPoint x: 889, startPoint y: 183, endPoint x: 888, endPoint y: 188, distance: 5.7
click at [888, 184] on div "19" at bounding box center [887, 186] width 13 height 13
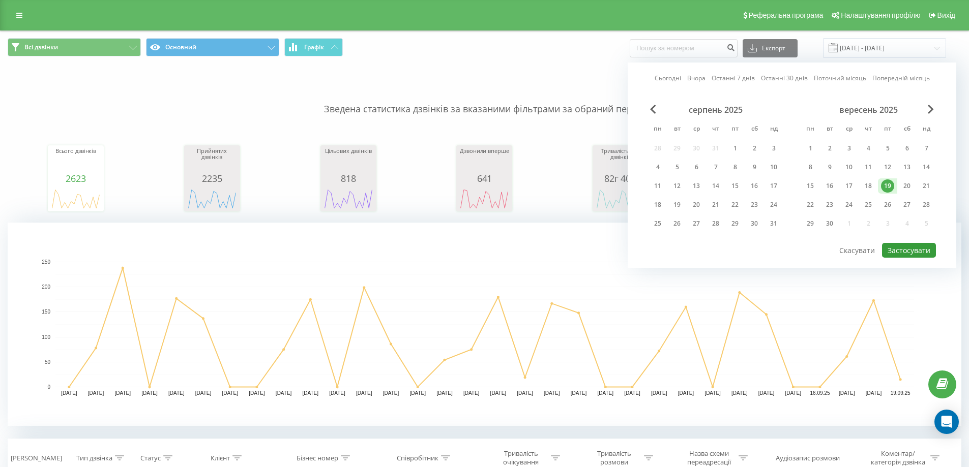
click at [912, 247] on button "Застосувати" at bounding box center [909, 250] width 54 height 15
type input "[DATE] - [DATE]"
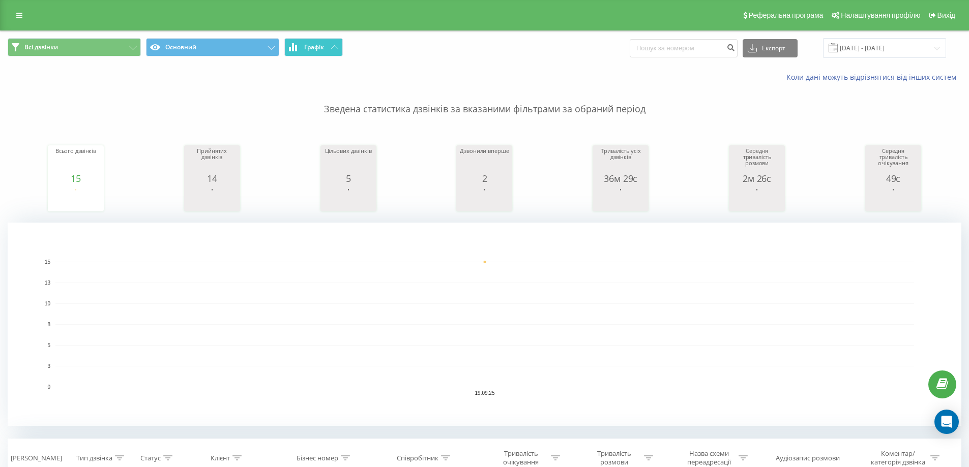
click at [327, 50] on button "Графік" at bounding box center [313, 47] width 59 height 18
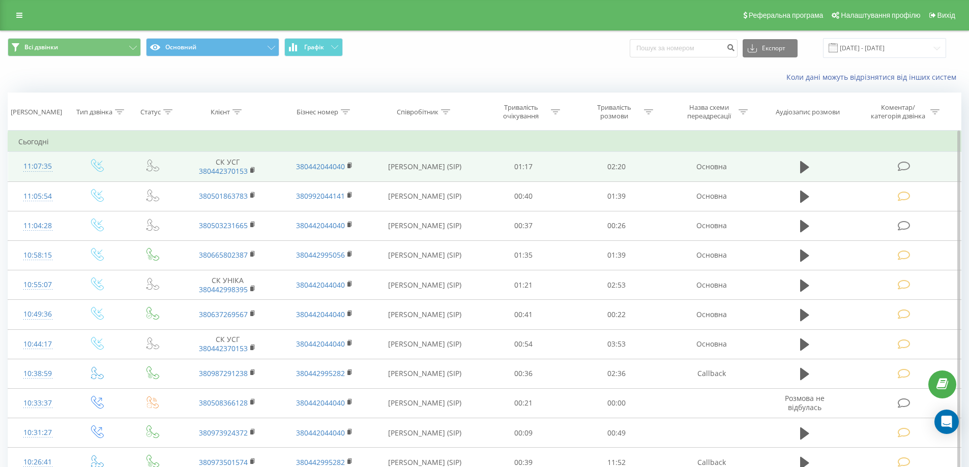
click at [906, 168] on icon at bounding box center [904, 166] width 13 height 11
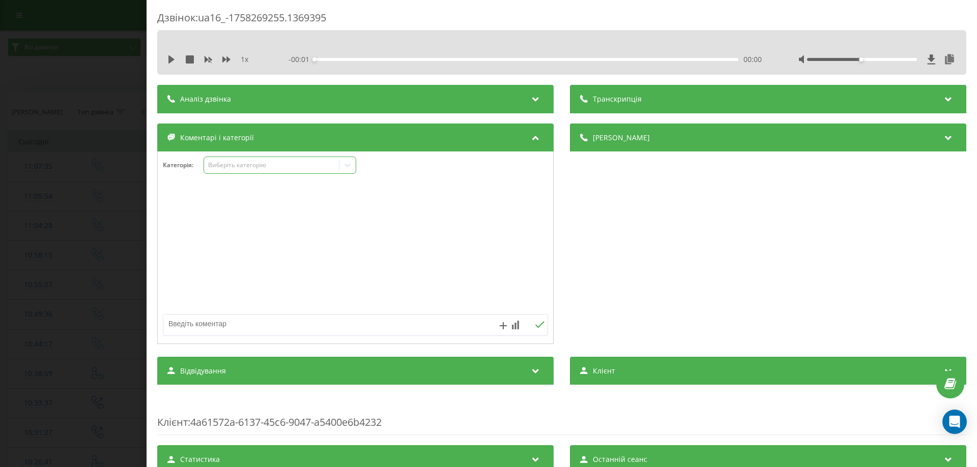
click at [349, 165] on icon at bounding box center [347, 166] width 6 height 4
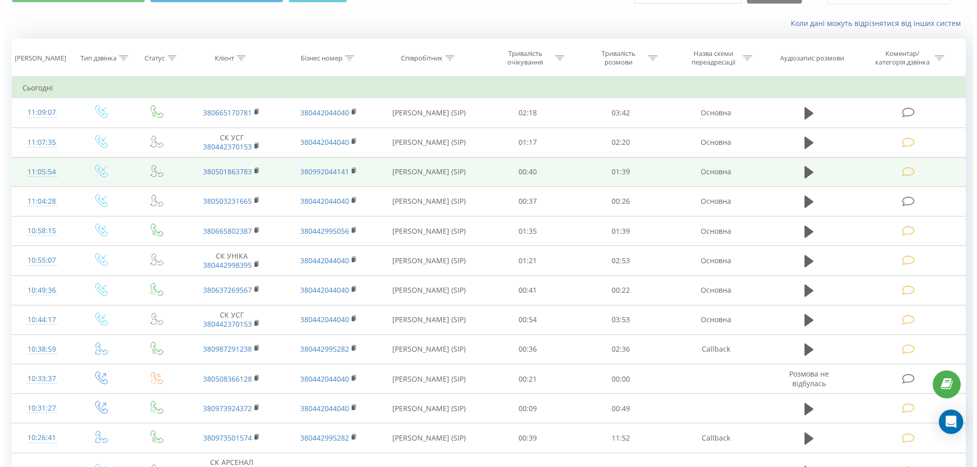
scroll to position [51, 0]
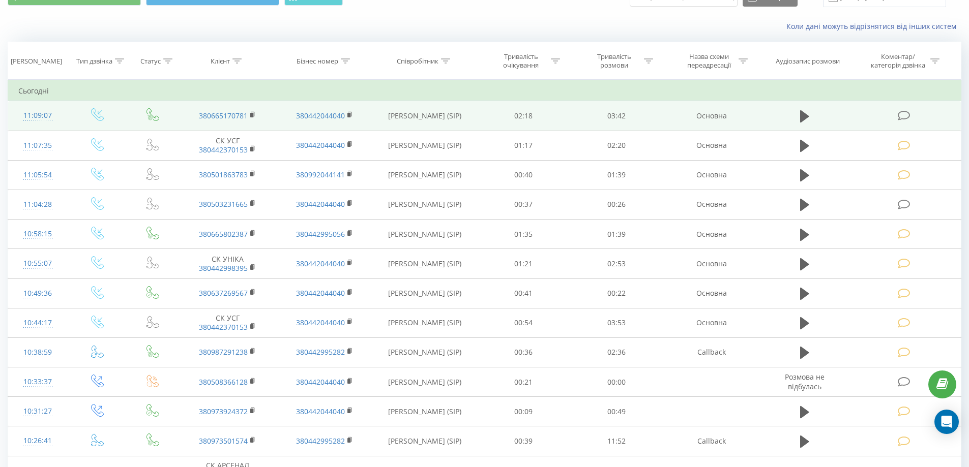
click at [902, 118] on icon at bounding box center [904, 115] width 13 height 11
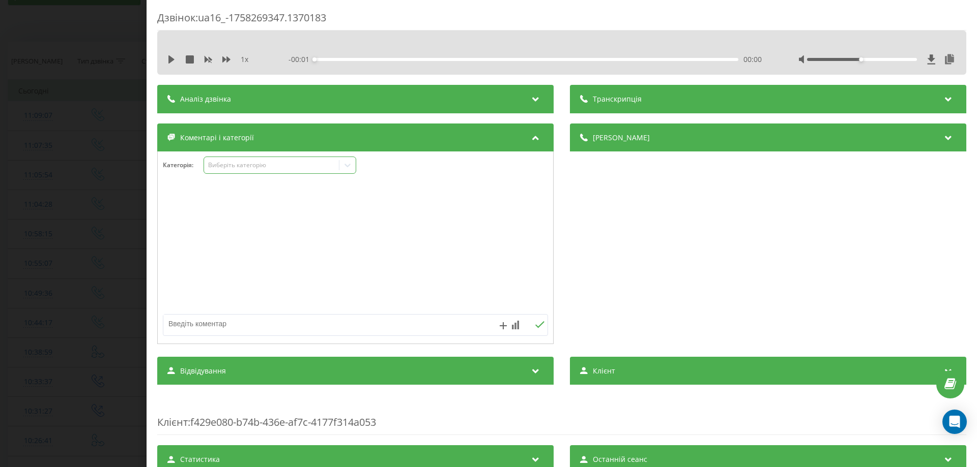
click at [351, 166] on icon at bounding box center [347, 165] width 10 height 10
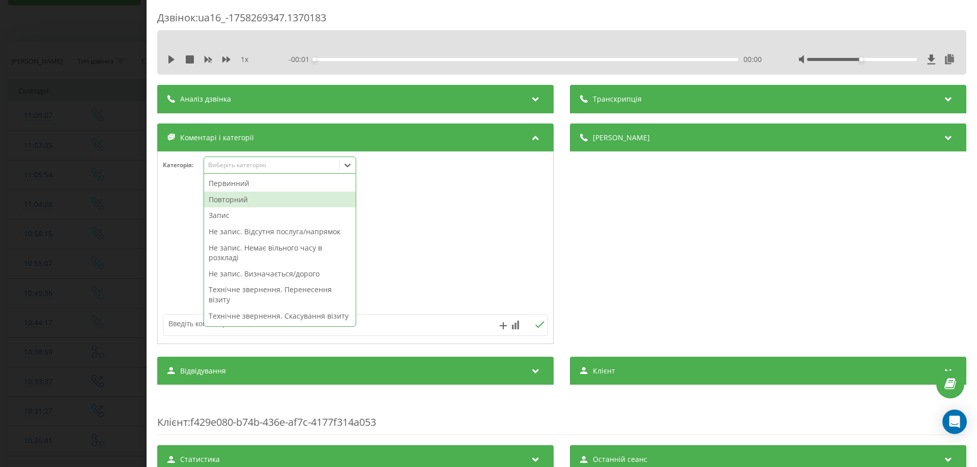
click at [229, 203] on div "Повторний" at bounding box center [280, 200] width 152 height 16
click at [187, 204] on div at bounding box center [355, 248] width 395 height 122
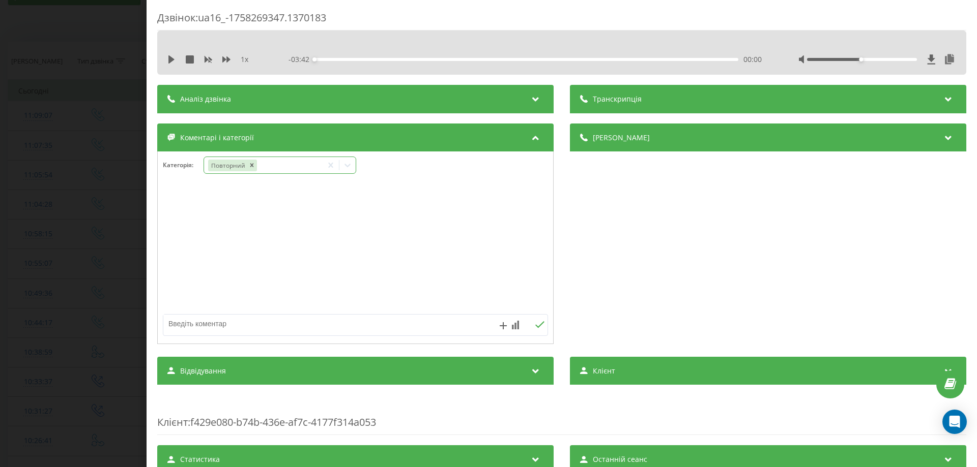
click at [349, 166] on icon at bounding box center [347, 166] width 6 height 4
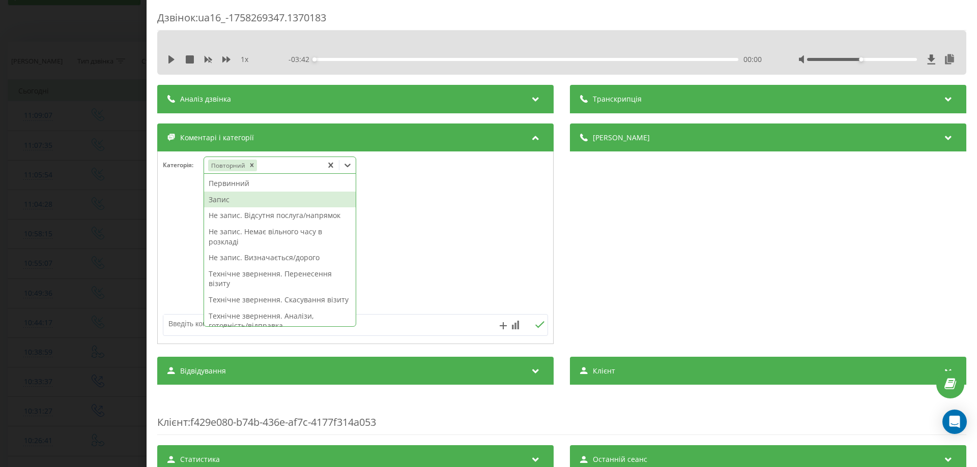
drag, startPoint x: 229, startPoint y: 203, endPoint x: 210, endPoint y: 203, distance: 19.3
click at [229, 202] on div "Запис" at bounding box center [280, 200] width 152 height 16
click at [179, 208] on div at bounding box center [355, 248] width 395 height 122
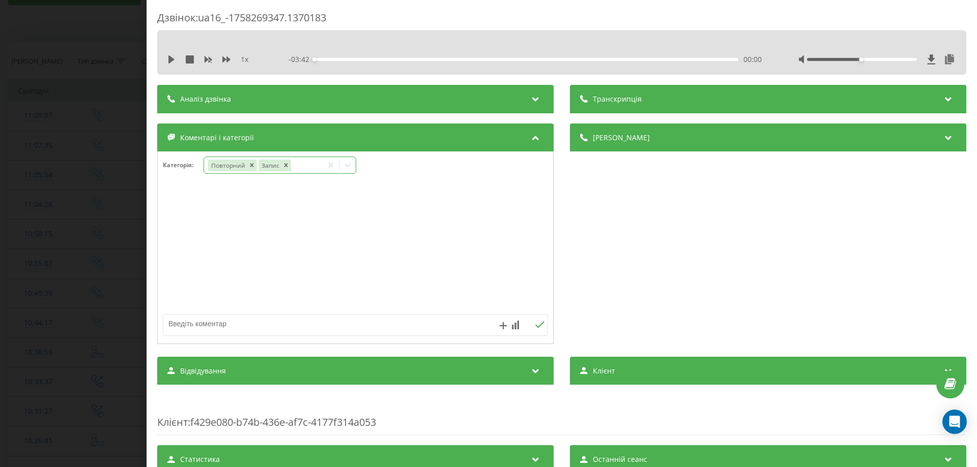
click at [348, 165] on icon at bounding box center [347, 165] width 10 height 10
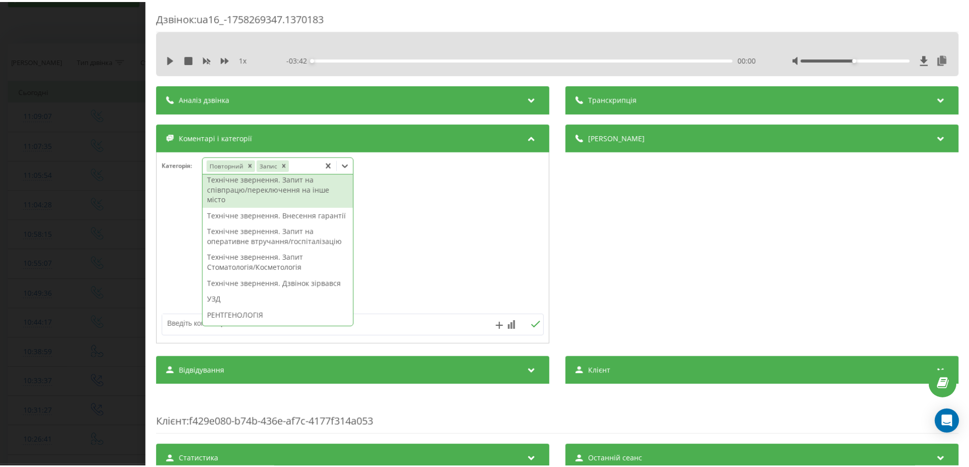
scroll to position [299, 0]
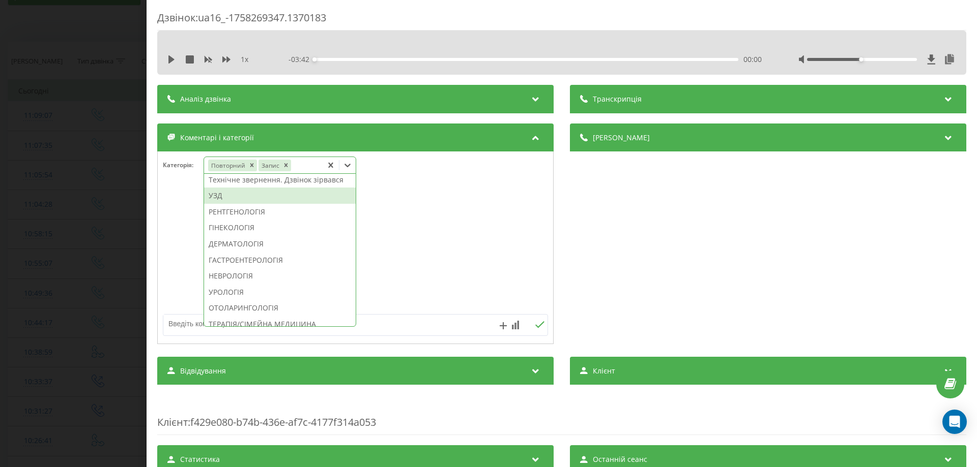
click at [223, 204] on div "УЗД" at bounding box center [280, 196] width 152 height 16
click at [186, 227] on div at bounding box center [355, 248] width 395 height 122
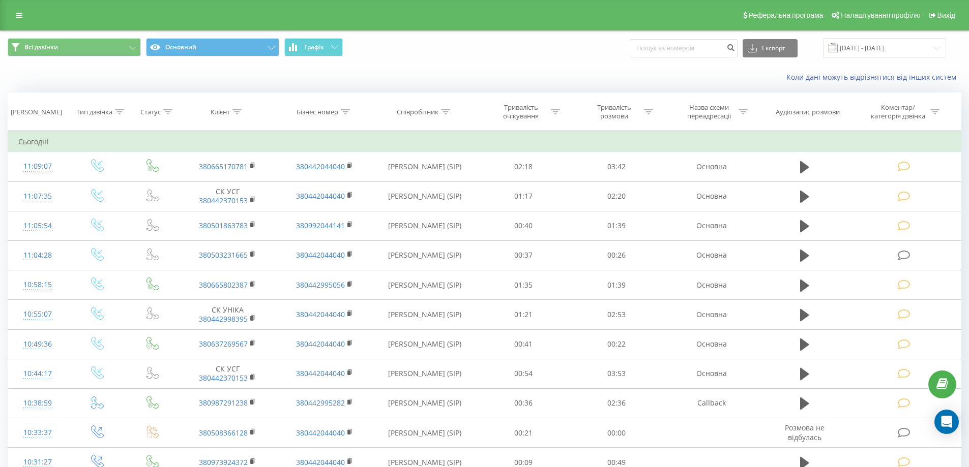
click at [45, 6] on div "Реферальна програма Налаштування профілю Вихід" at bounding box center [484, 15] width 969 height 31
click at [324, 39] on button "Графік" at bounding box center [313, 47] width 59 height 18
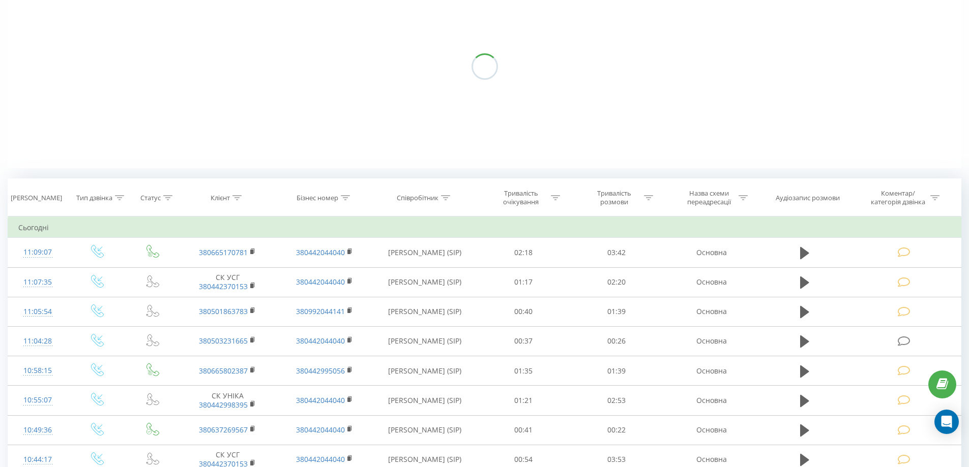
scroll to position [254, 0]
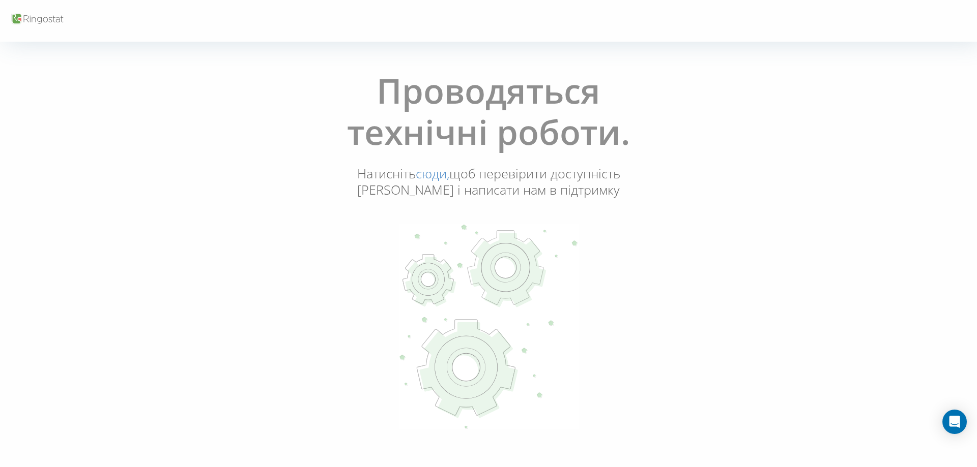
drag, startPoint x: 11, startPoint y: 115, endPoint x: 61, endPoint y: 137, distance: 54.6
click at [13, 116] on div "Проводяться технічні роботи. Натисніть сюди, щоб перевірити доступність Ringost…" at bounding box center [488, 251] width 971 height 376
